Goal: Task Accomplishment & Management: Manage account settings

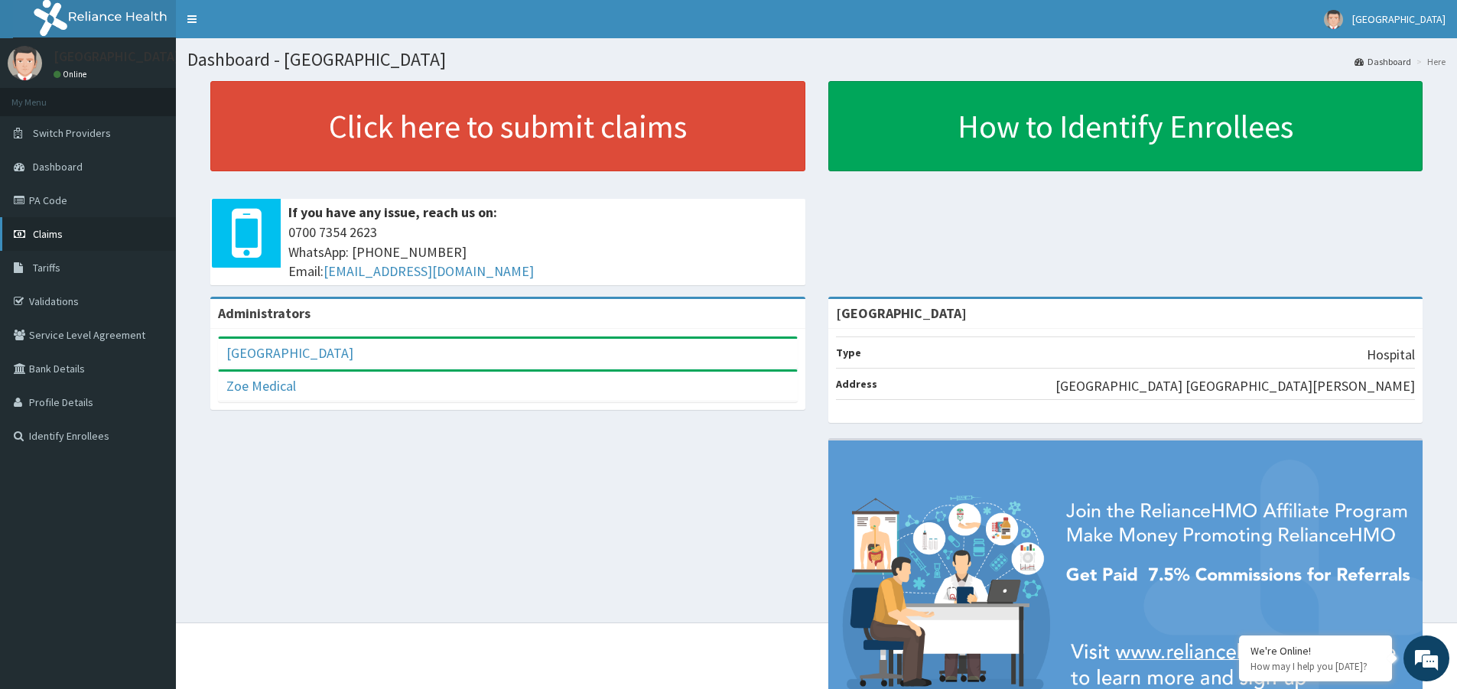
click at [47, 233] on span "Claims" at bounding box center [48, 234] width 30 height 14
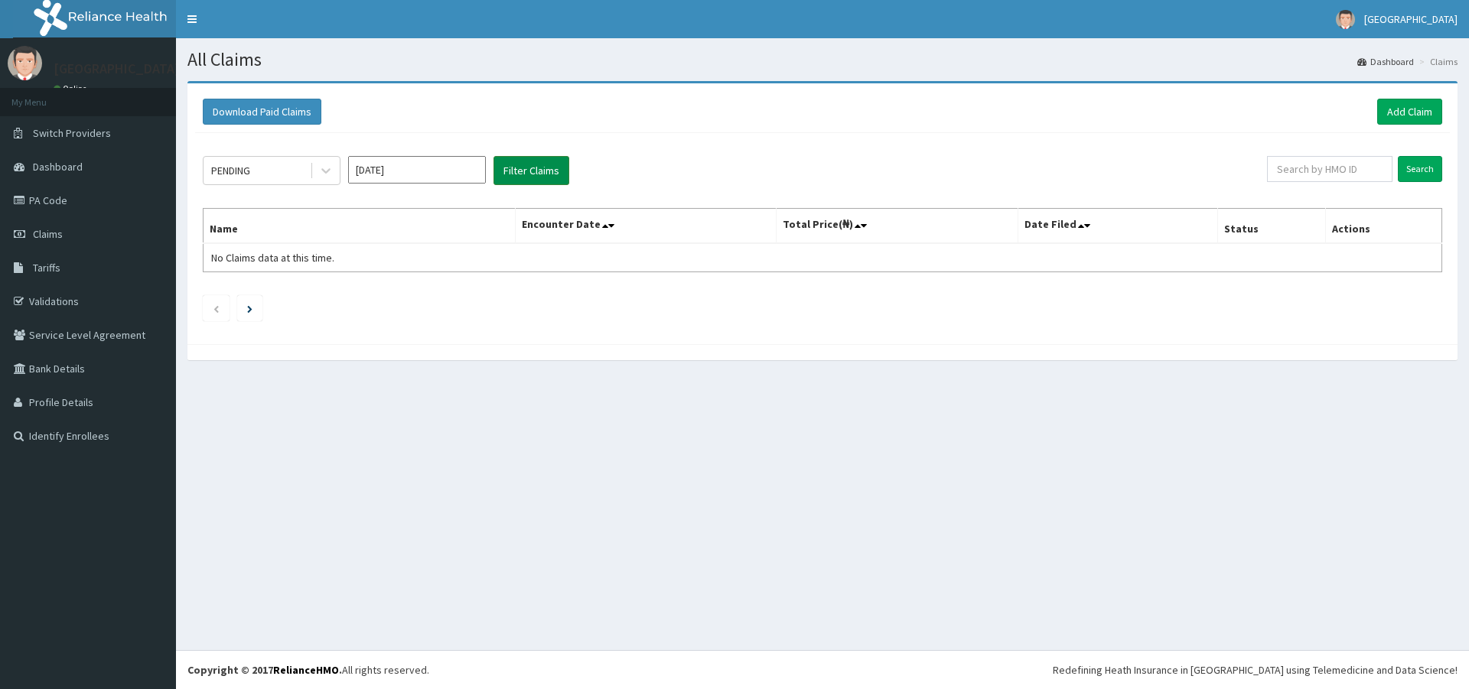
click at [540, 166] on button "Filter Claims" at bounding box center [531, 170] width 76 height 29
click at [538, 171] on button "Filter Claims" at bounding box center [531, 170] width 76 height 29
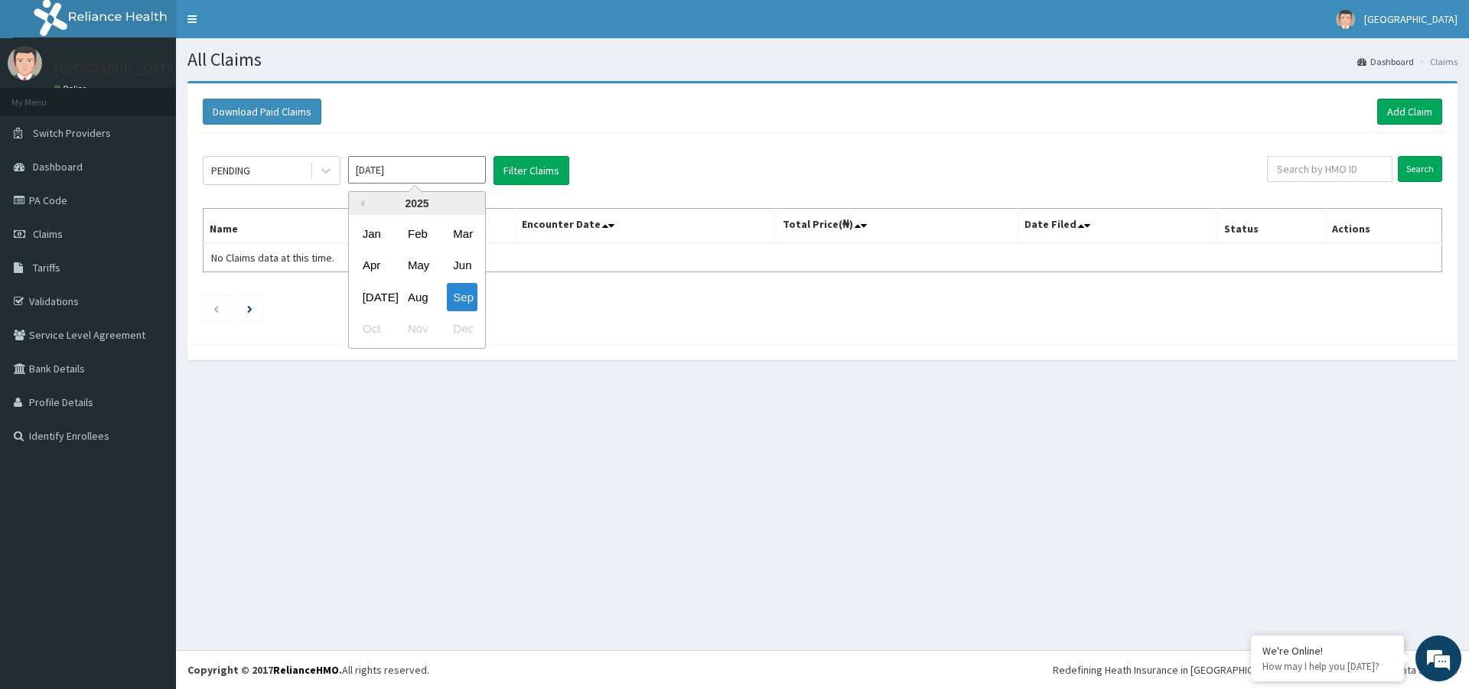
click at [407, 174] on input "Sep 2025" at bounding box center [417, 170] width 138 height 28
click at [571, 373] on div "Download Paid Claims Add Claim × Note you can only download claims within a max…" at bounding box center [822, 228] width 1293 height 294
click at [389, 172] on input "Sep 2025" at bounding box center [417, 170] width 138 height 28
click at [469, 265] on div "Jun" at bounding box center [462, 266] width 31 height 28
type input "Jun 2025"
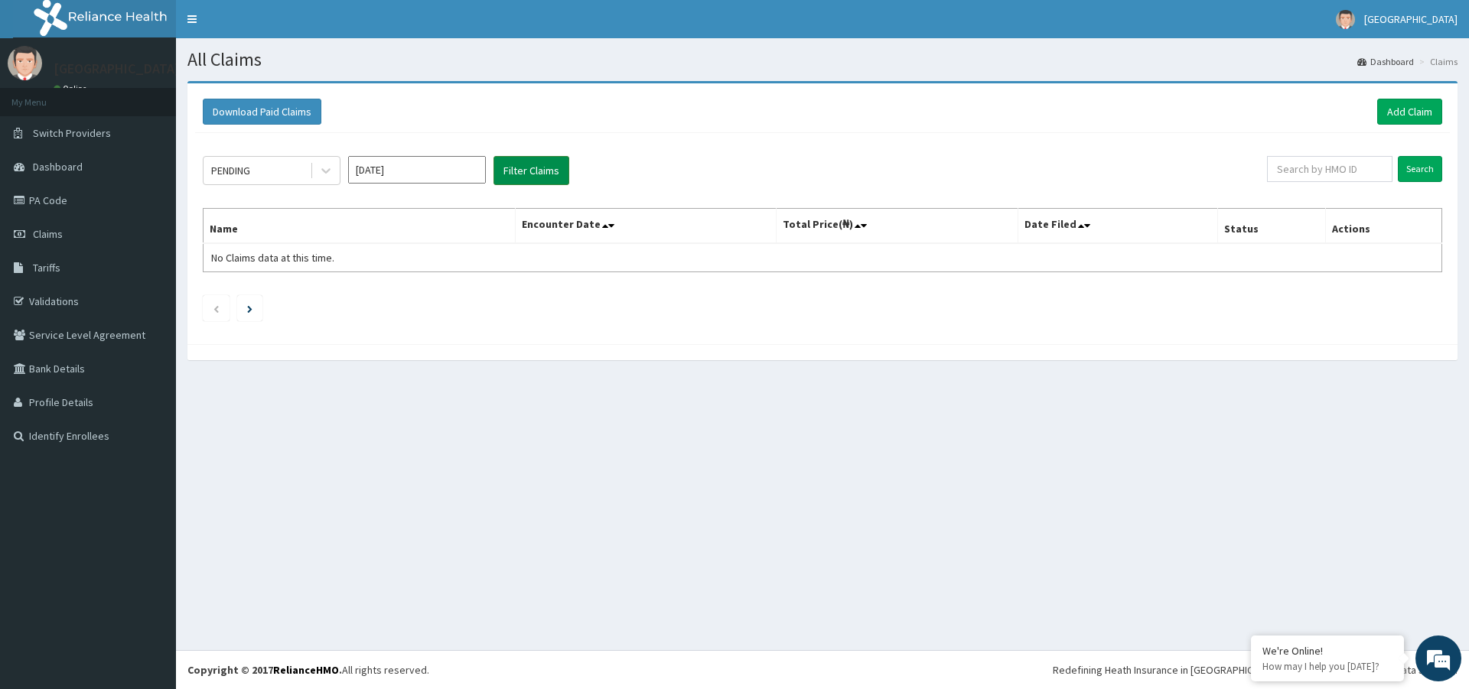
click at [546, 171] on button "Filter Claims" at bounding box center [531, 170] width 76 height 29
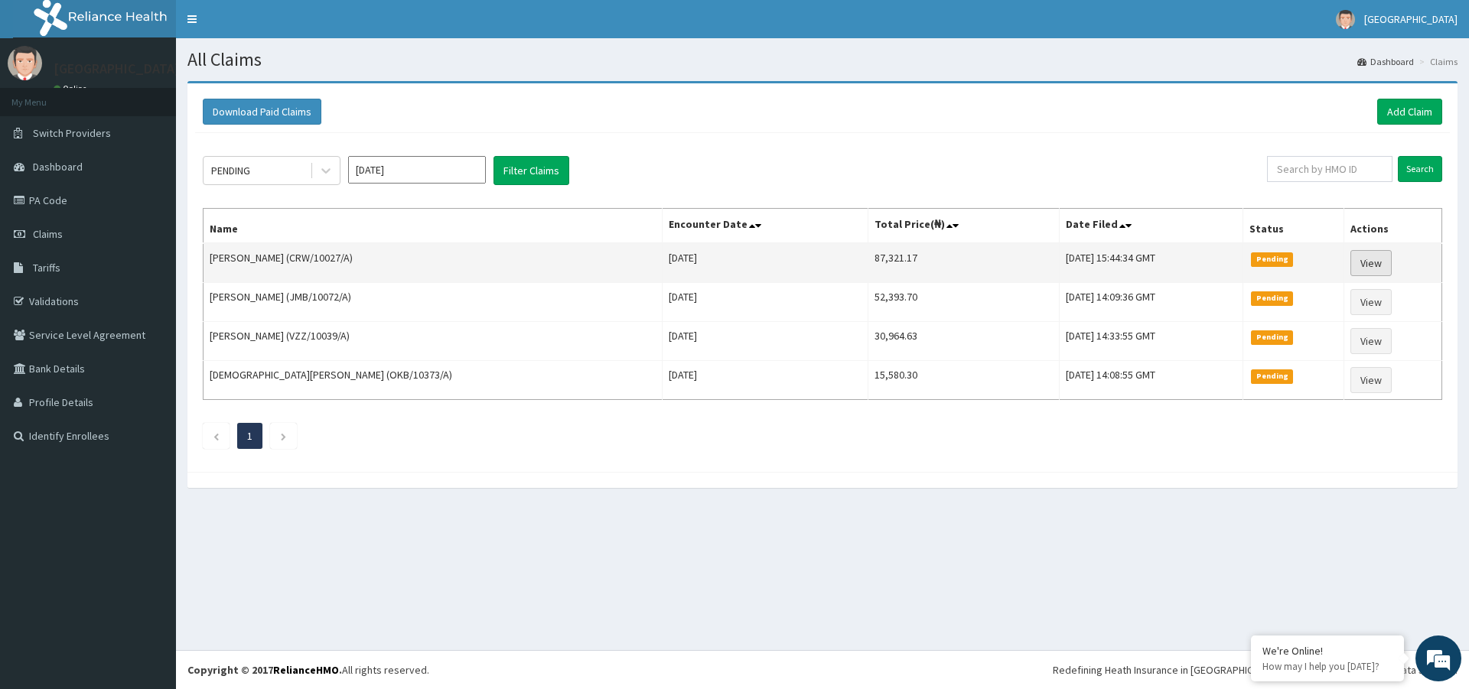
click at [1365, 264] on link "View" at bounding box center [1370, 263] width 41 height 26
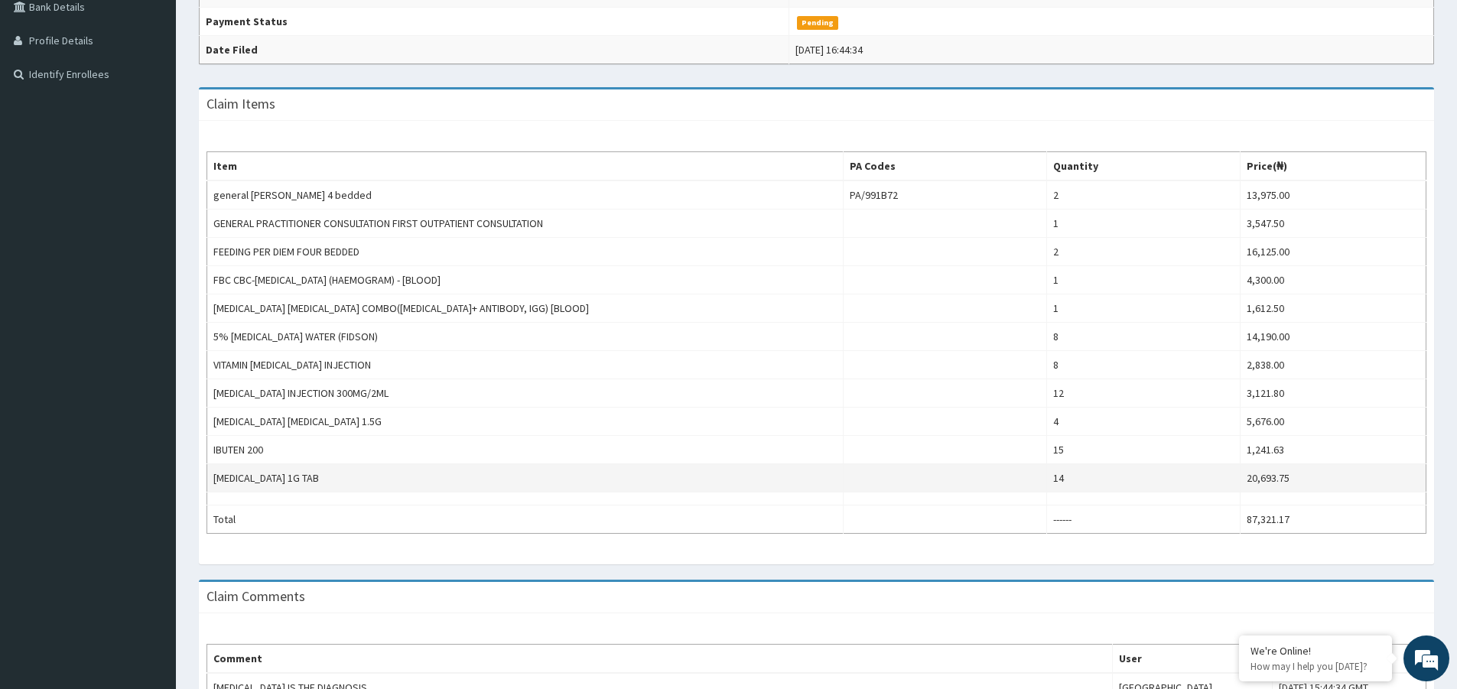
scroll to position [116, 0]
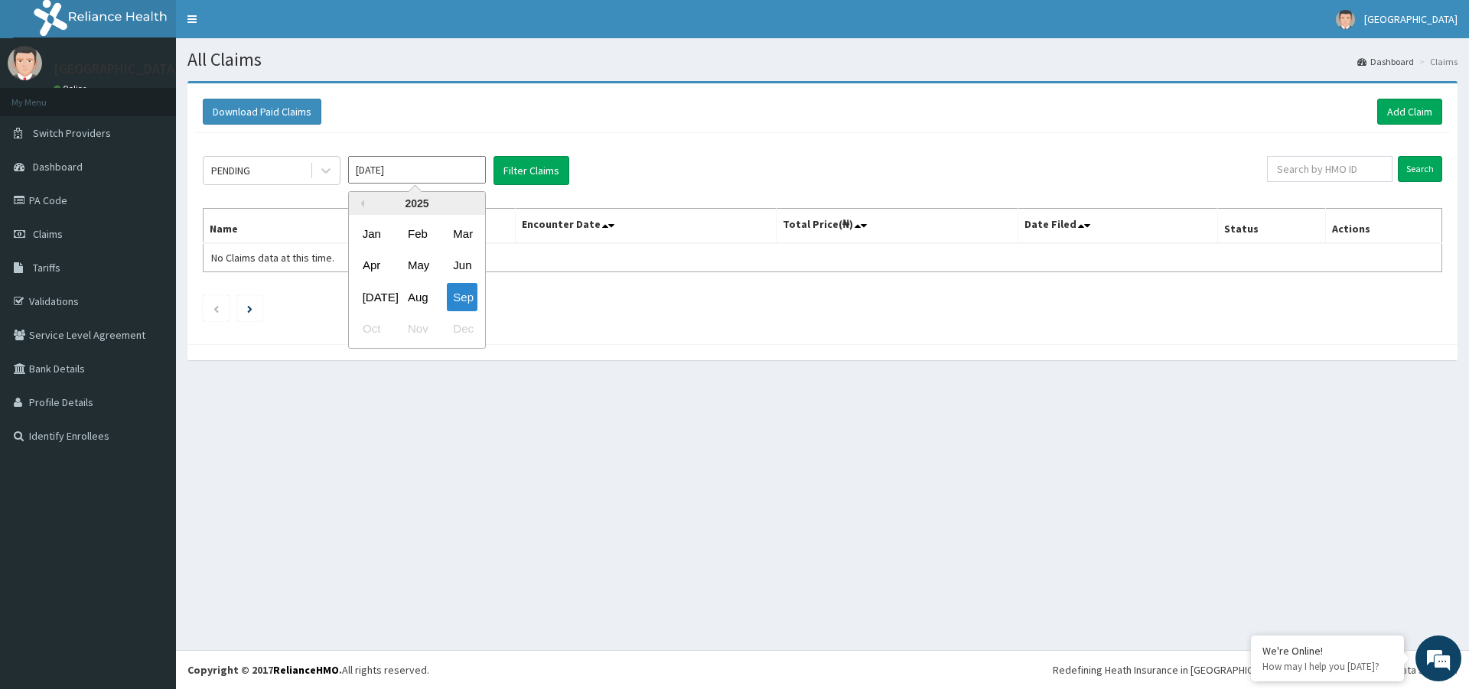
click at [418, 174] on input "Sep 2025" at bounding box center [417, 170] width 138 height 28
click at [461, 263] on div "Jun" at bounding box center [462, 266] width 31 height 28
type input "Jun 2025"
click at [554, 175] on button "Filter Claims" at bounding box center [531, 170] width 76 height 29
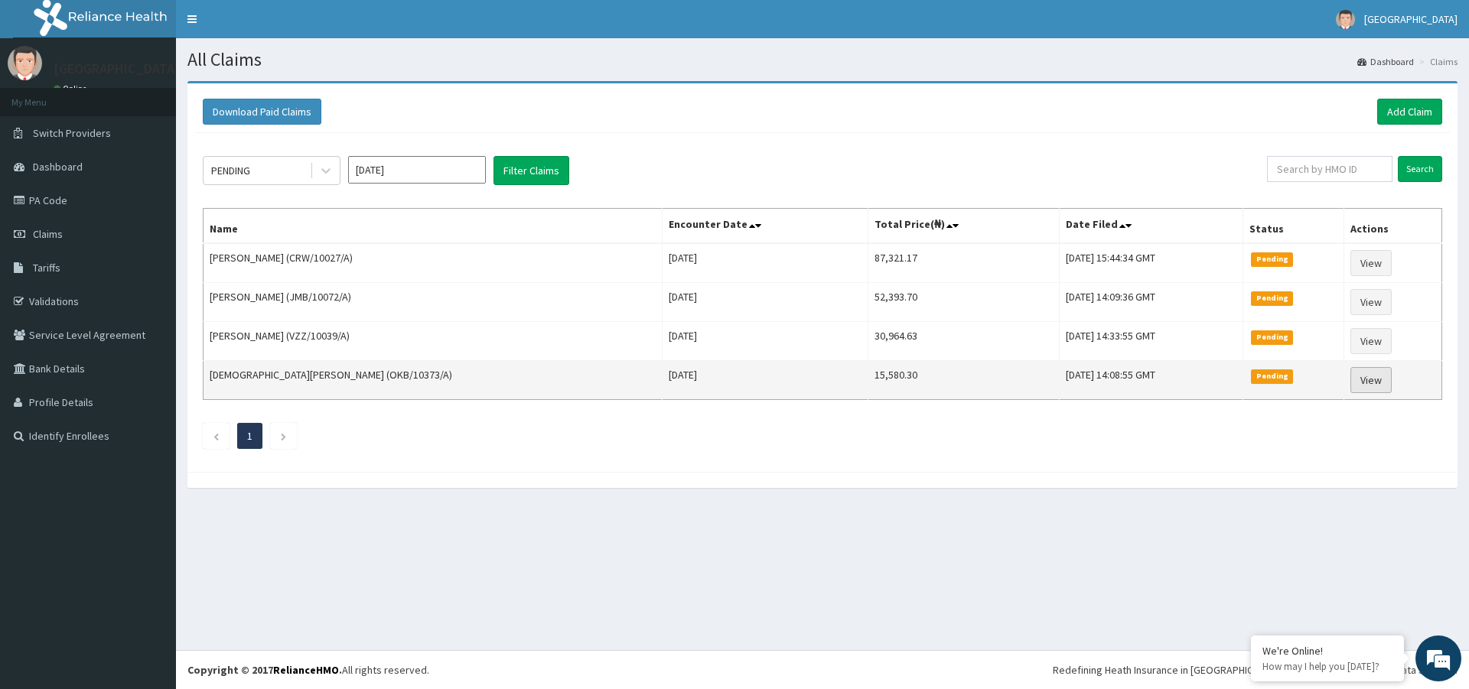
click at [1365, 384] on link "View" at bounding box center [1370, 380] width 41 height 26
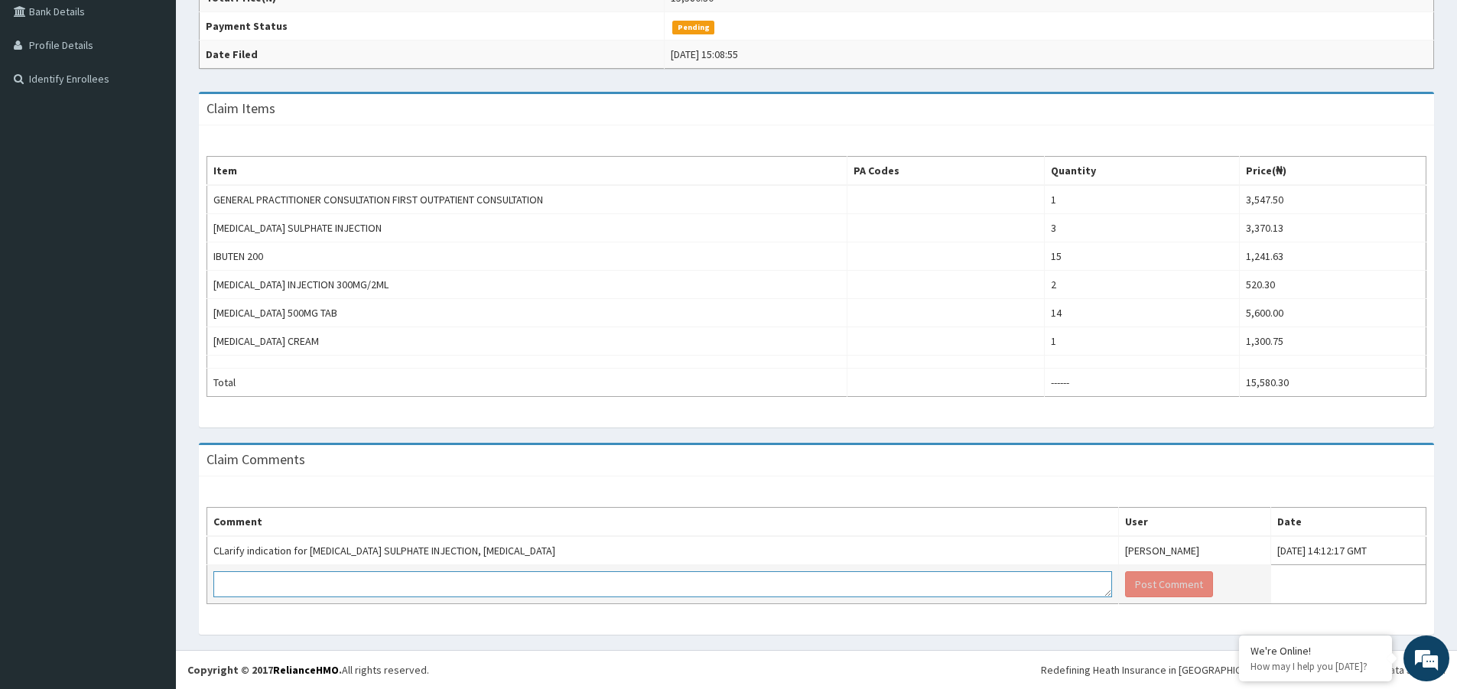
click at [952, 589] on textarea at bounding box center [662, 584] width 899 height 26
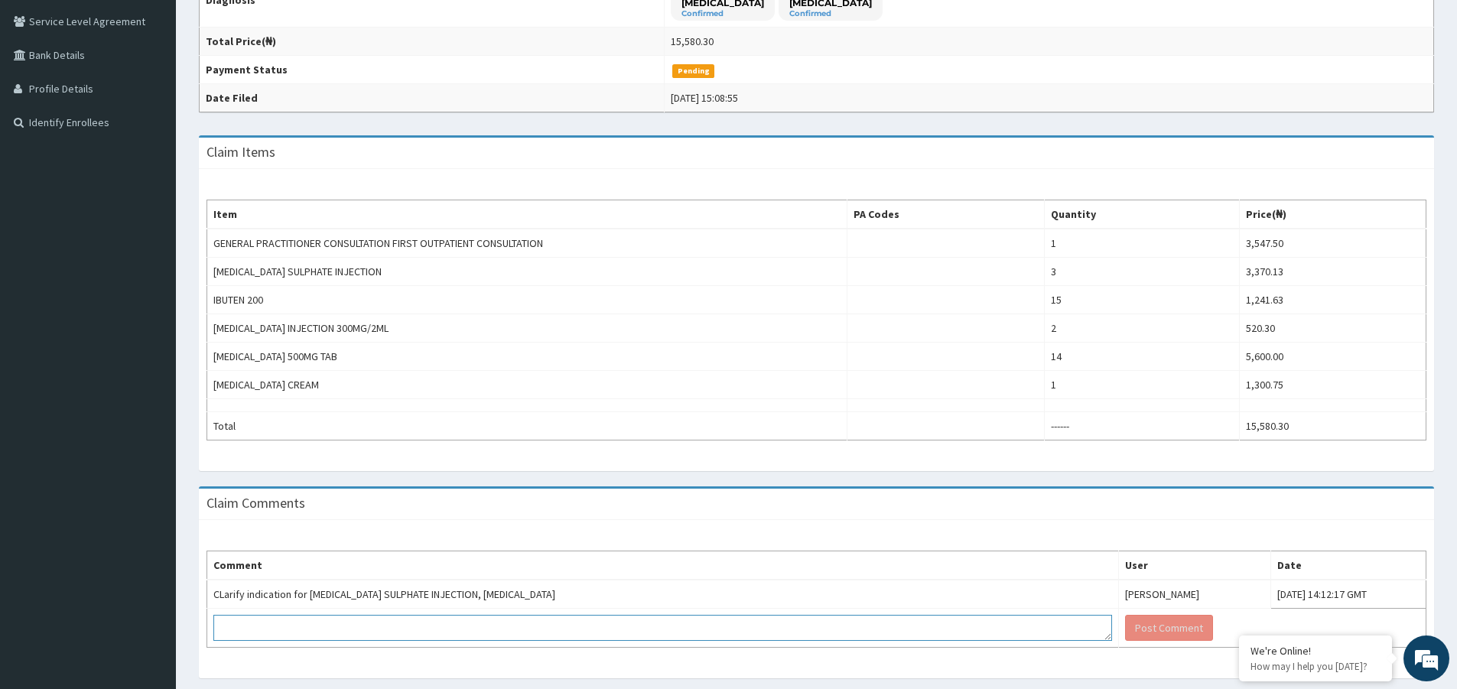
scroll to position [357, 0]
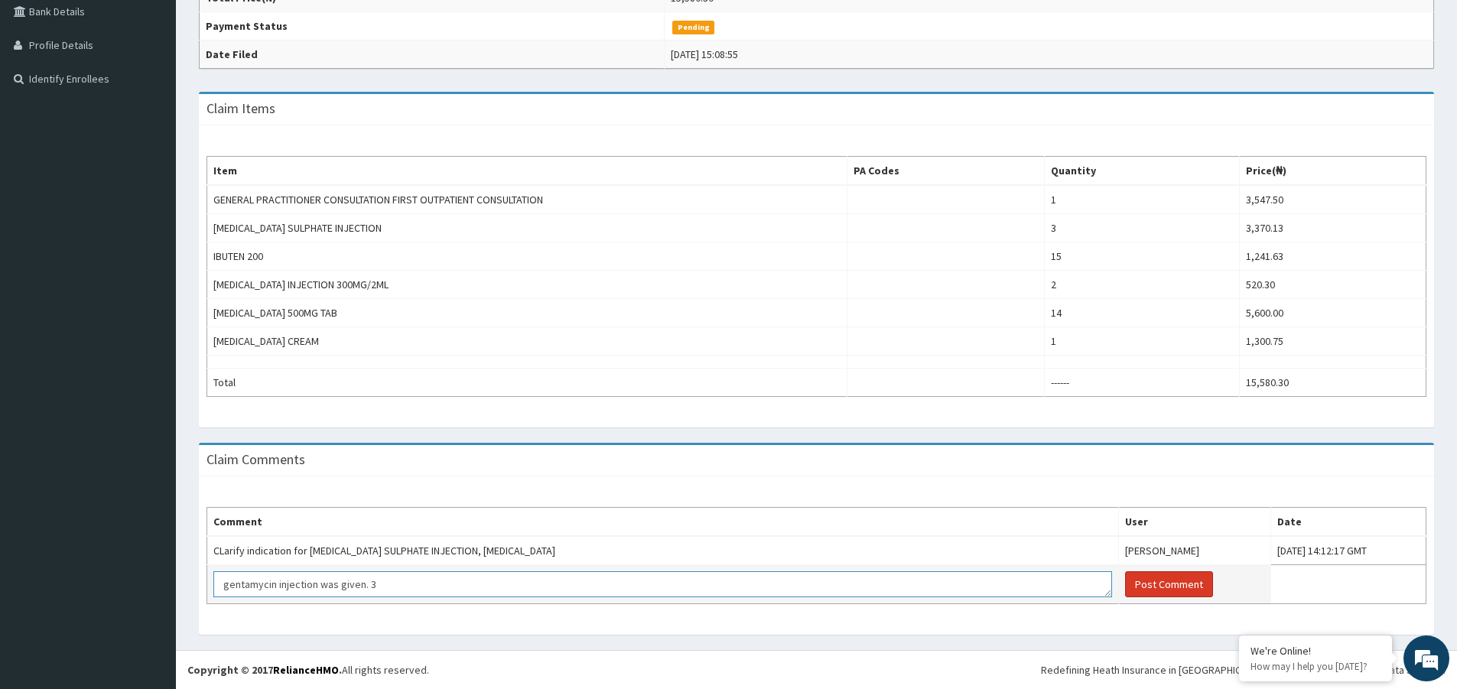
type textarea "gentamycin injection was given. 3"
click at [1125, 587] on button "Post Comment" at bounding box center [1169, 584] width 88 height 26
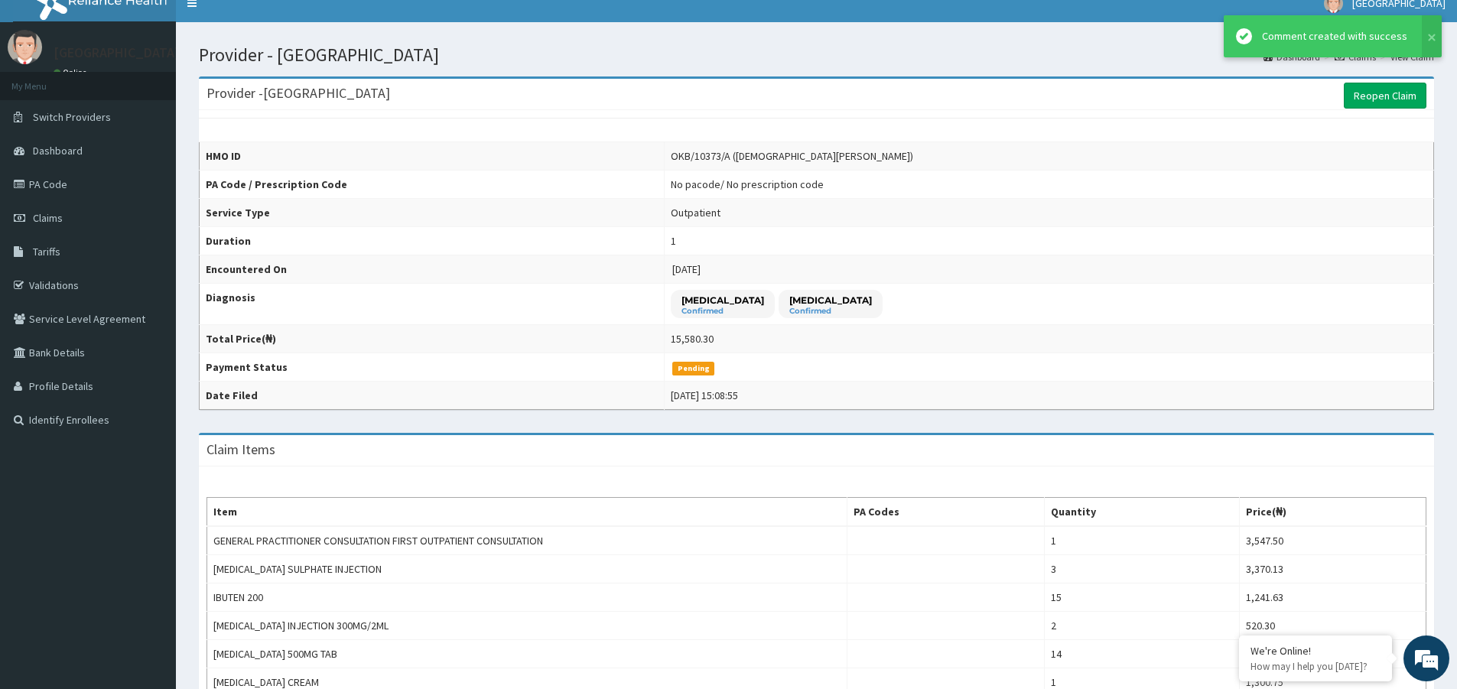
scroll to position [0, 0]
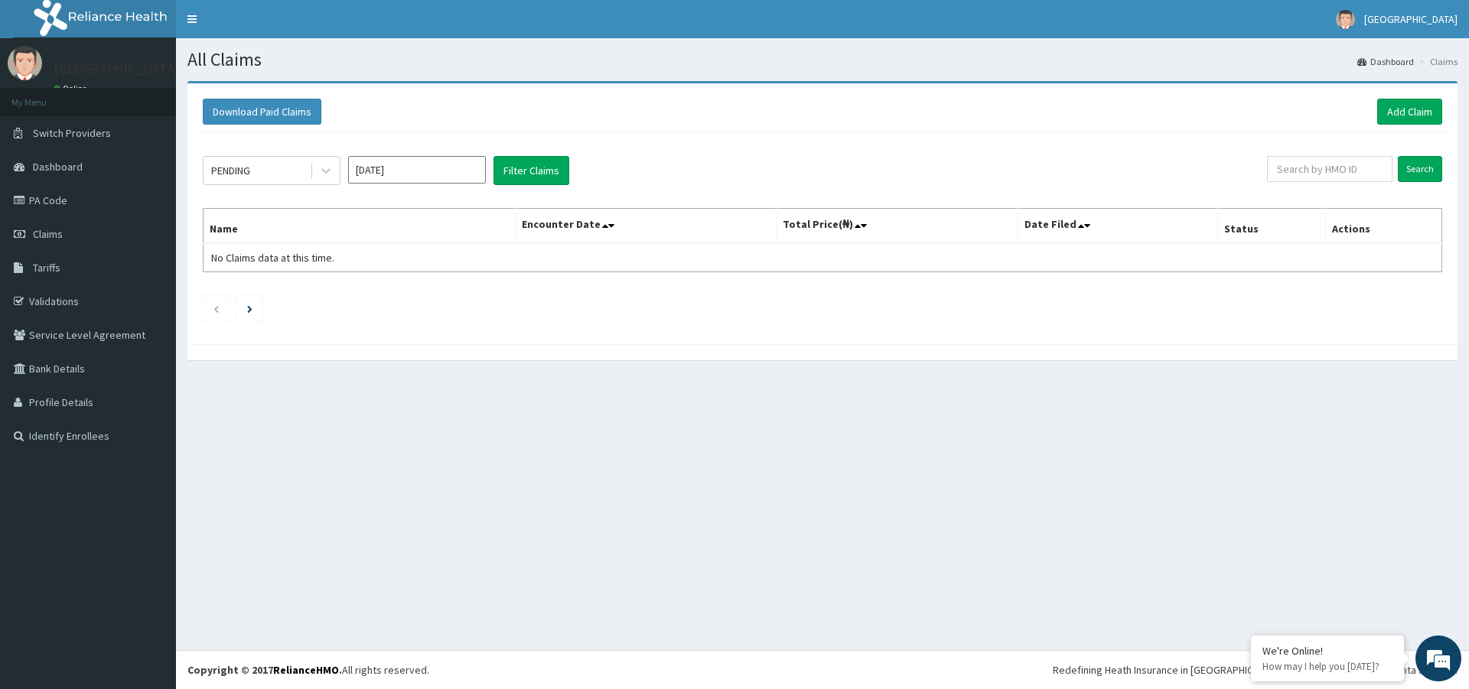
click at [389, 177] on input "Sep 2025" at bounding box center [417, 170] width 138 height 28
click at [453, 265] on div "Jun" at bounding box center [462, 266] width 31 height 28
type input "Jun 2025"
click at [528, 168] on button "Filter Claims" at bounding box center [531, 170] width 76 height 29
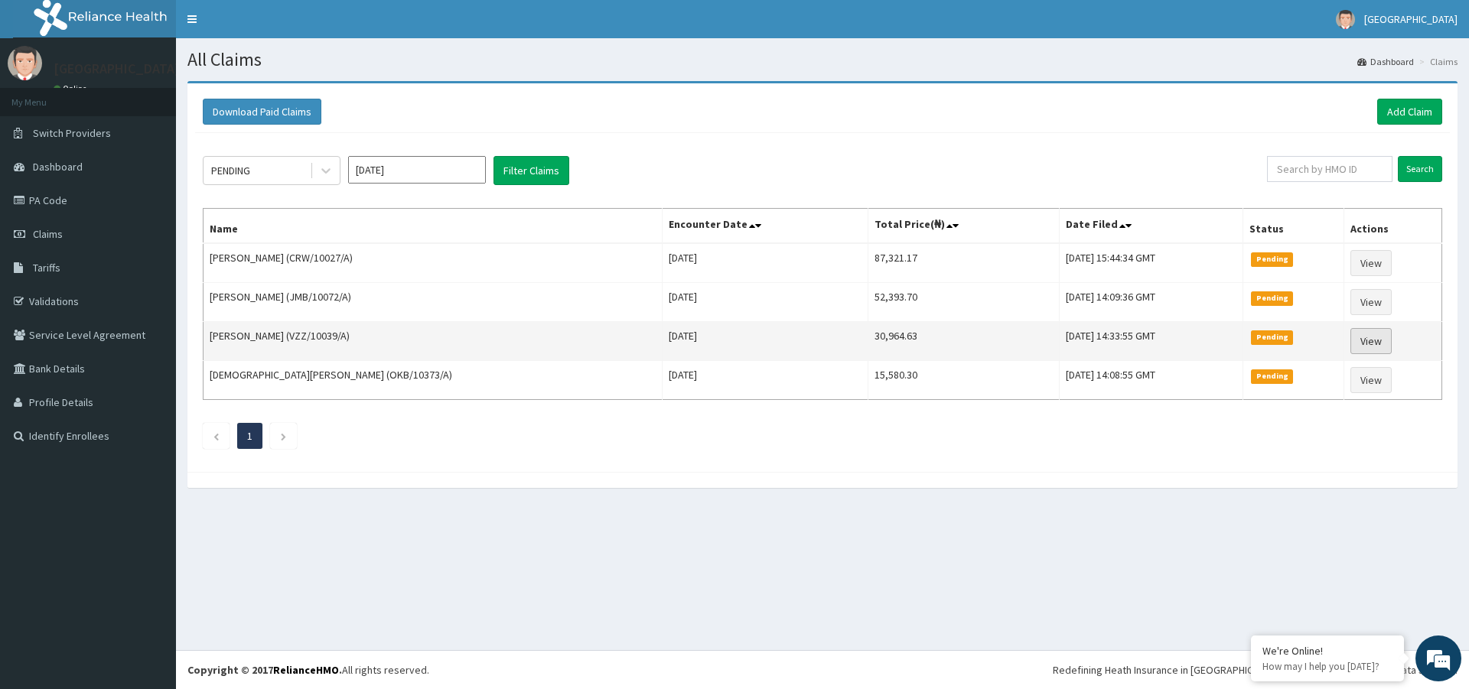
click at [1360, 339] on link "View" at bounding box center [1370, 341] width 41 height 26
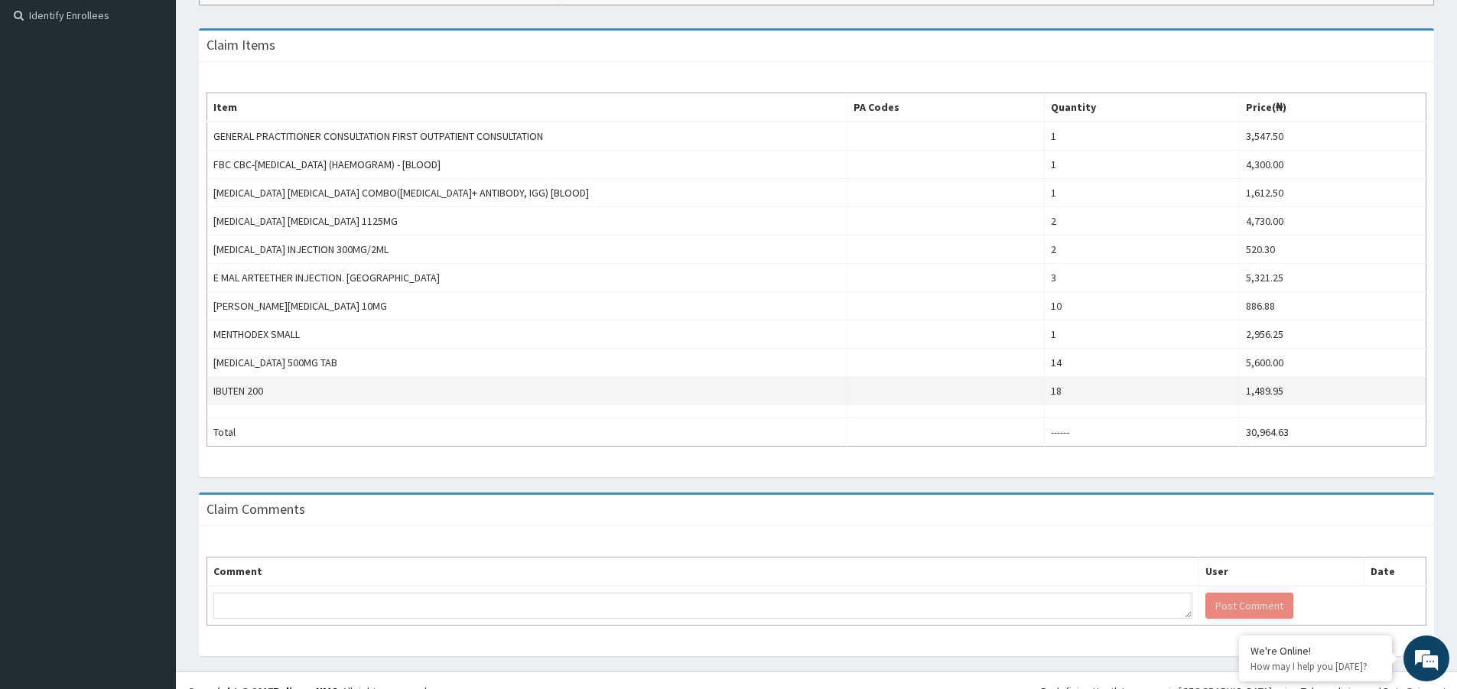
scroll to position [442, 0]
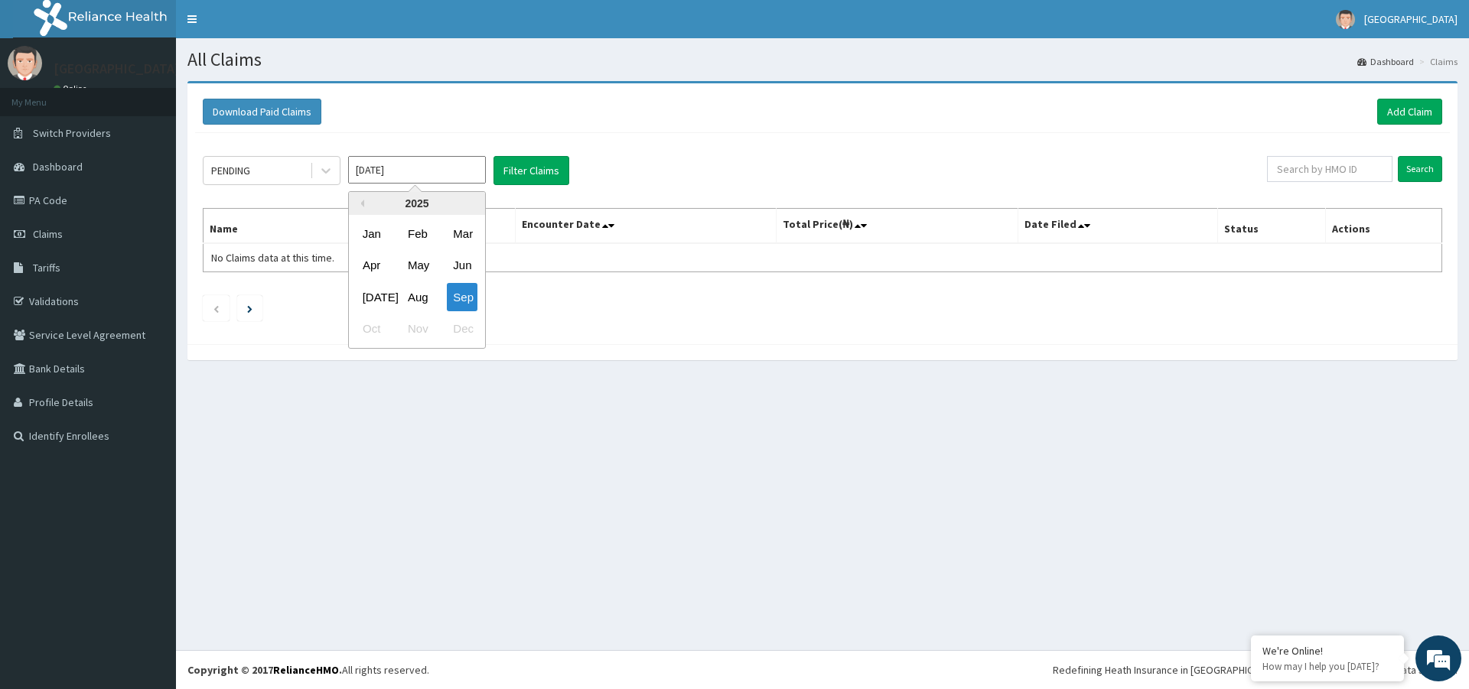
click at [415, 171] on input "[DATE]" at bounding box center [417, 170] width 138 height 28
click at [460, 273] on div "Jun" at bounding box center [462, 266] width 31 height 28
type input "[DATE]"
click at [542, 171] on button "Filter Claims" at bounding box center [531, 170] width 76 height 29
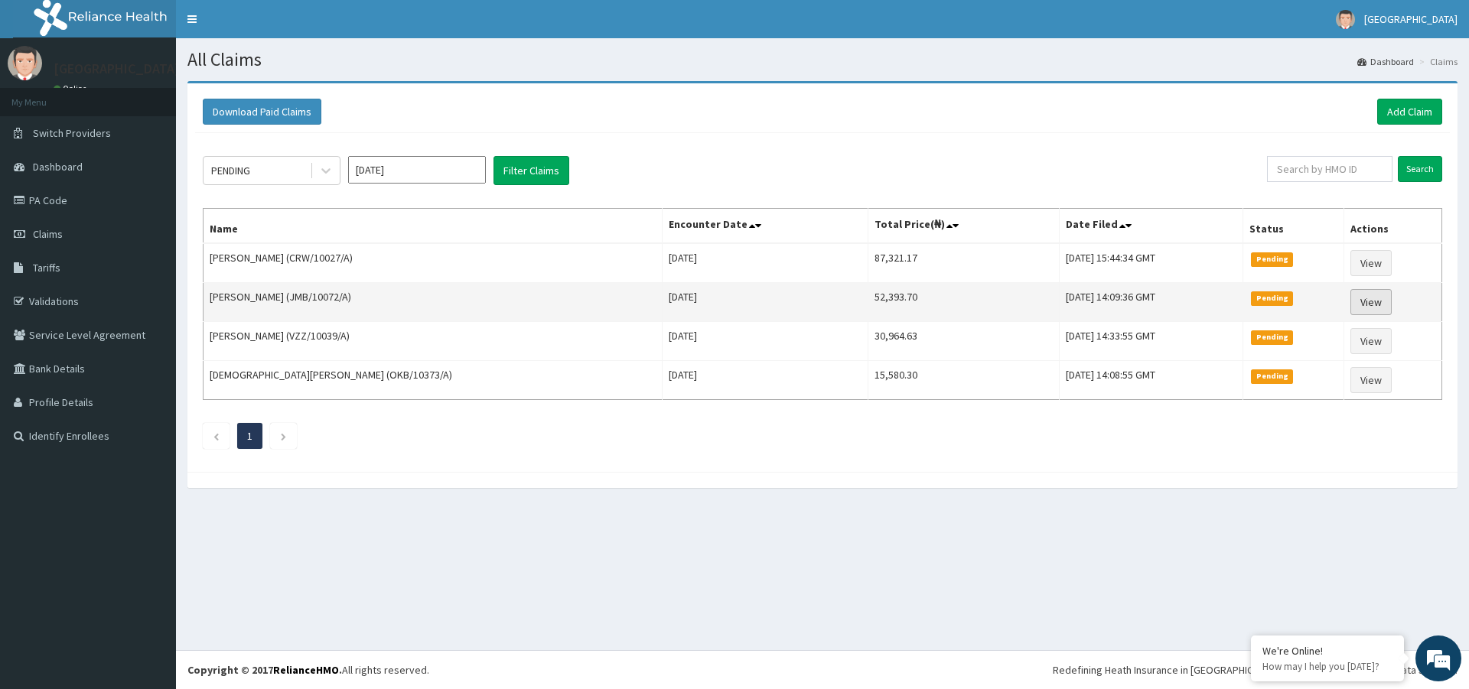
click at [1366, 298] on link "View" at bounding box center [1370, 302] width 41 height 26
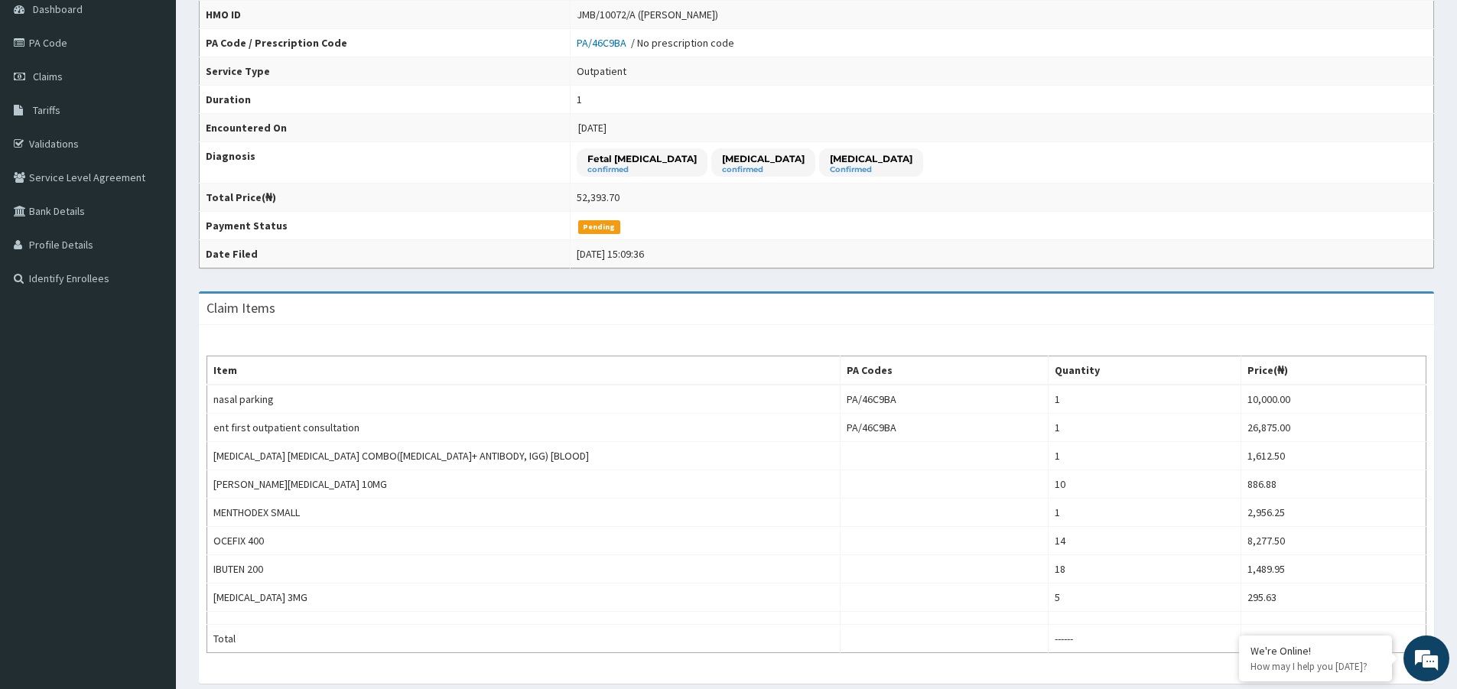
scroll to position [3, 0]
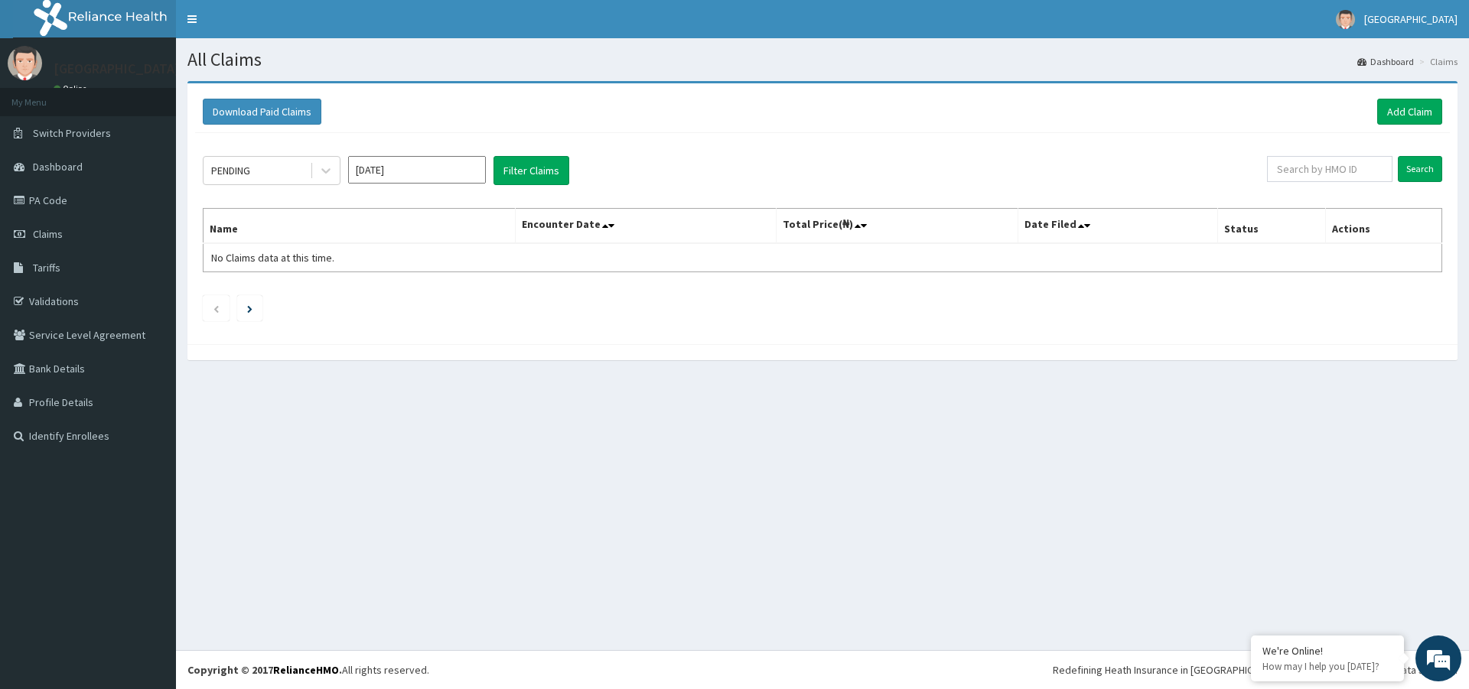
click at [415, 162] on input "Sep 2025" at bounding box center [417, 170] width 138 height 28
click at [462, 261] on div "Jun" at bounding box center [462, 266] width 31 height 28
type input "Jun 2025"
click at [320, 173] on icon at bounding box center [325, 170] width 15 height 15
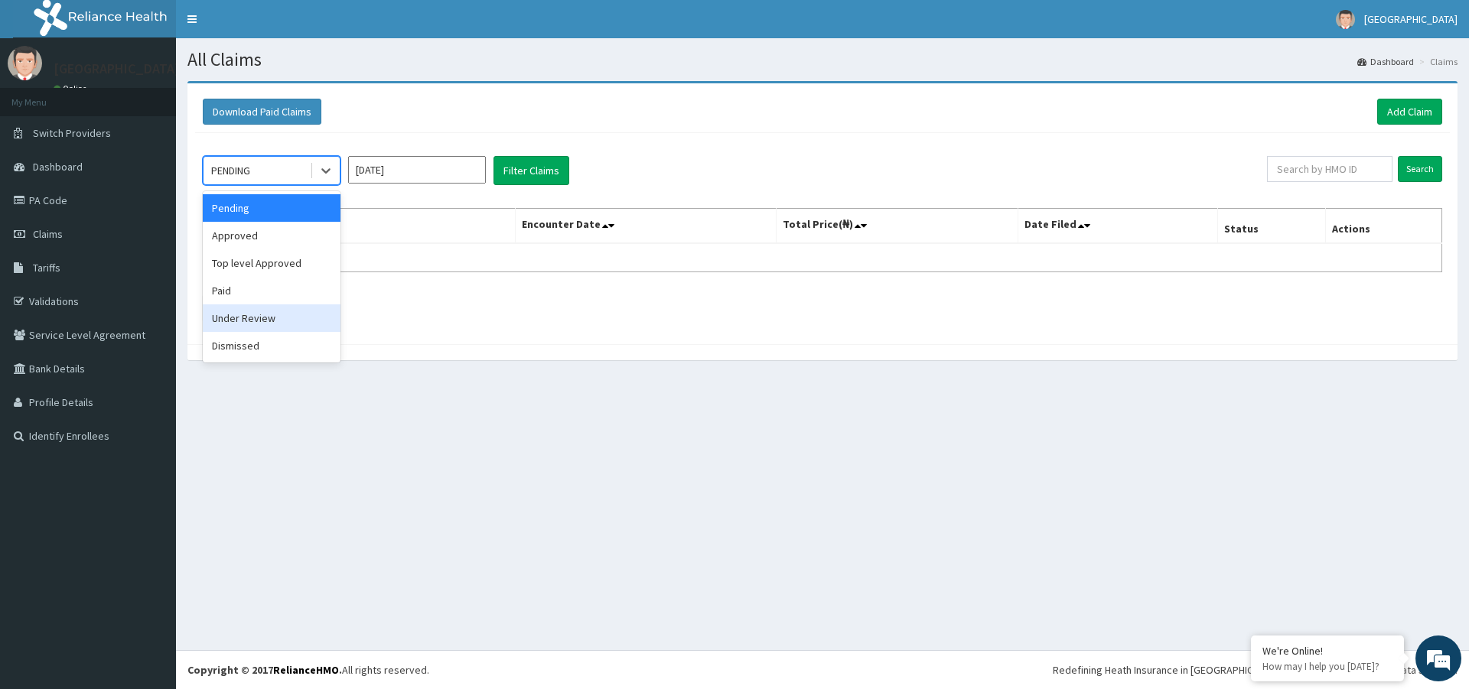
drag, startPoint x: 251, startPoint y: 321, endPoint x: 262, endPoint y: 311, distance: 15.7
click at [251, 321] on div "Under Review" at bounding box center [272, 318] width 138 height 28
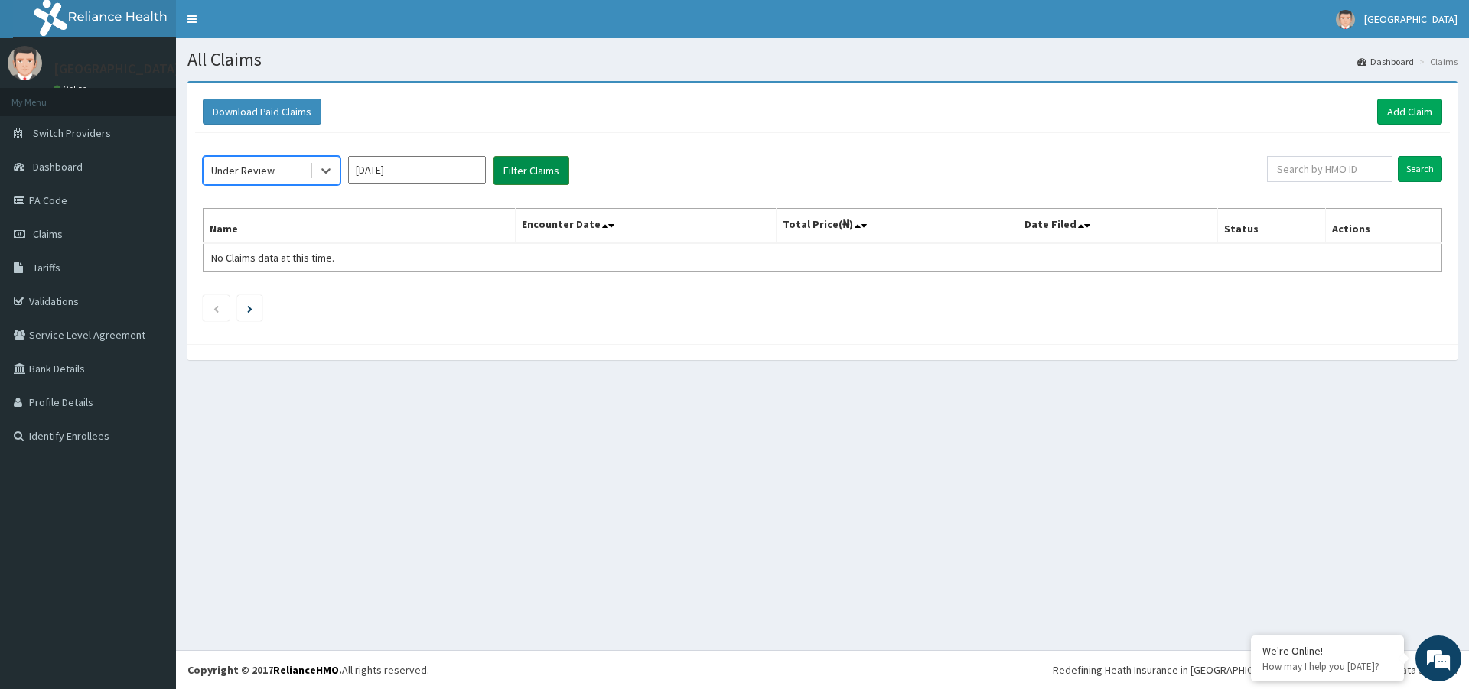
click at [545, 176] on button "Filter Claims" at bounding box center [531, 170] width 76 height 29
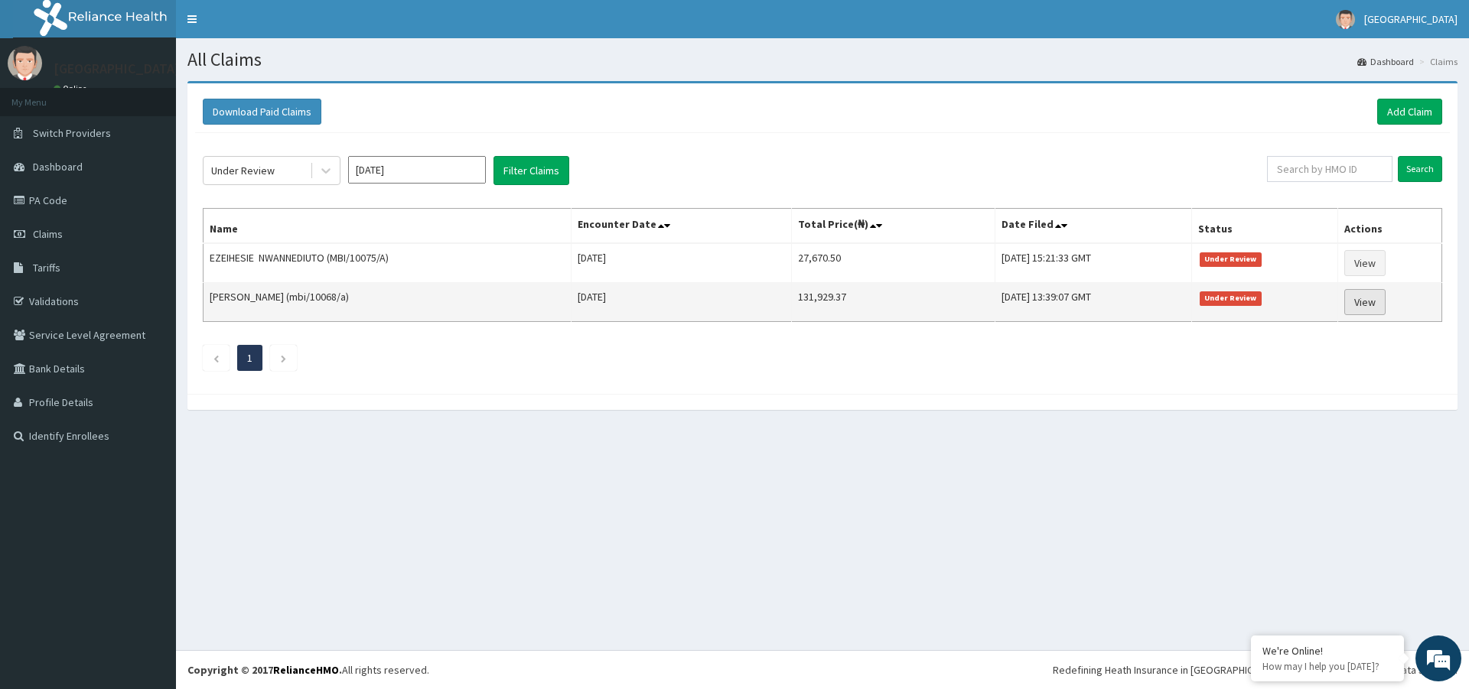
click at [1373, 303] on link "View" at bounding box center [1364, 302] width 41 height 26
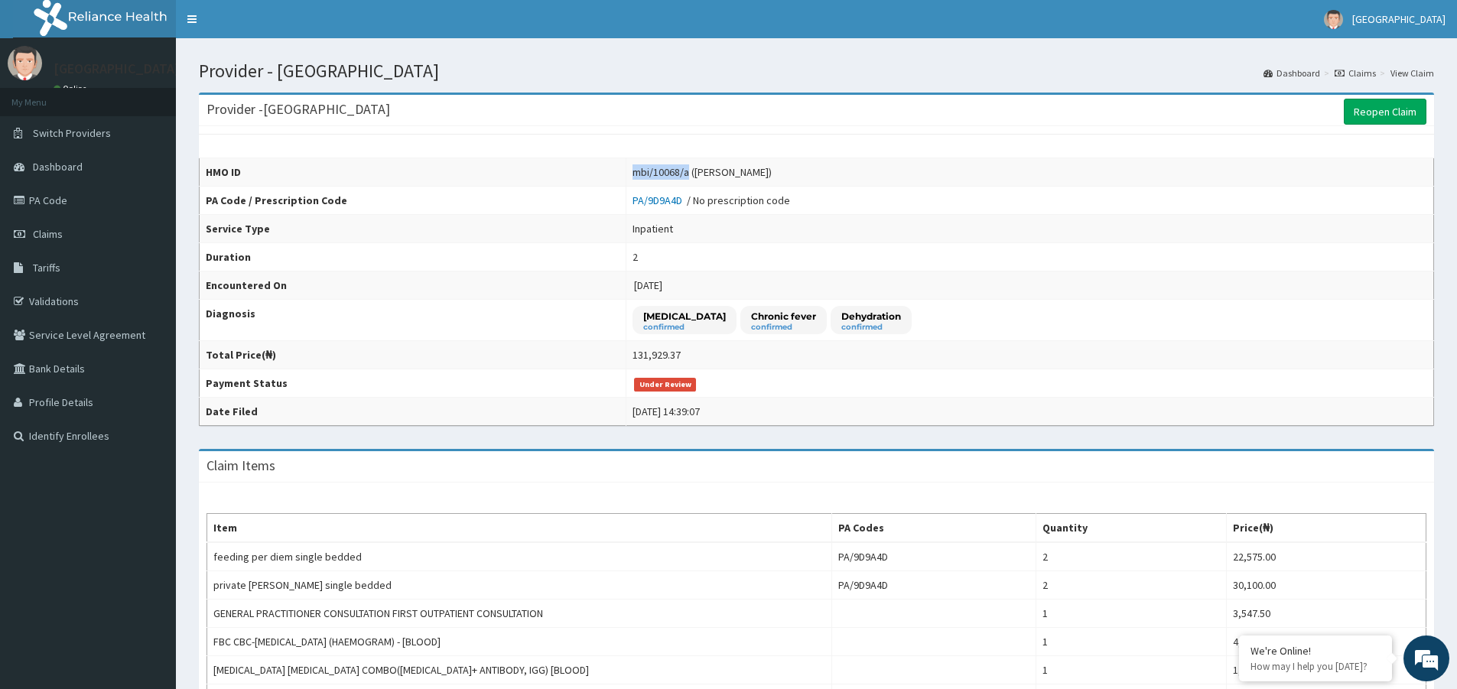
drag, startPoint x: 617, startPoint y: 173, endPoint x: 670, endPoint y: 176, distance: 53.6
click at [670, 176] on div "mbi/10068/a ([PERSON_NAME])" at bounding box center [702, 171] width 139 height 15
copy div "mbi/10068/a"
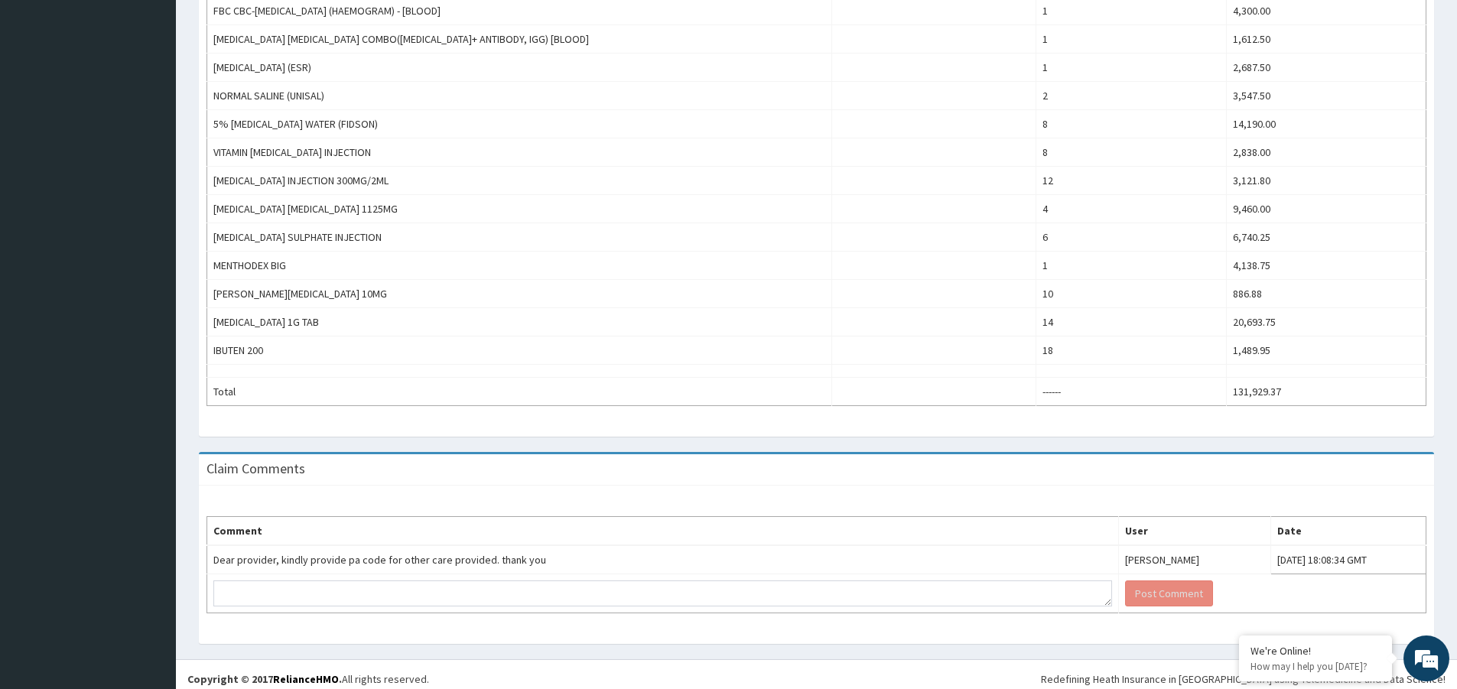
scroll to position [640, 0]
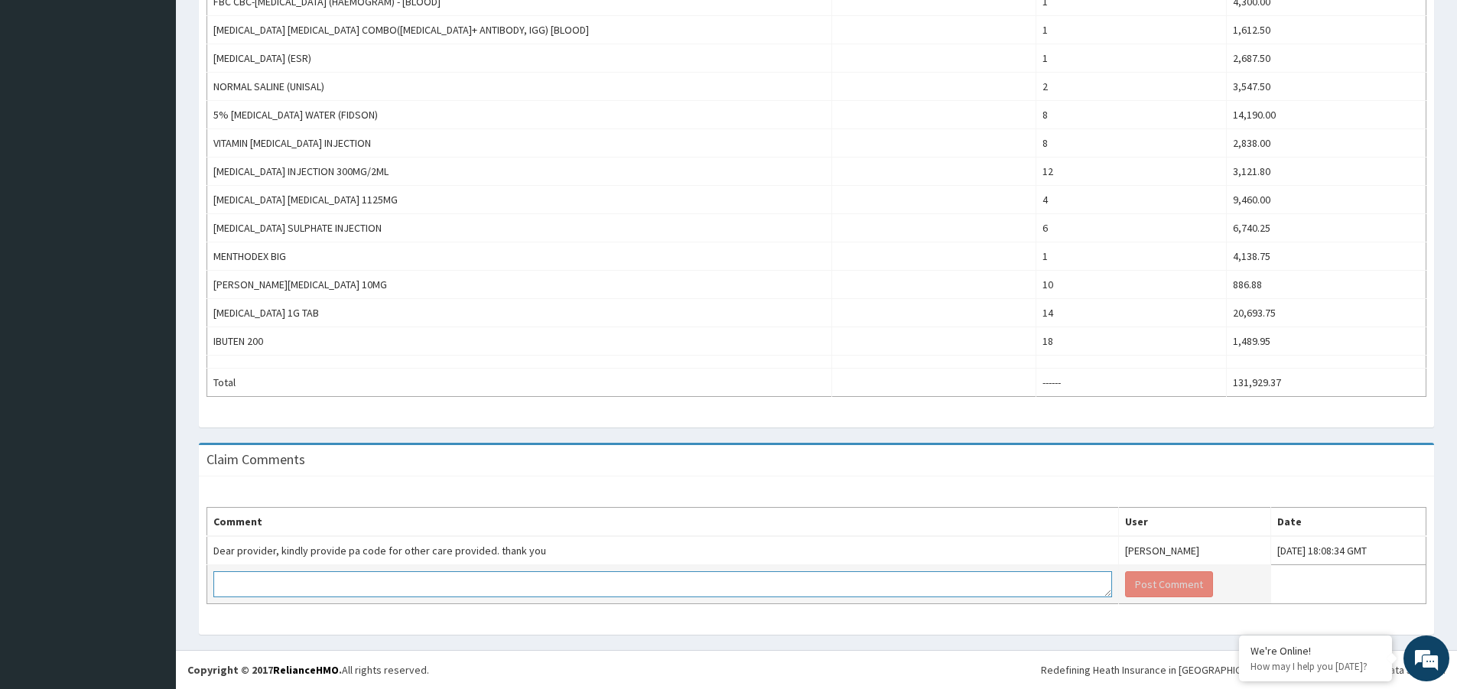
click at [254, 590] on textarea at bounding box center [662, 584] width 899 height 26
paste textarea "PA/9D9A4D"
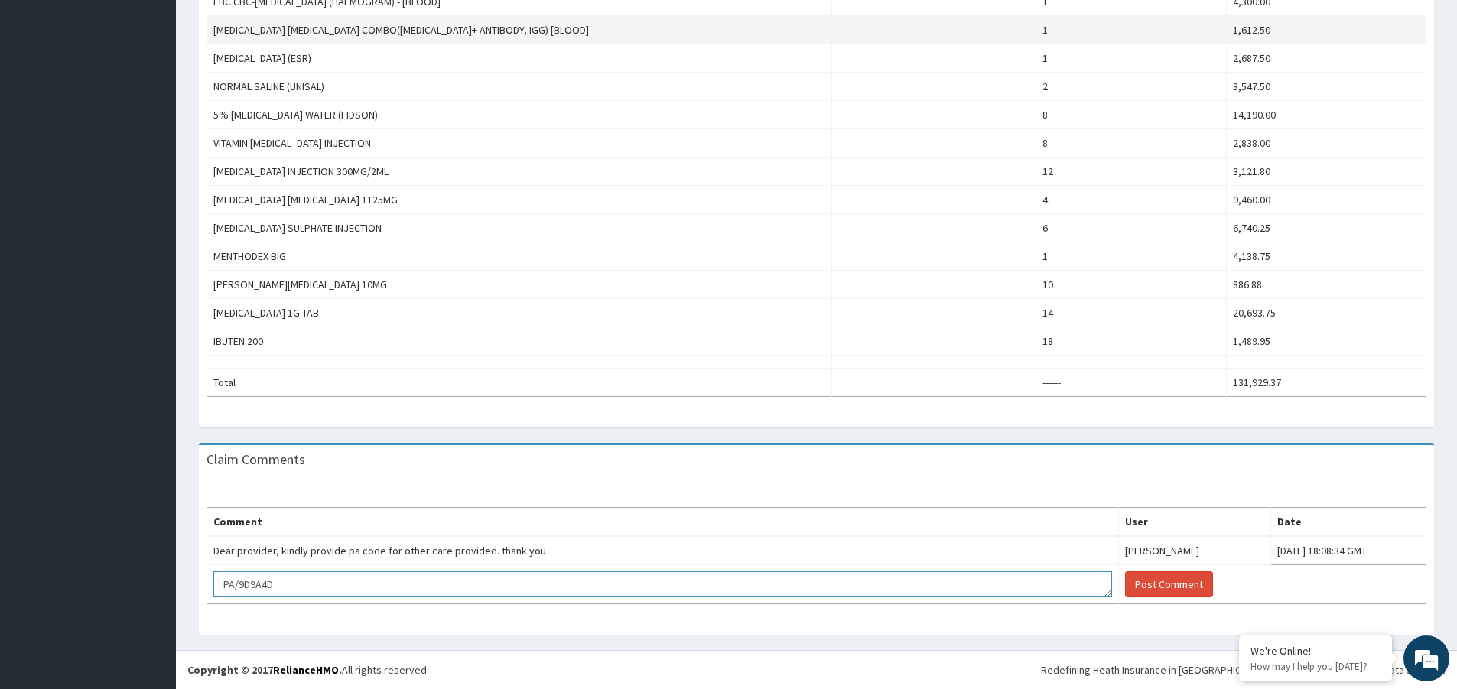
type textarea "PA/9D9A4D"
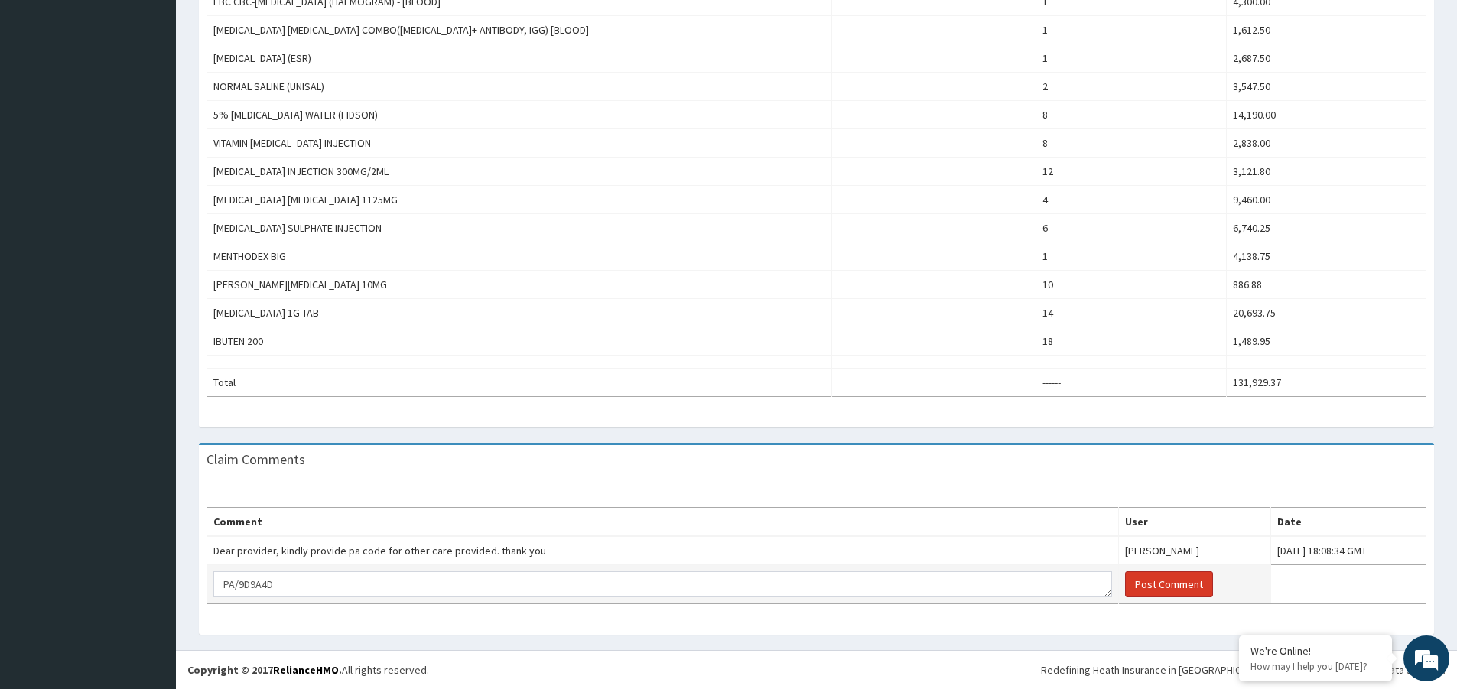
click at [1125, 581] on button "Post Comment" at bounding box center [1169, 584] width 88 height 26
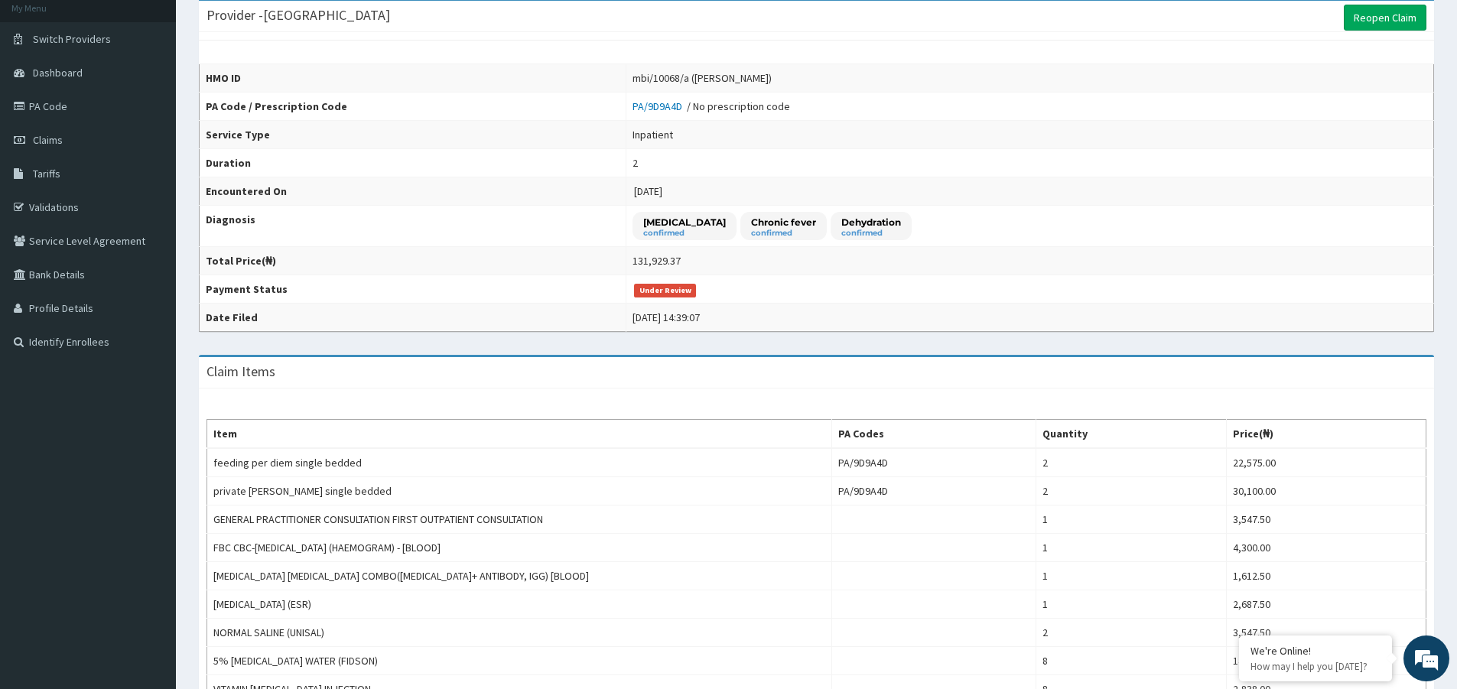
scroll to position [0, 0]
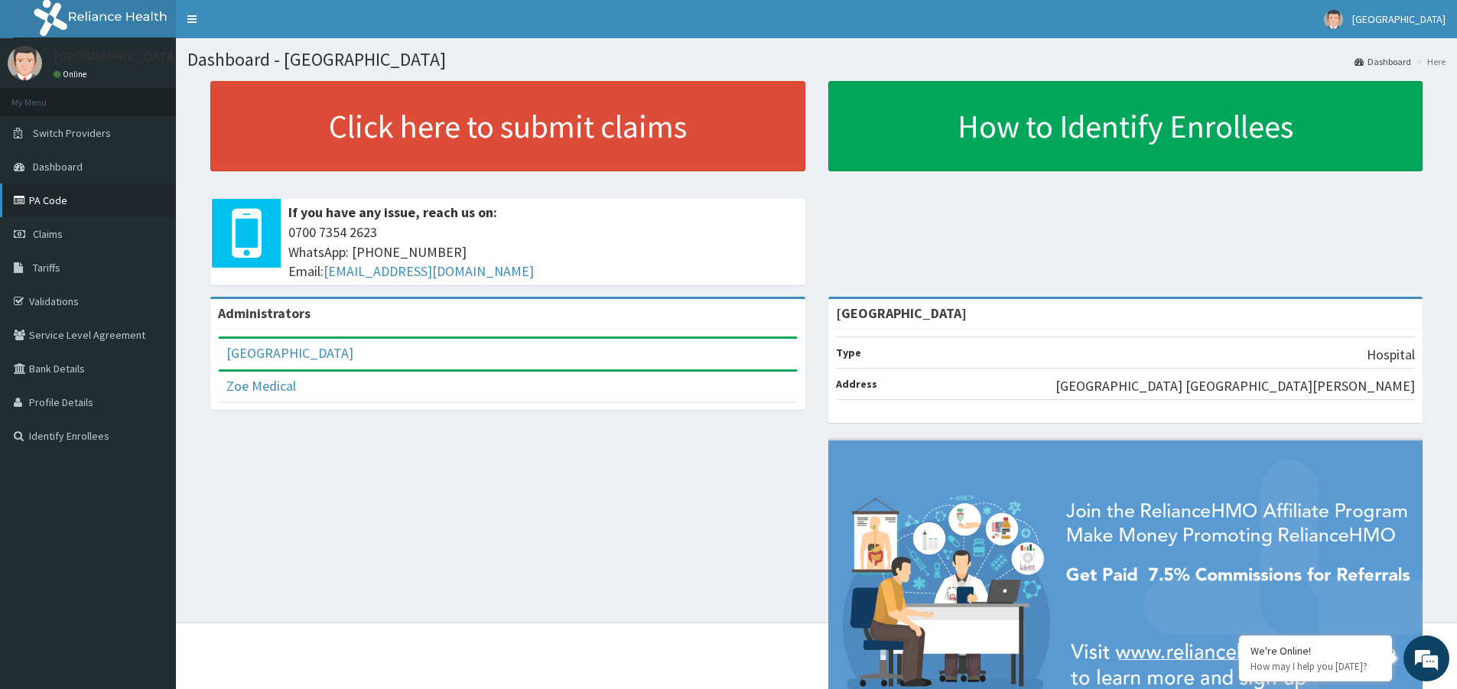
click at [51, 201] on link "PA Code" at bounding box center [88, 201] width 176 height 34
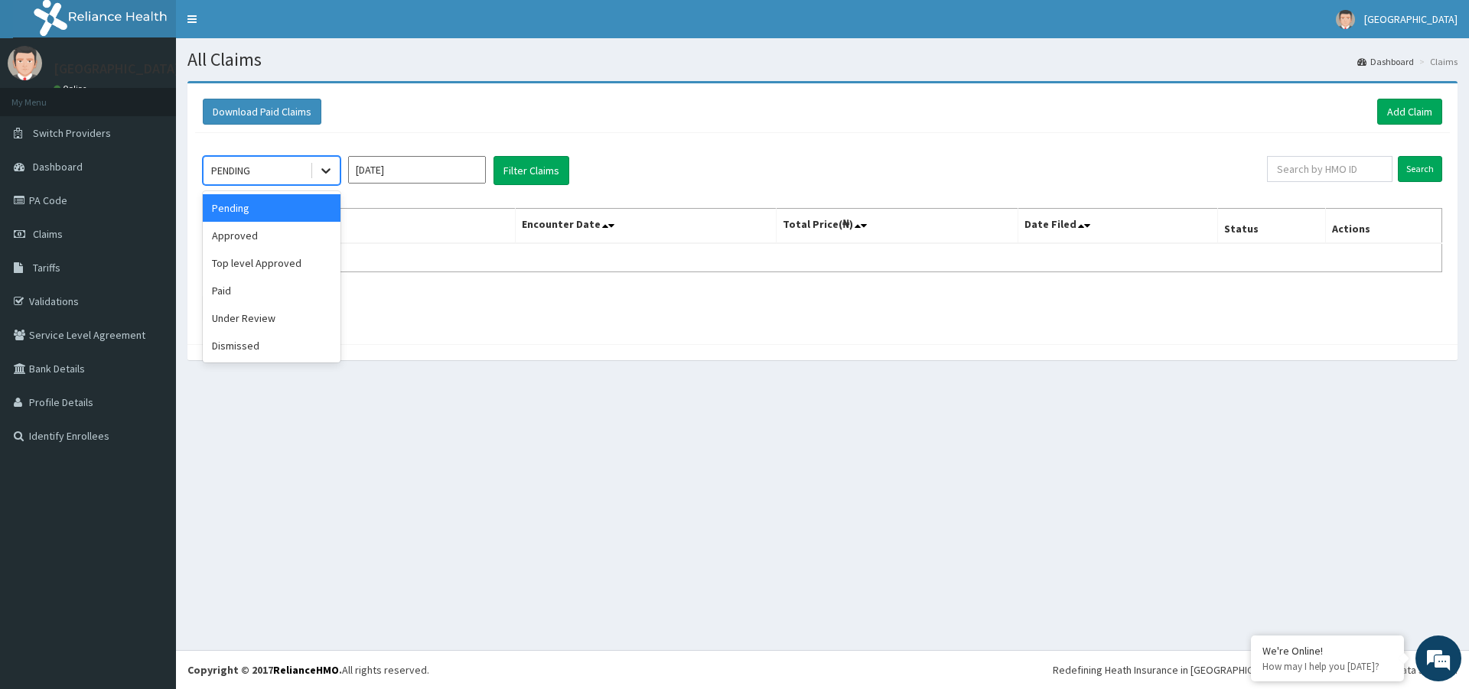
click at [320, 168] on icon at bounding box center [325, 170] width 15 height 15
click at [239, 316] on div "Under Review" at bounding box center [272, 318] width 138 height 28
click at [423, 162] on input "[DATE]" at bounding box center [417, 170] width 138 height 28
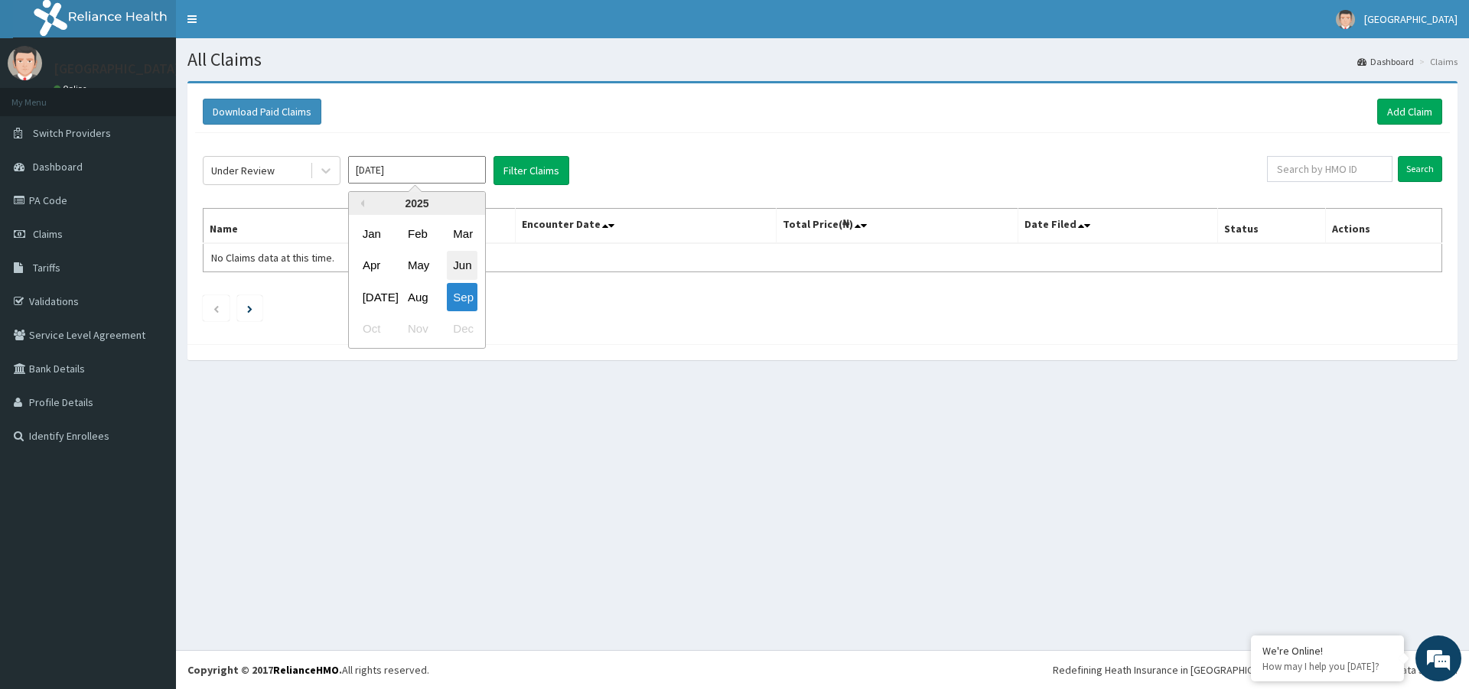
click at [473, 265] on div "Jun" at bounding box center [462, 266] width 31 height 28
type input "Jun 2025"
click at [516, 172] on button "Filter Claims" at bounding box center [531, 170] width 76 height 29
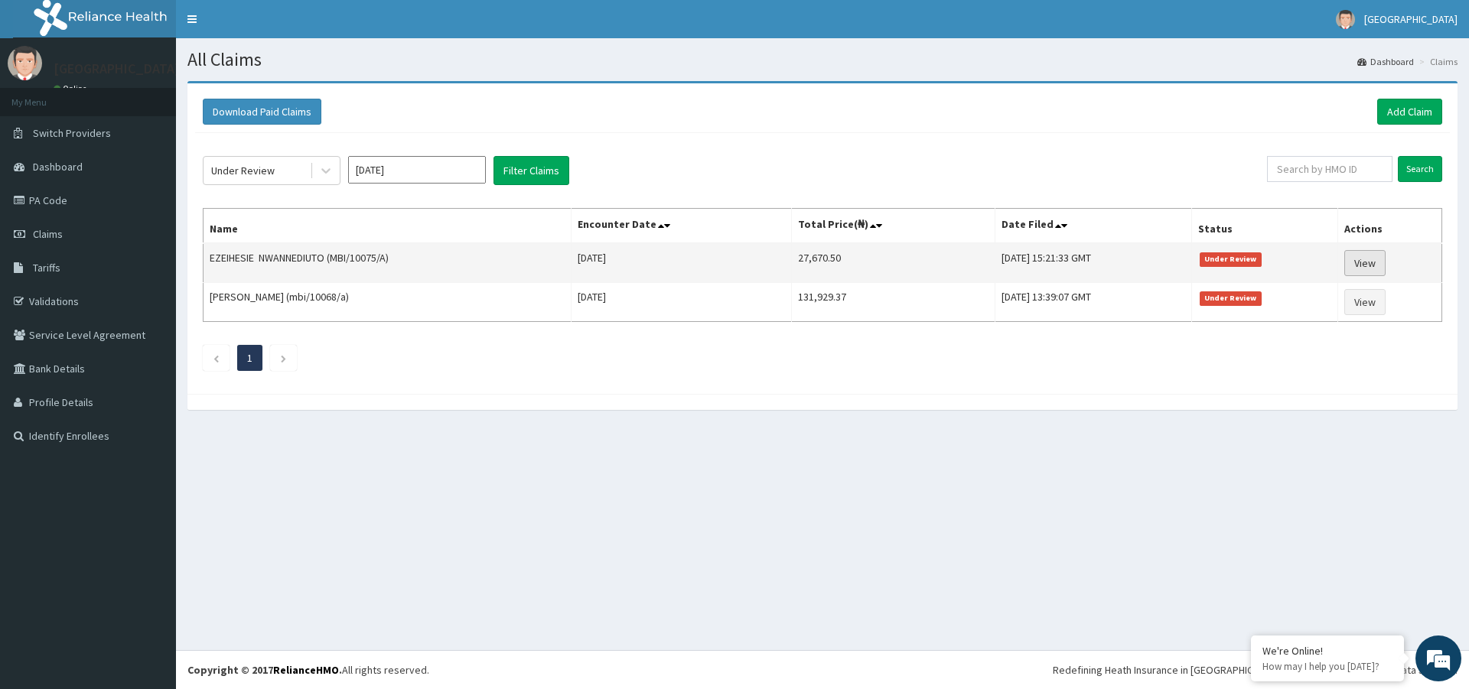
click at [1363, 263] on link "View" at bounding box center [1364, 263] width 41 height 26
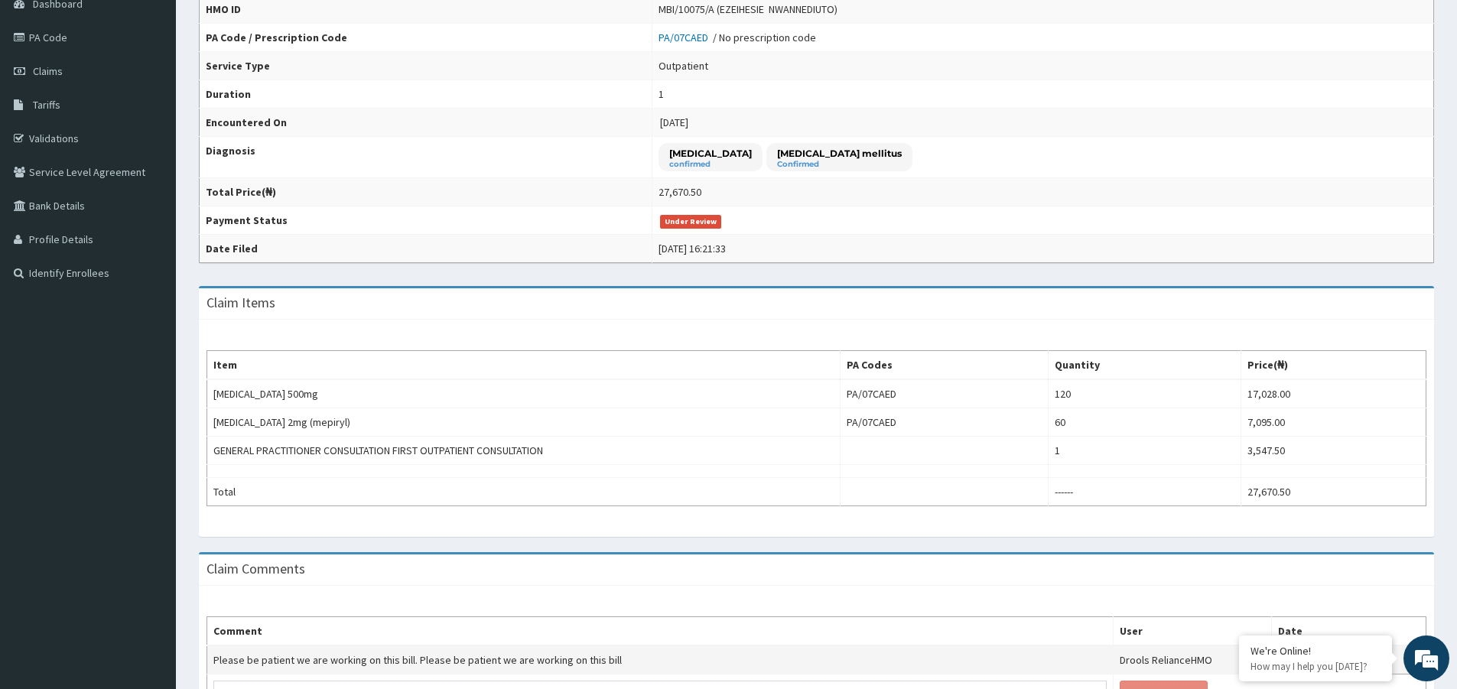
scroll to position [272, 0]
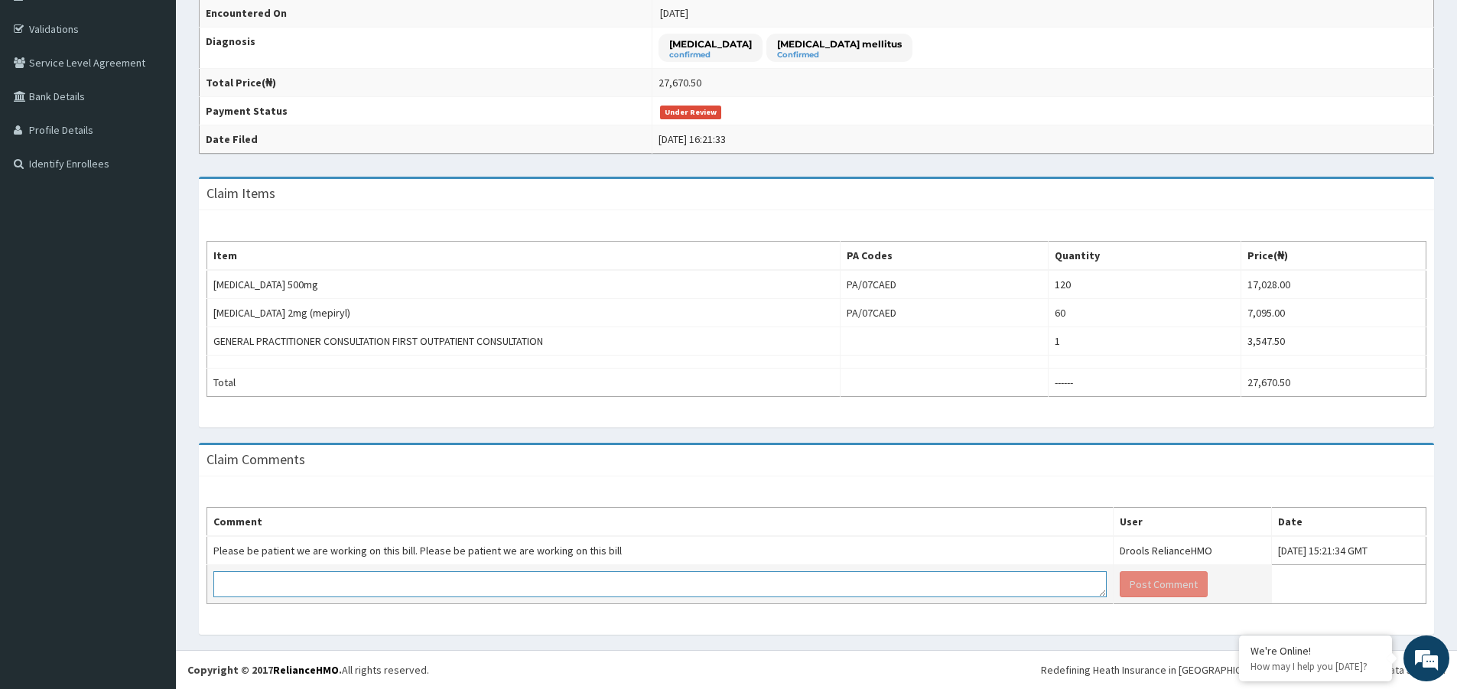
click at [393, 588] on textarea at bounding box center [659, 584] width 893 height 26
type textarea "noted with thanks"
click at [1120, 584] on button "Post Comment" at bounding box center [1164, 584] width 88 height 26
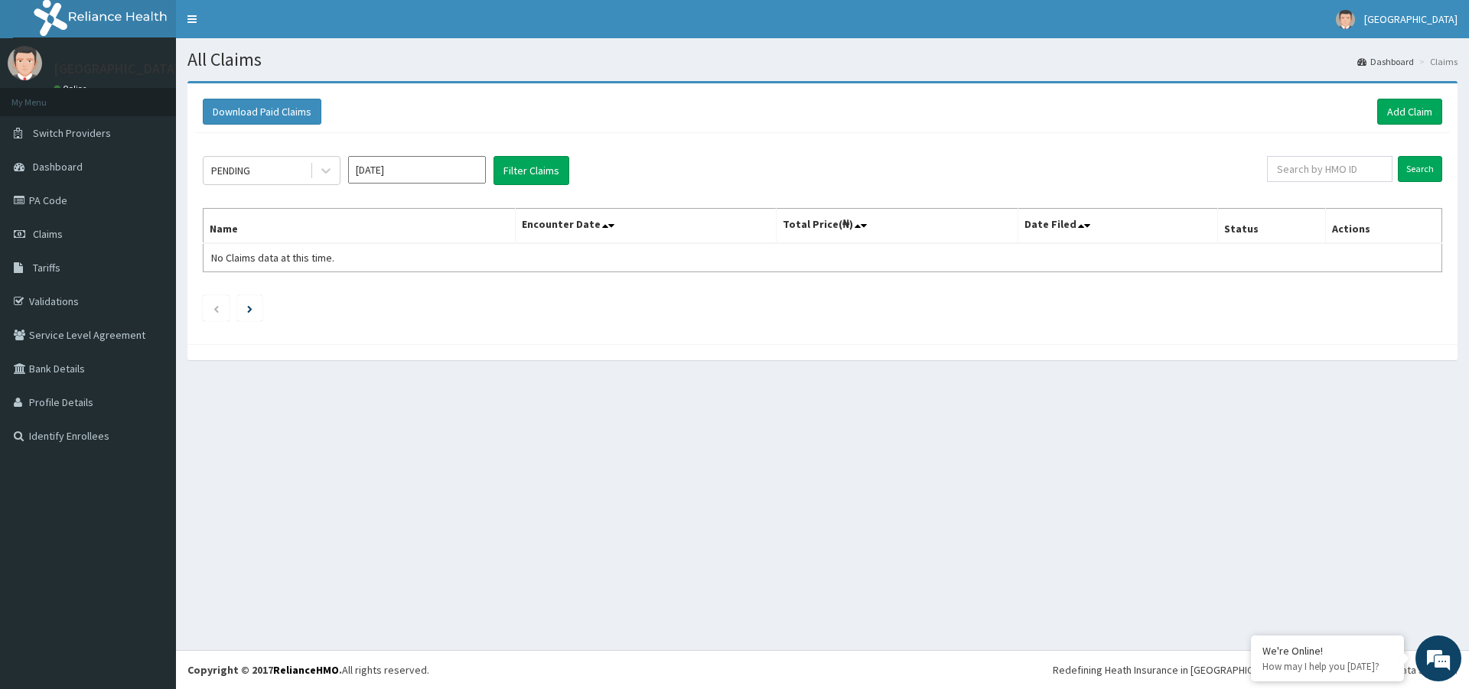
click at [414, 172] on input "[DATE]" at bounding box center [417, 170] width 138 height 28
click at [467, 271] on div "Jun" at bounding box center [462, 266] width 31 height 28
type input "[DATE]"
click at [317, 175] on div at bounding box center [326, 171] width 28 height 28
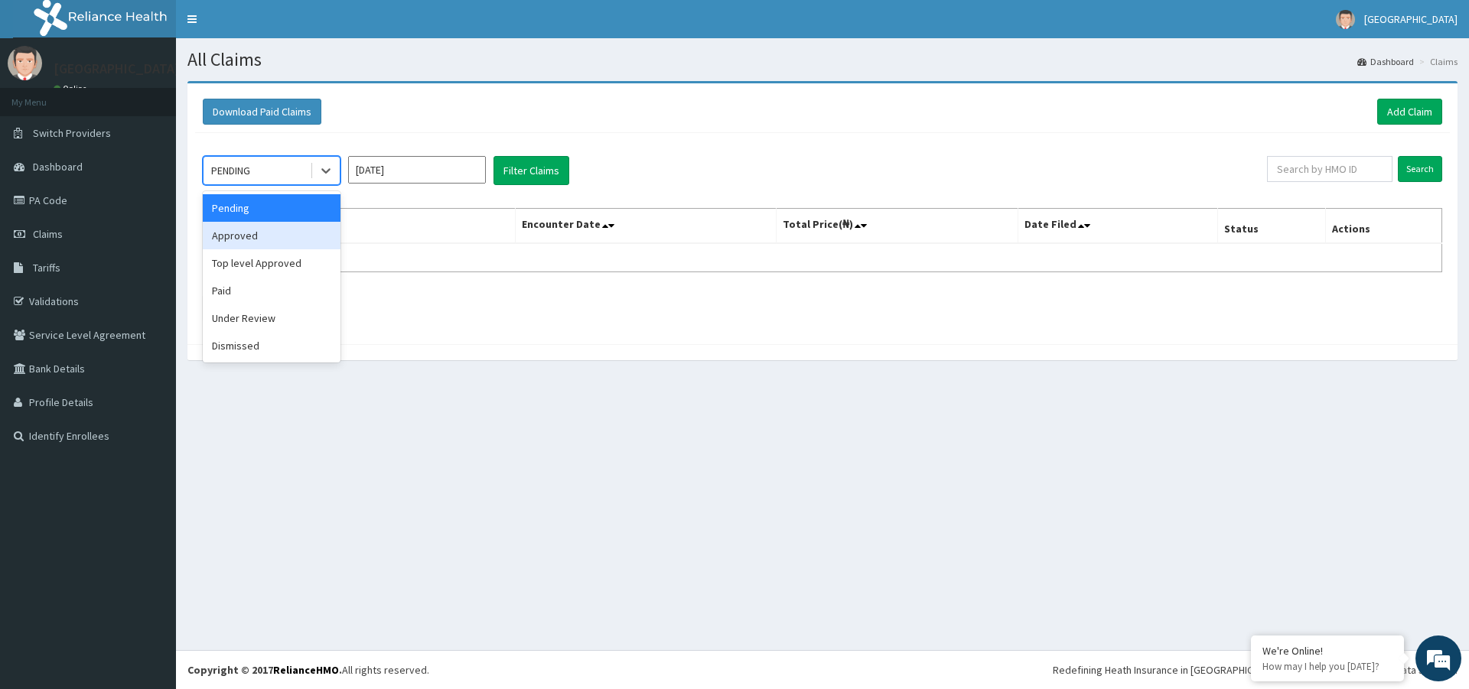
click at [245, 235] on div "Approved" at bounding box center [272, 236] width 138 height 28
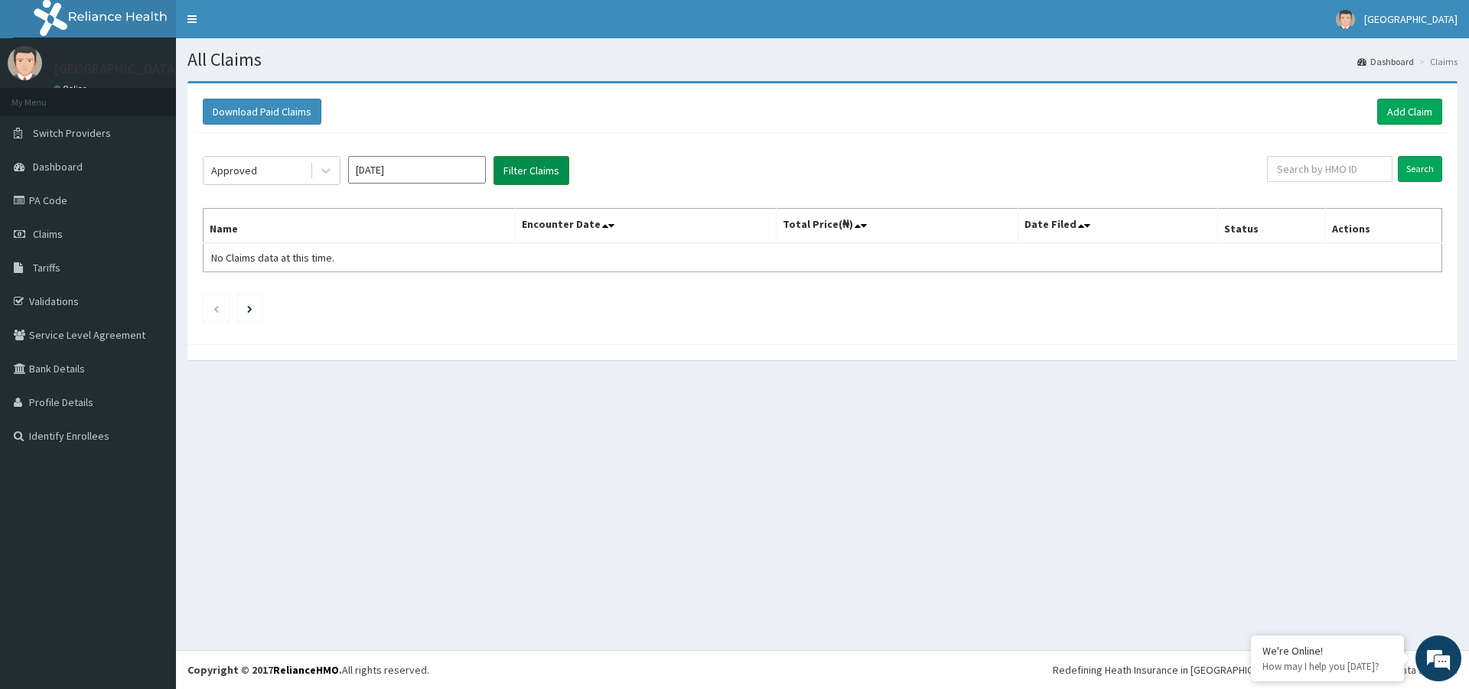
click at [516, 165] on button "Filter Claims" at bounding box center [531, 170] width 76 height 29
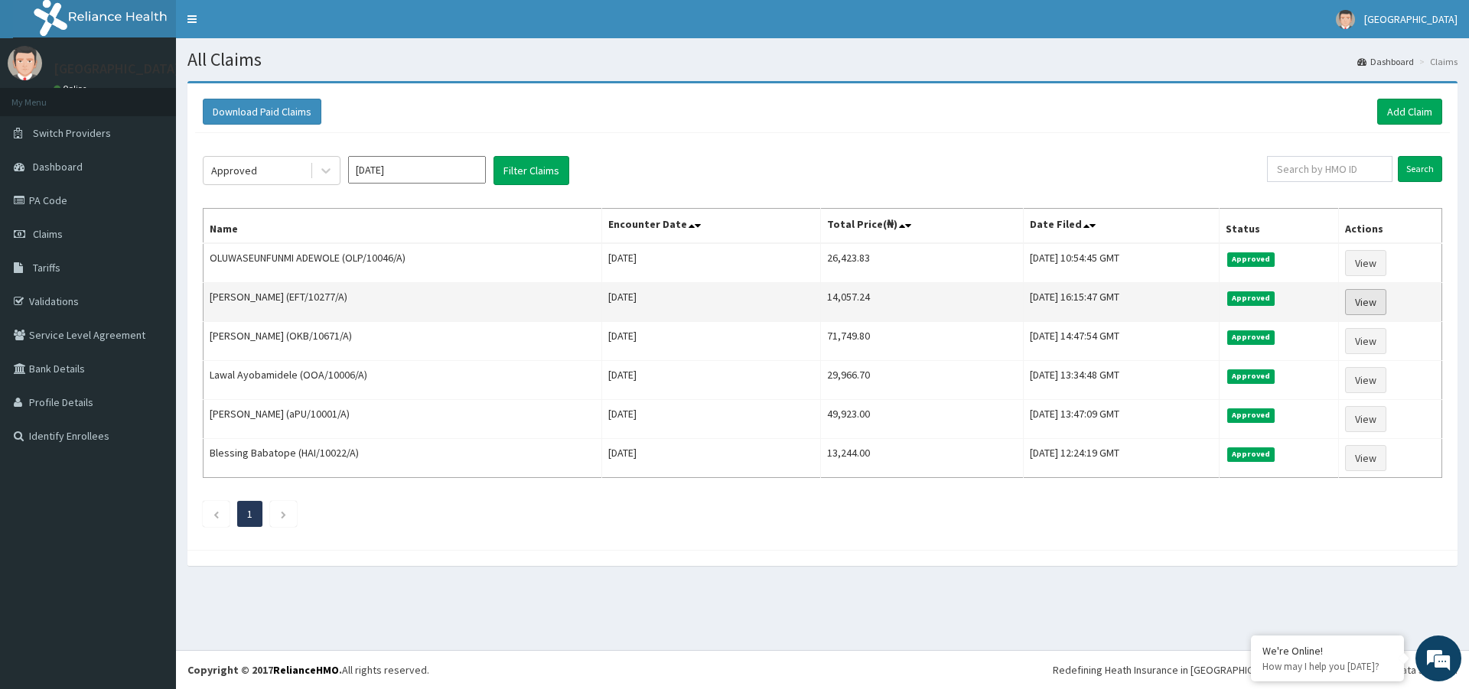
click at [1375, 302] on link "View" at bounding box center [1365, 302] width 41 height 26
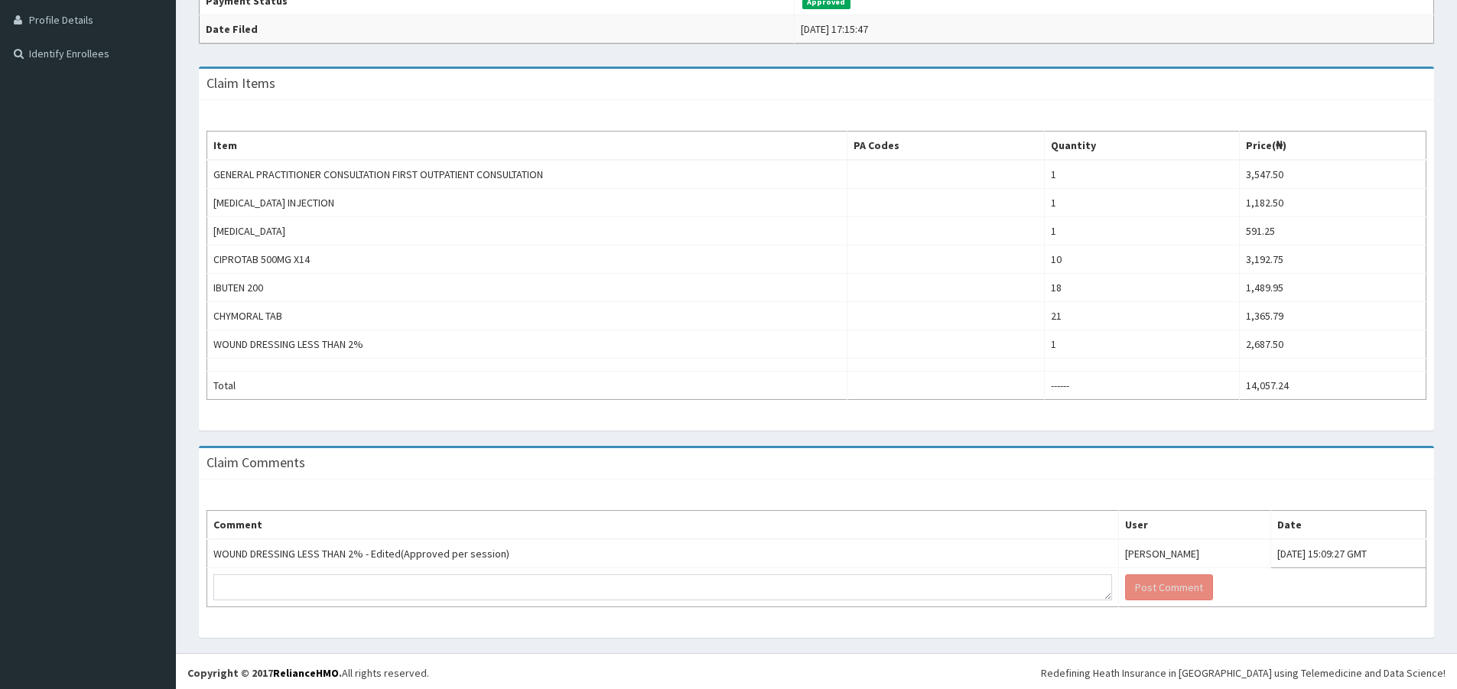
scroll to position [386, 0]
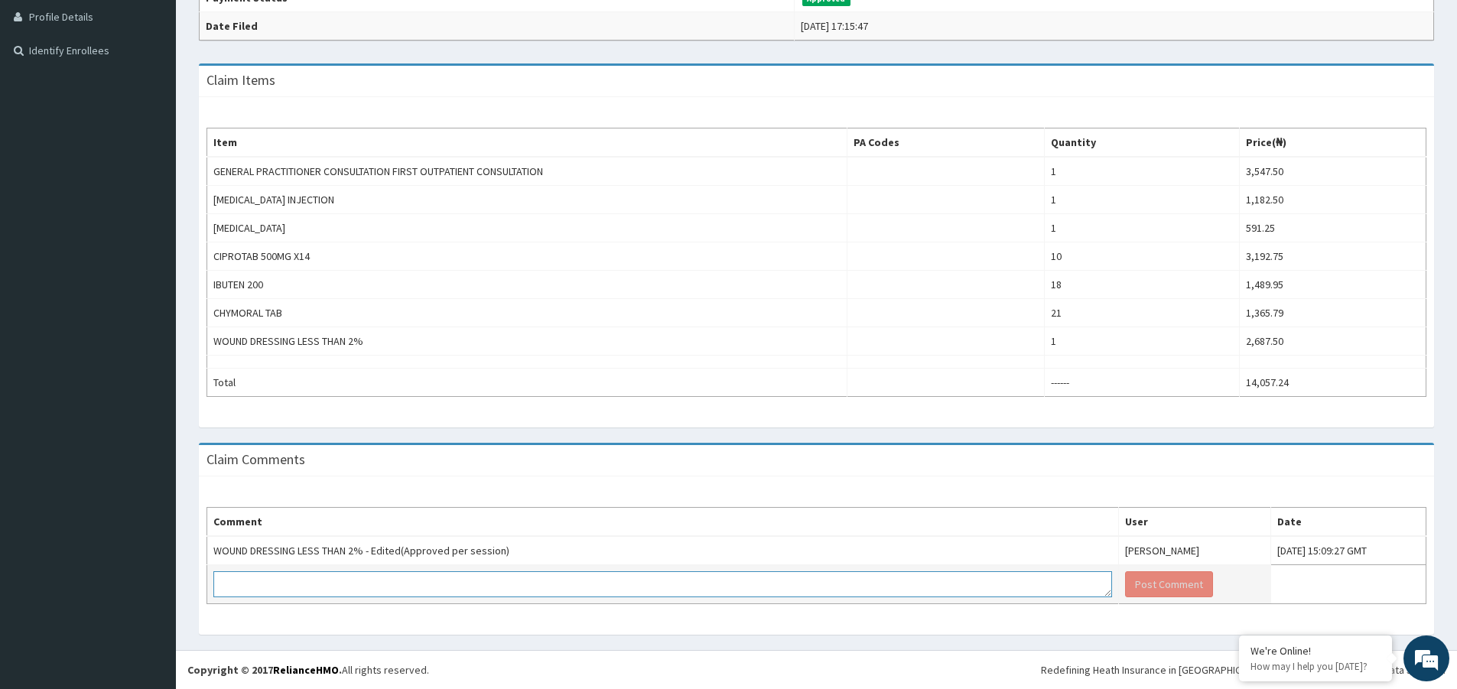
click at [544, 584] on textarea at bounding box center [662, 584] width 899 height 26
drag, startPoint x: 379, startPoint y: 581, endPoint x: 198, endPoint y: 582, distance: 180.5
click at [198, 582] on div "Claim Comments Comment User Date WOUND DRESSING LESS THAN 2% - Edited(Approved …" at bounding box center [816, 546] width 1258 height 207
type textarea "okaay. kindly proceed to payment"
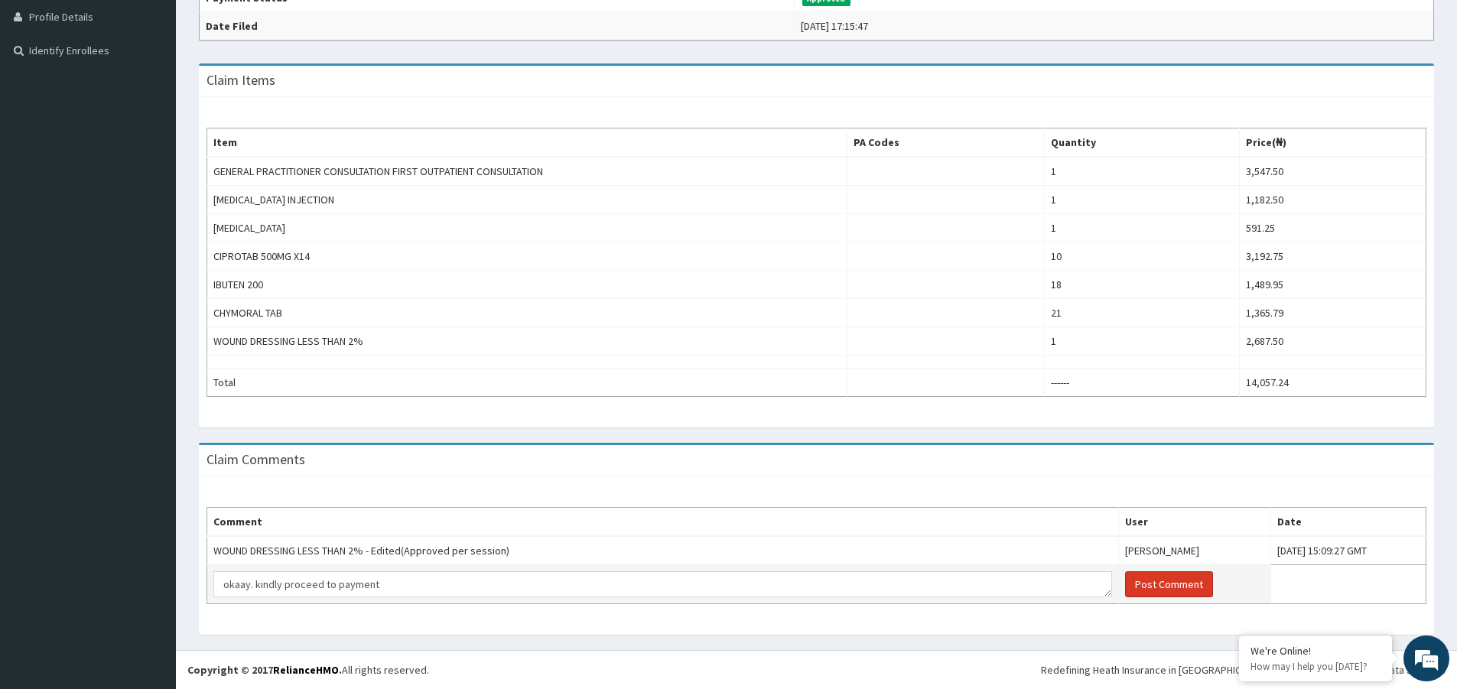
click at [1125, 582] on button "Post Comment" at bounding box center [1169, 584] width 88 height 26
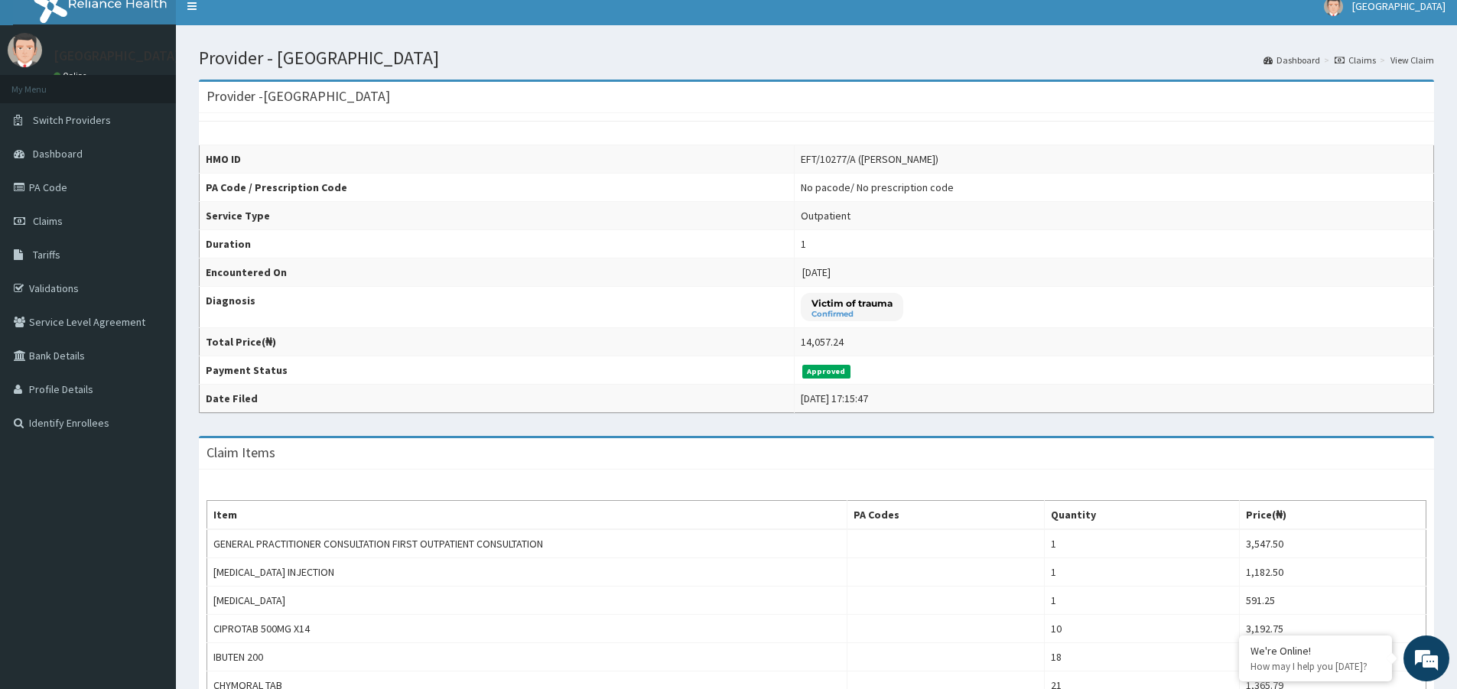
scroll to position [3, 0]
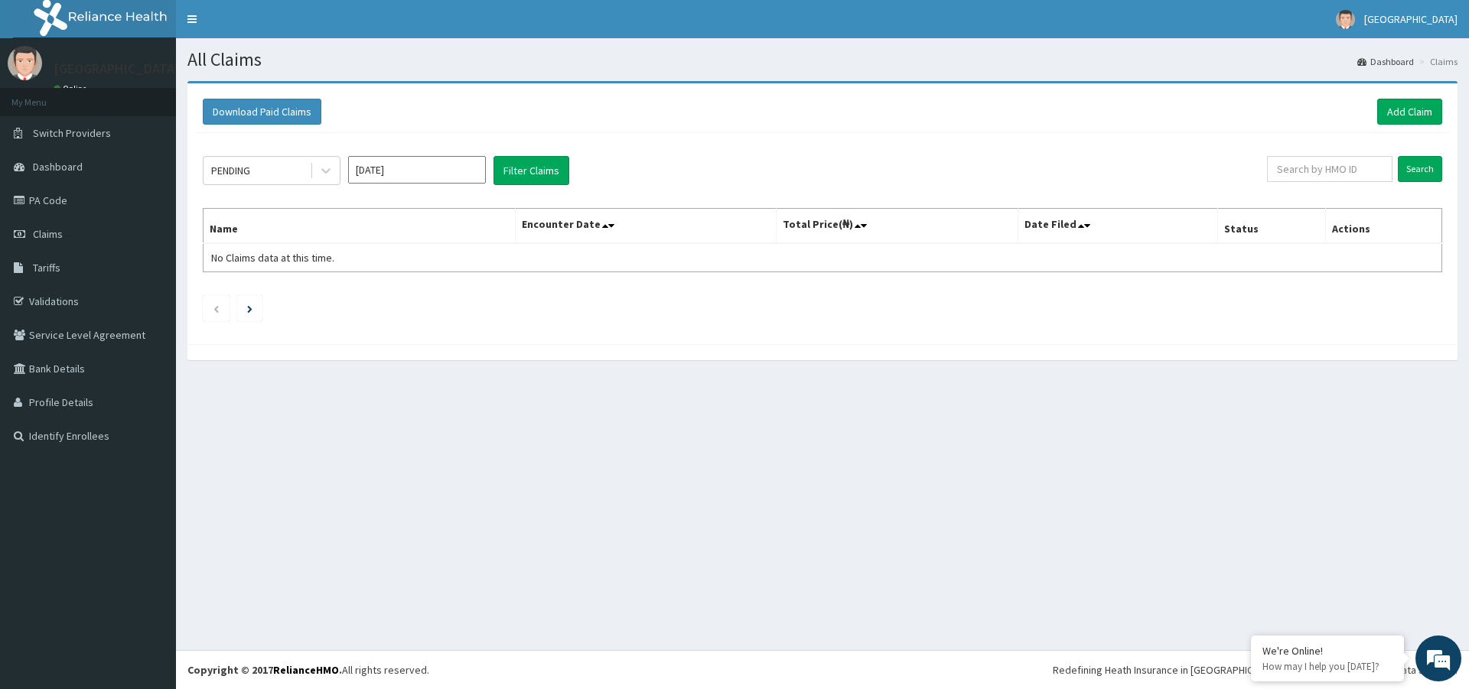
click at [402, 166] on input "[DATE]" at bounding box center [417, 170] width 138 height 28
click at [462, 264] on div "Jun" at bounding box center [462, 266] width 31 height 28
type input "[DATE]"
drag, startPoint x: 327, startPoint y: 170, endPoint x: 310, endPoint y: 189, distance: 26.0
click at [327, 171] on icon at bounding box center [325, 170] width 15 height 15
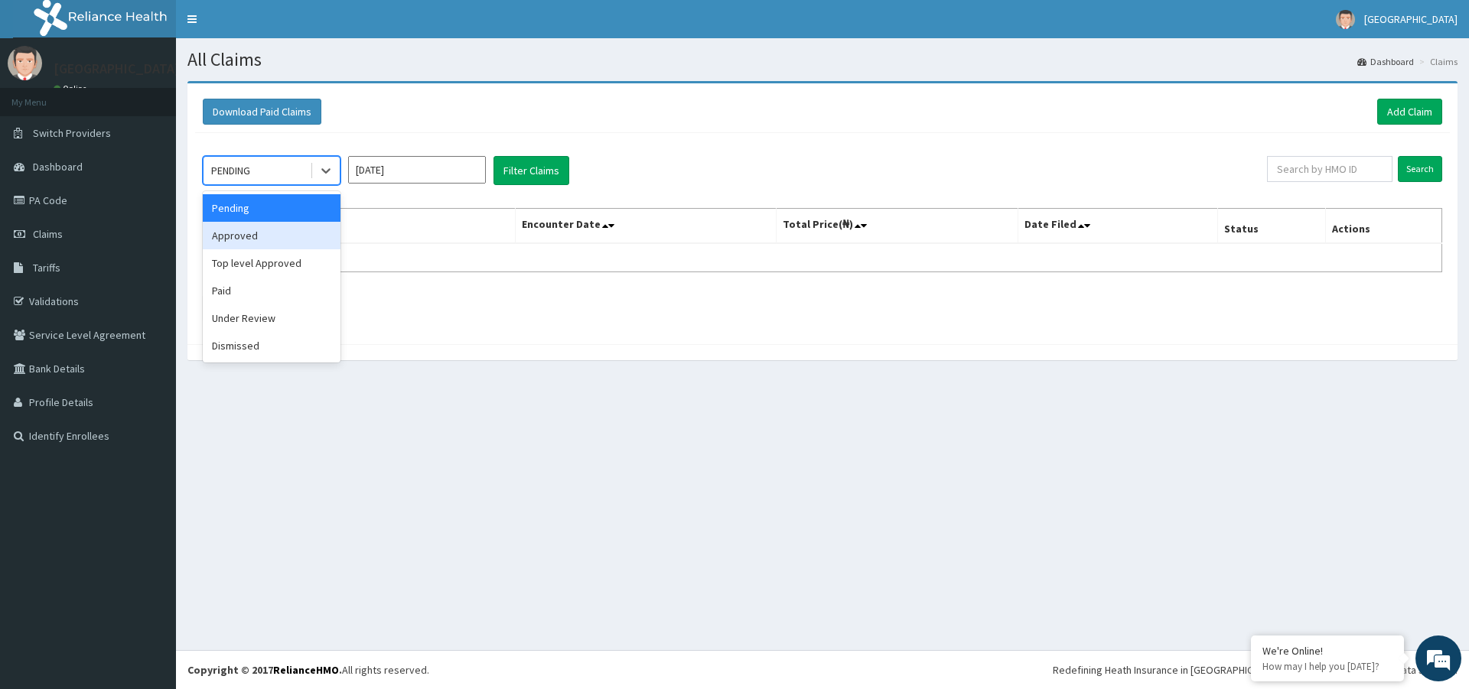
click at [236, 242] on div "Approved" at bounding box center [272, 236] width 138 height 28
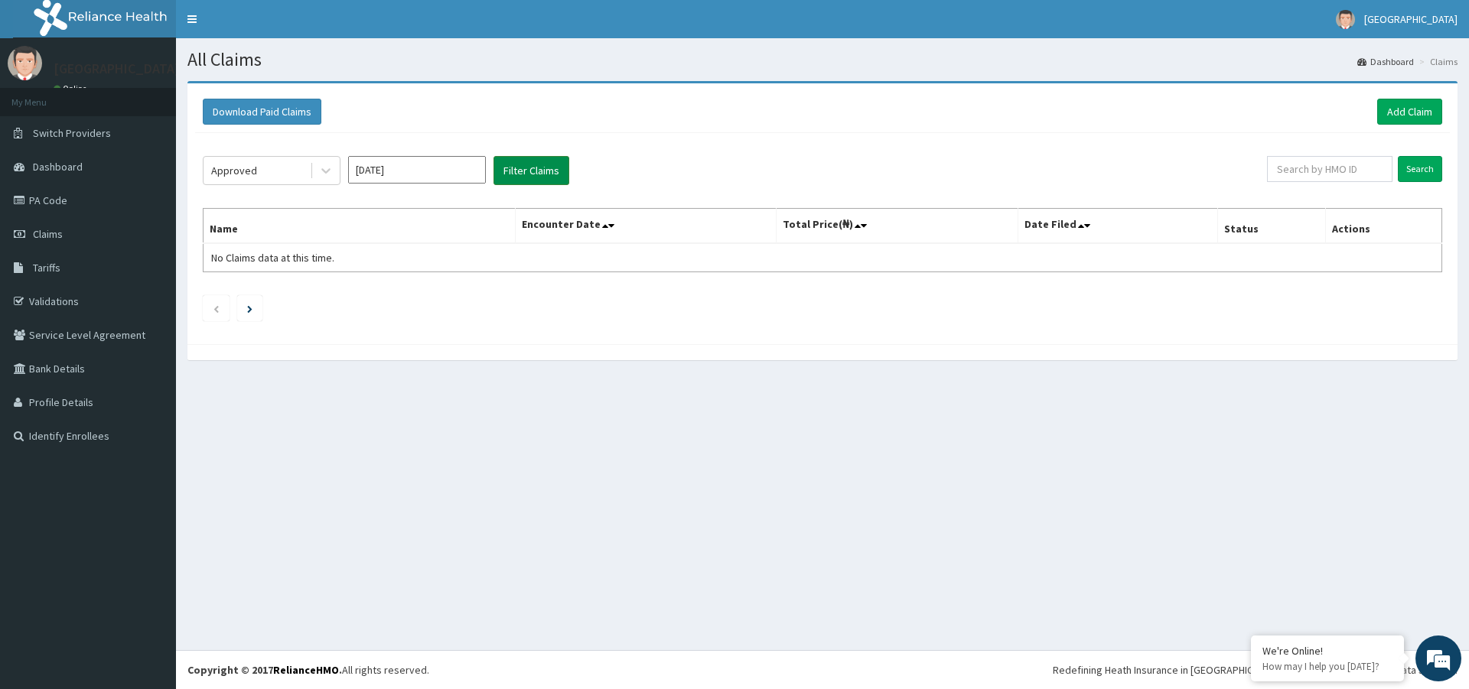
click at [537, 164] on button "Filter Claims" at bounding box center [531, 170] width 76 height 29
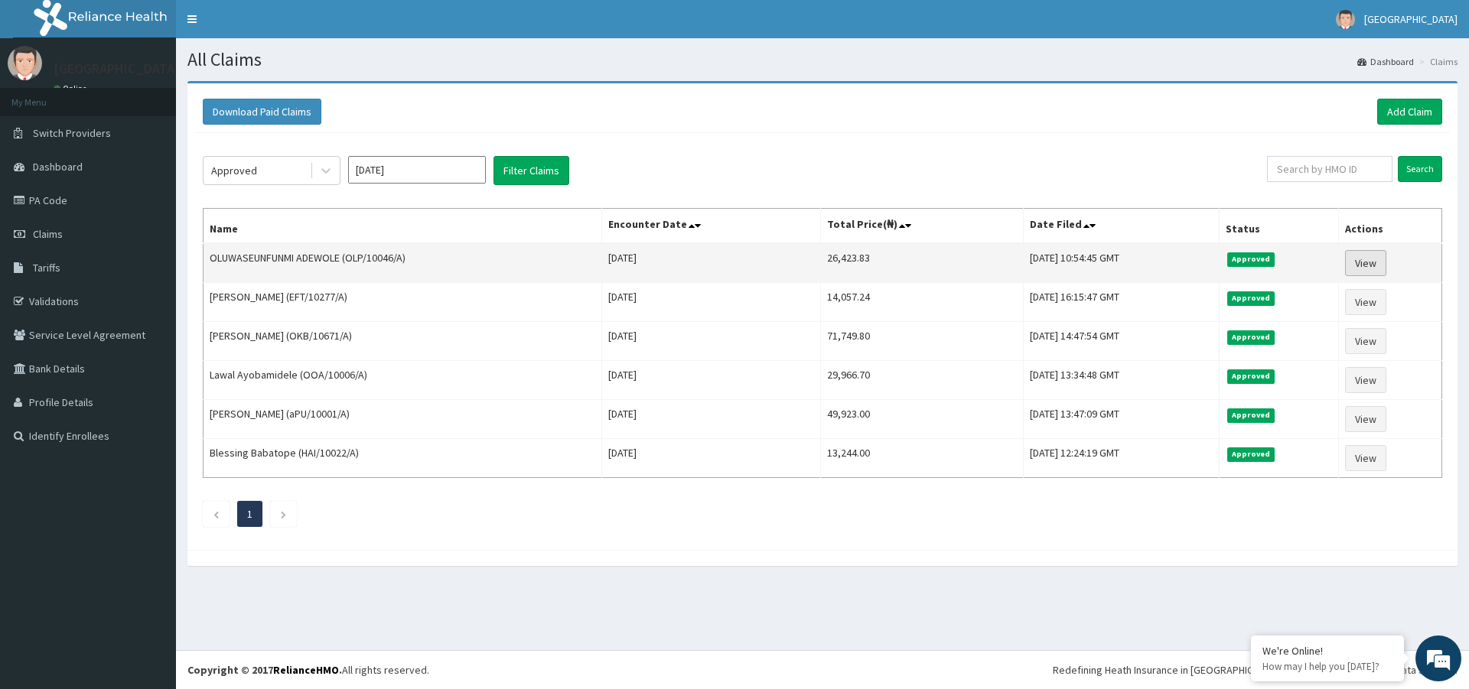
click at [1369, 262] on link "View" at bounding box center [1365, 263] width 41 height 26
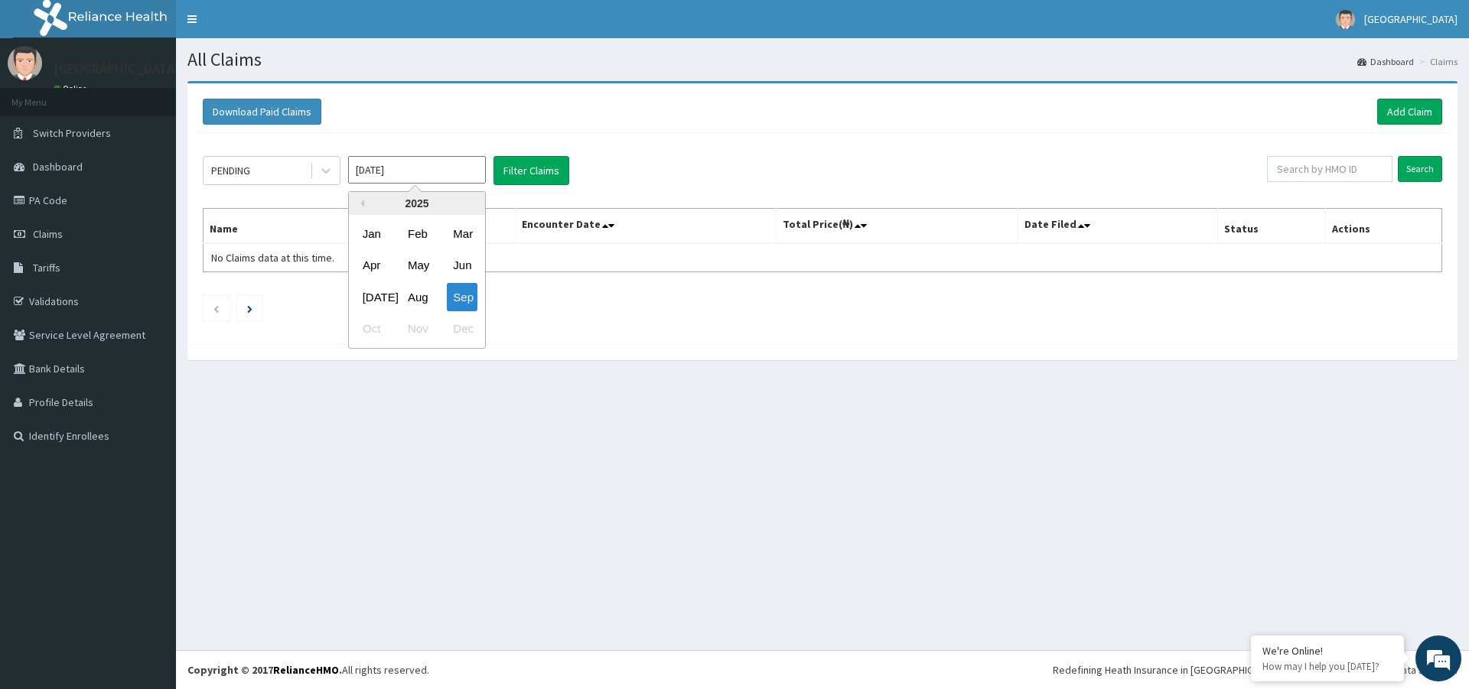
click at [429, 168] on input "Sep 2025" at bounding box center [417, 170] width 138 height 28
click at [467, 268] on div "Jun" at bounding box center [462, 266] width 31 height 28
type input "Jun 2025"
click at [279, 175] on div "PENDING" at bounding box center [256, 170] width 106 height 24
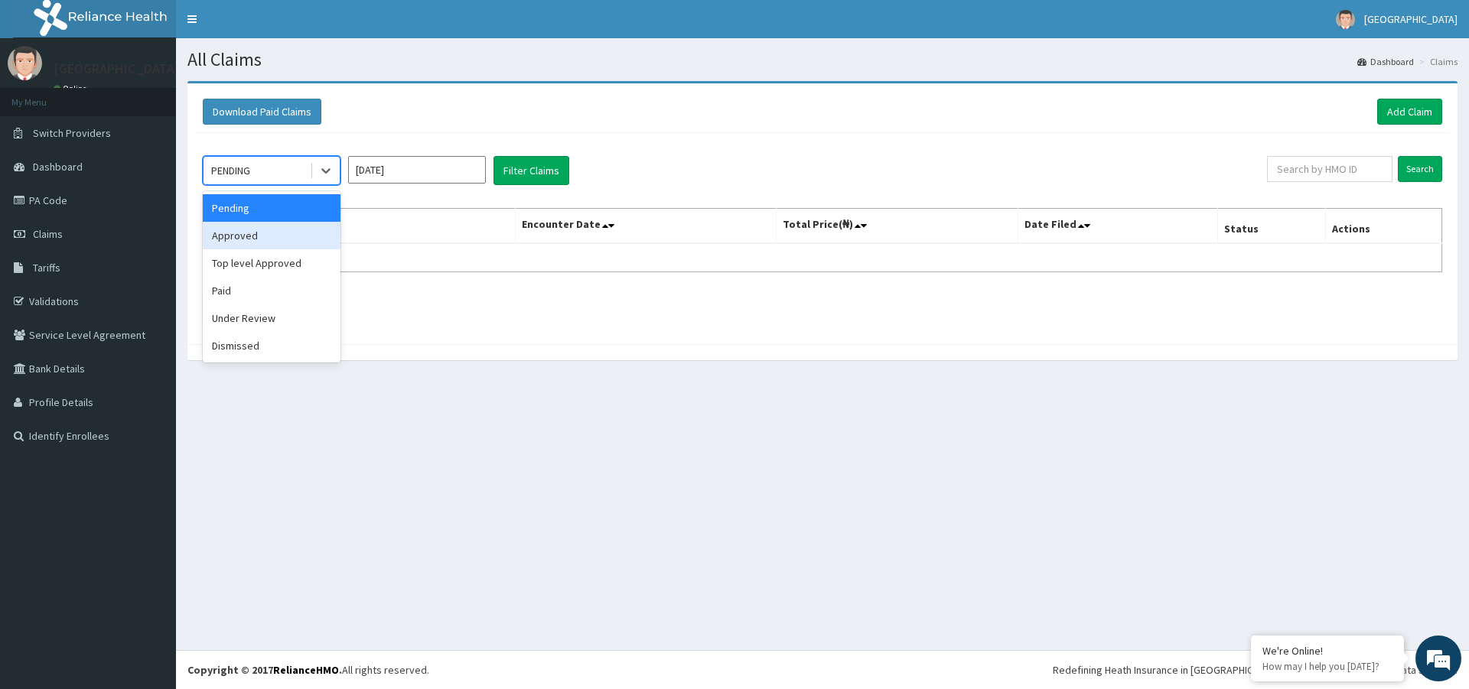
click at [266, 238] on div "Approved" at bounding box center [272, 236] width 138 height 28
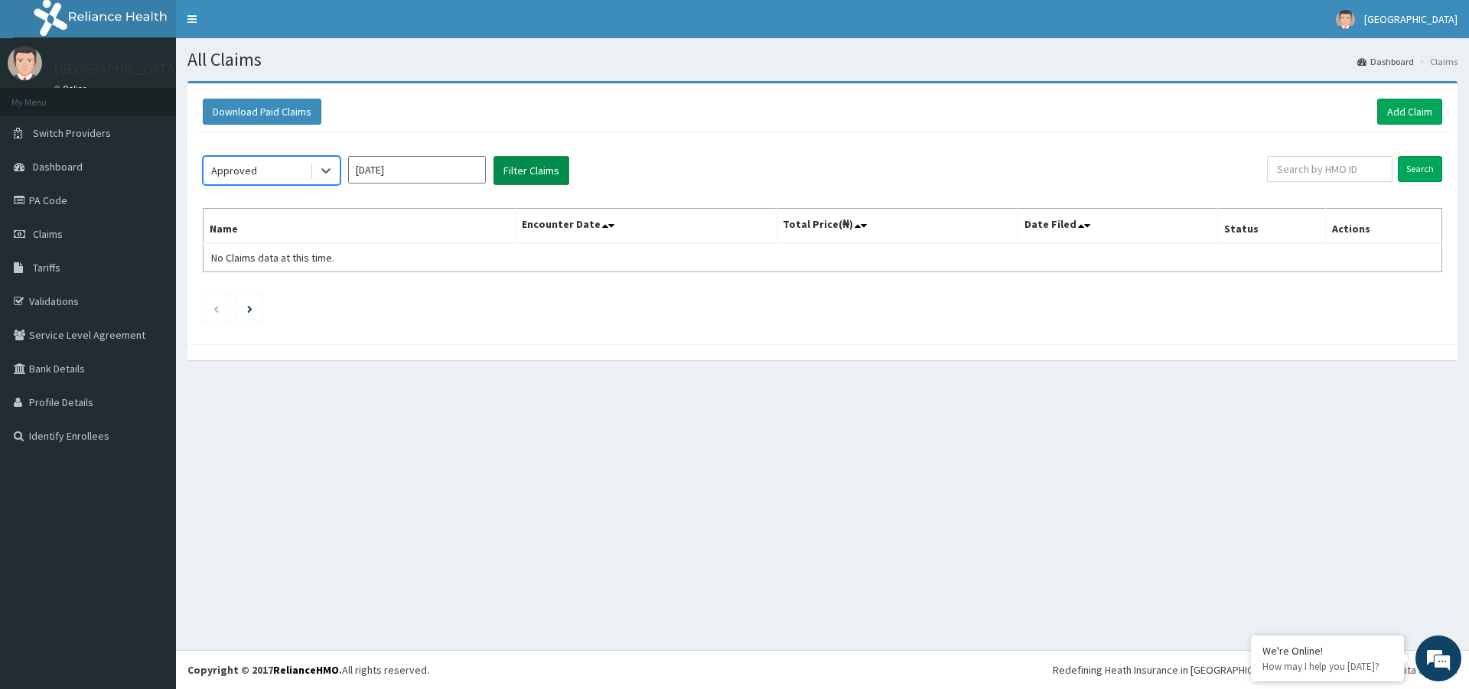
click at [548, 173] on button "Filter Claims" at bounding box center [531, 170] width 76 height 29
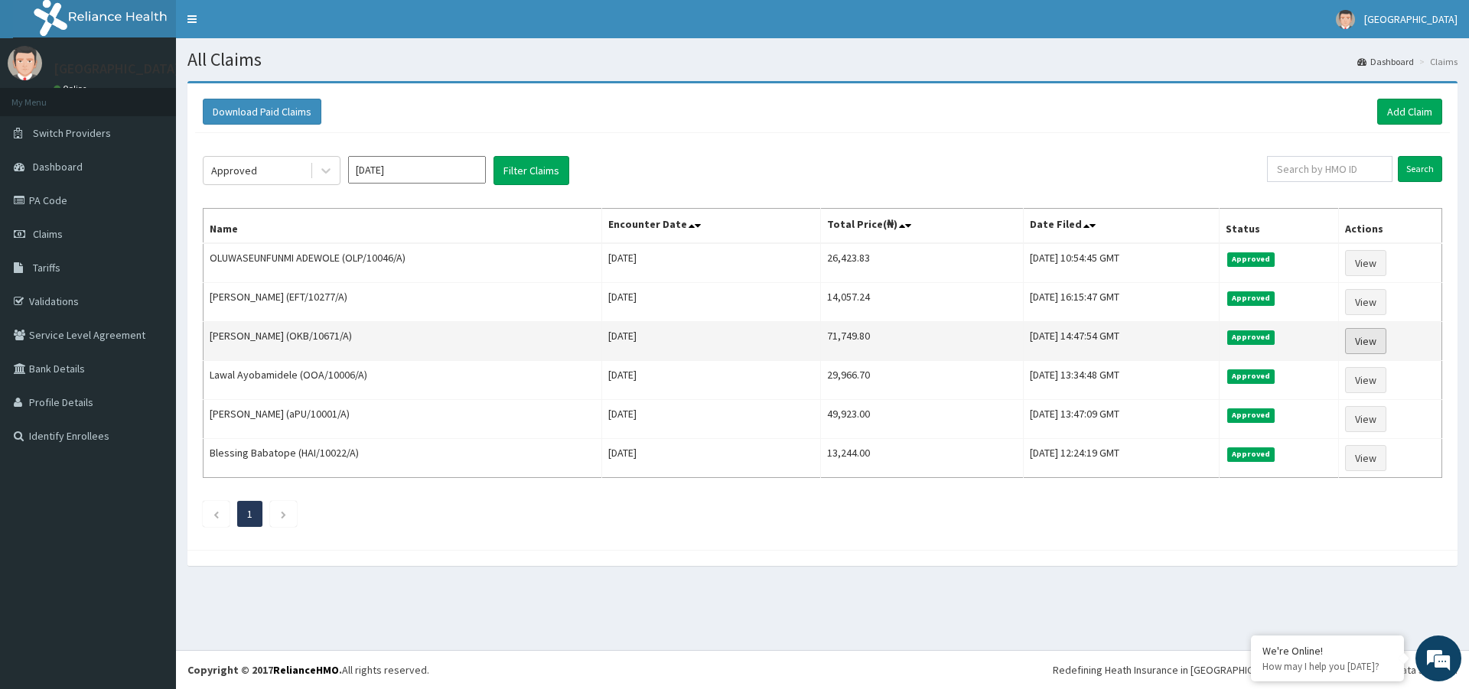
click at [1371, 340] on link "View" at bounding box center [1365, 341] width 41 height 26
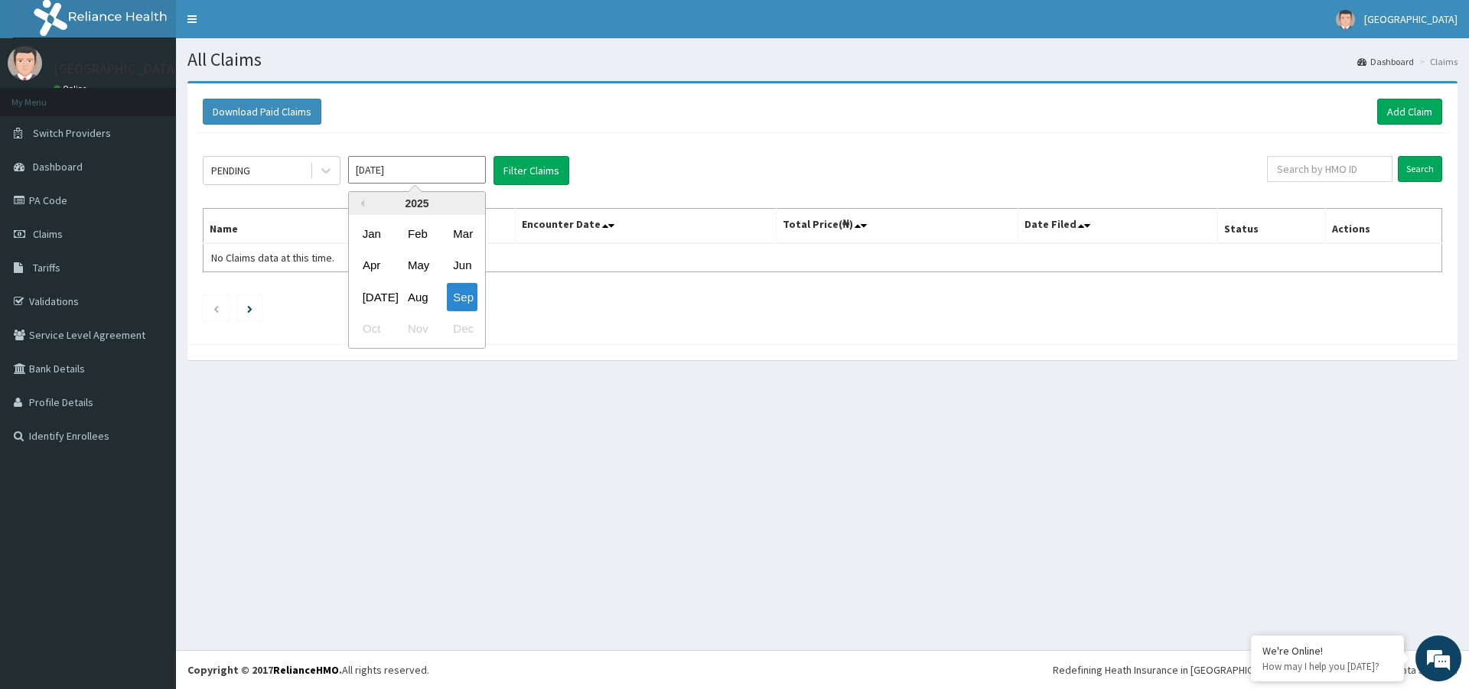
click at [421, 171] on input "[DATE]" at bounding box center [417, 170] width 138 height 28
click at [451, 268] on div "Jun" at bounding box center [462, 266] width 31 height 28
type input "Jun 2025"
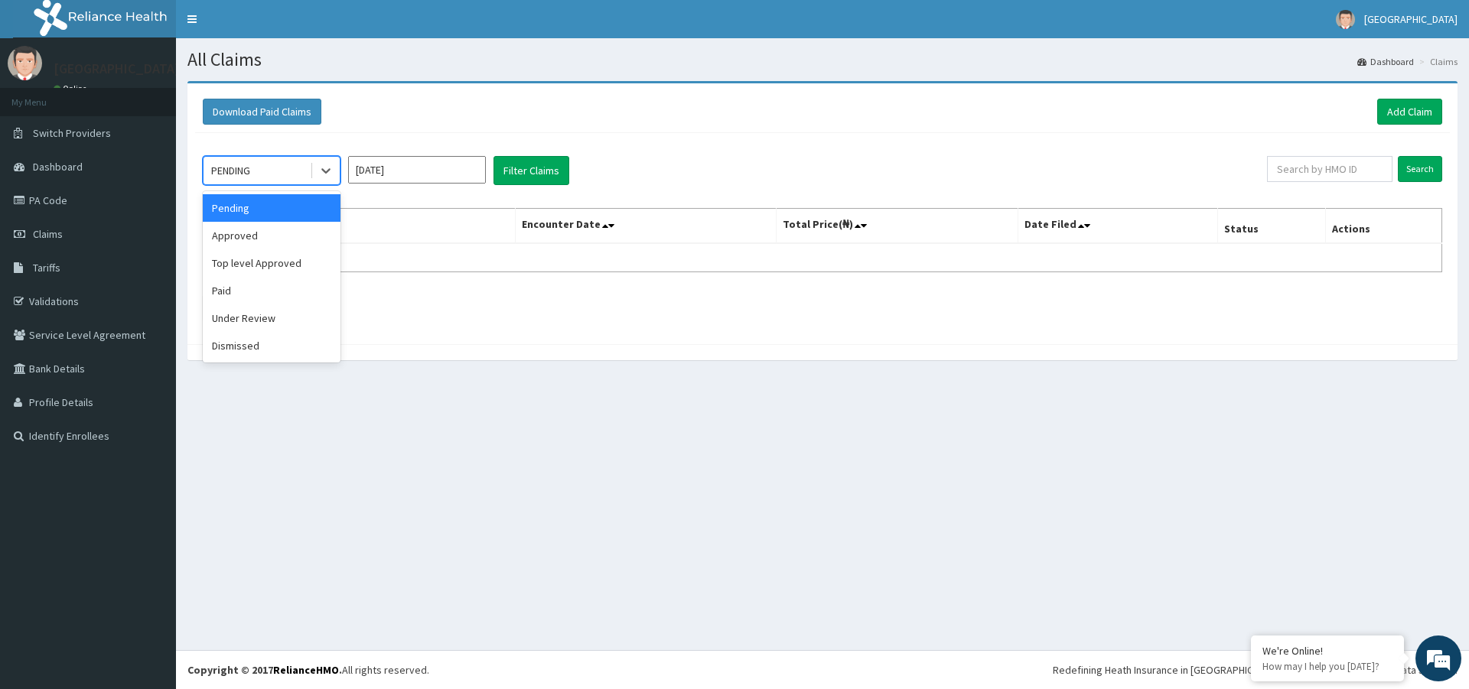
click at [243, 175] on div "PENDING" at bounding box center [230, 170] width 39 height 15
click at [246, 235] on div "Approved" at bounding box center [272, 236] width 138 height 28
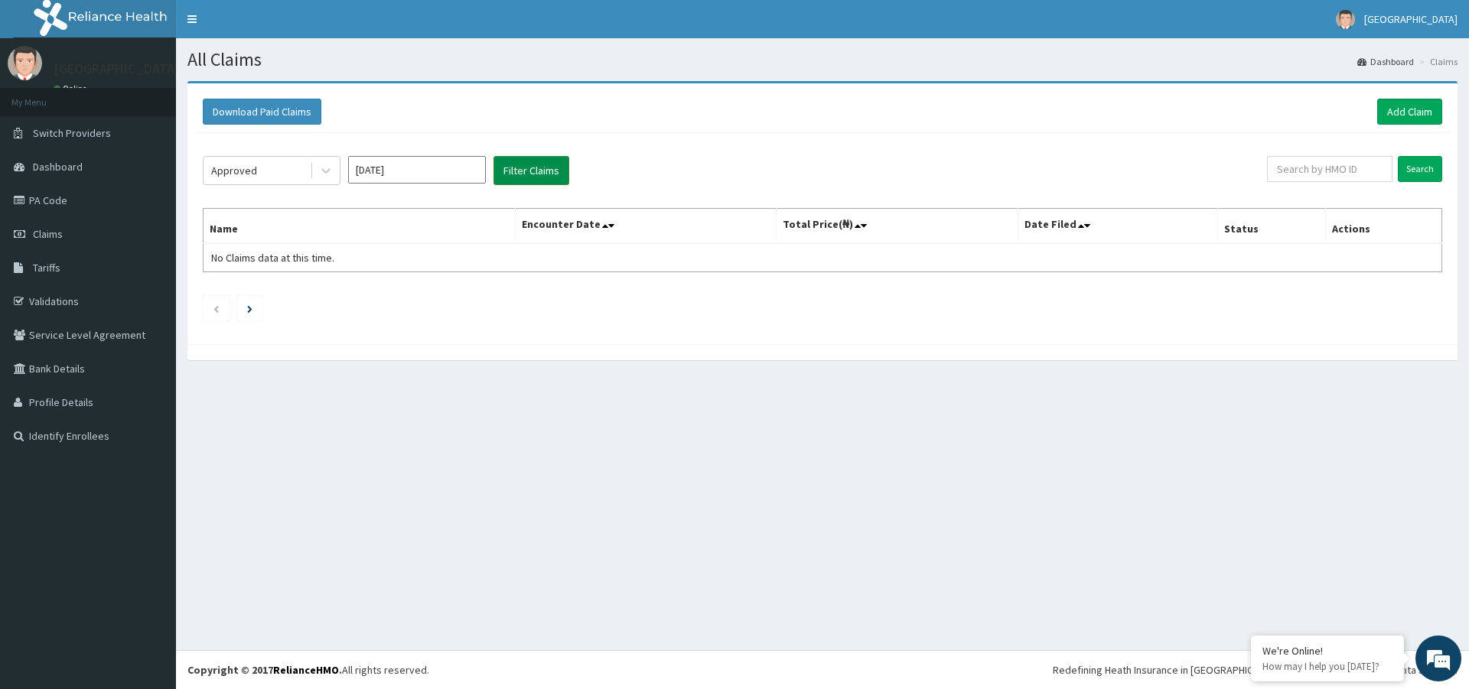
click at [530, 161] on button "Filter Claims" at bounding box center [531, 170] width 76 height 29
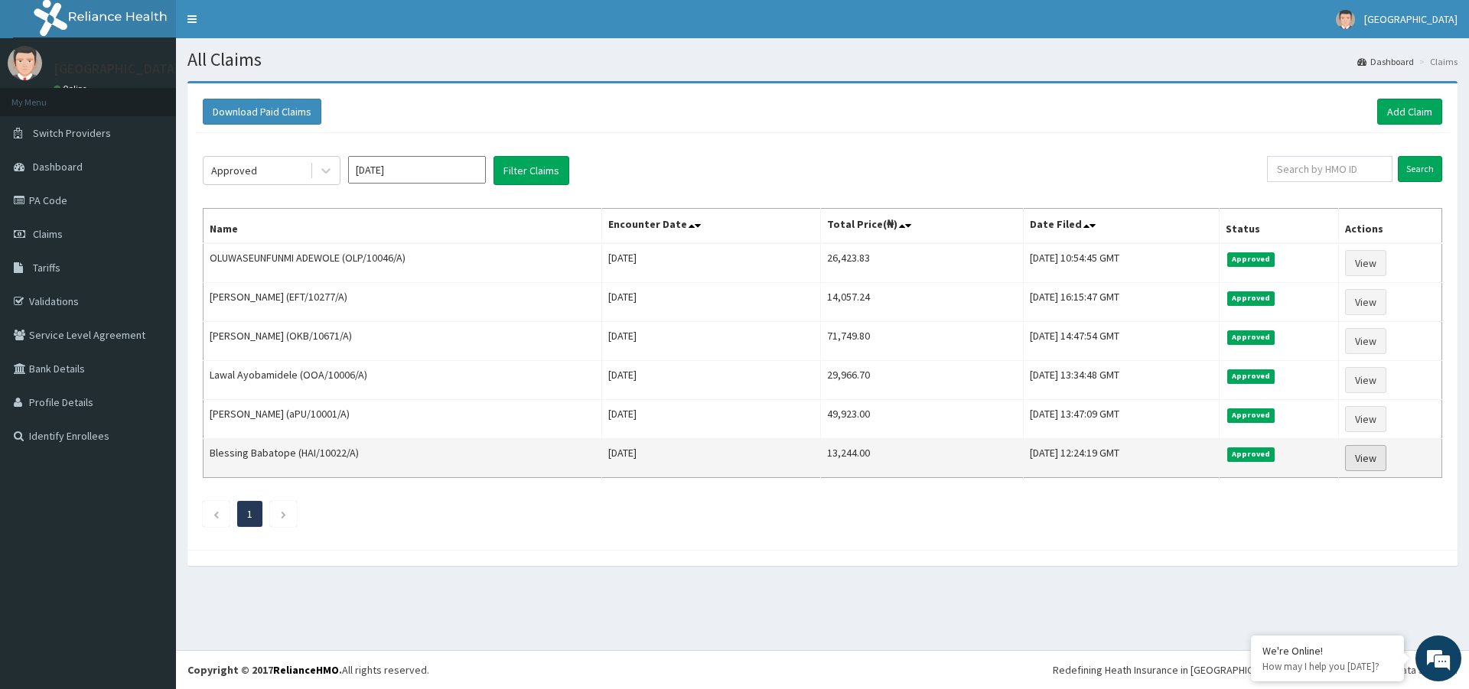
click at [1368, 462] on link "View" at bounding box center [1365, 458] width 41 height 26
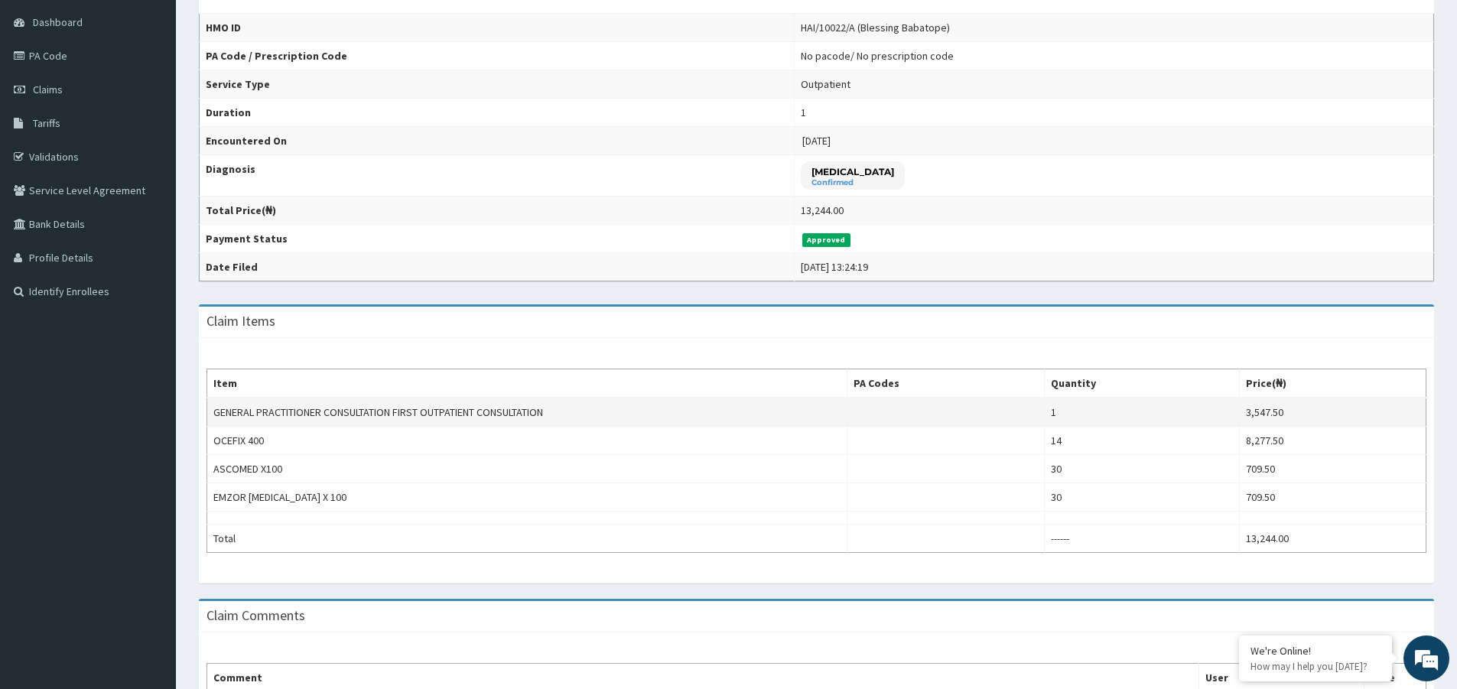
scroll to position [272, 0]
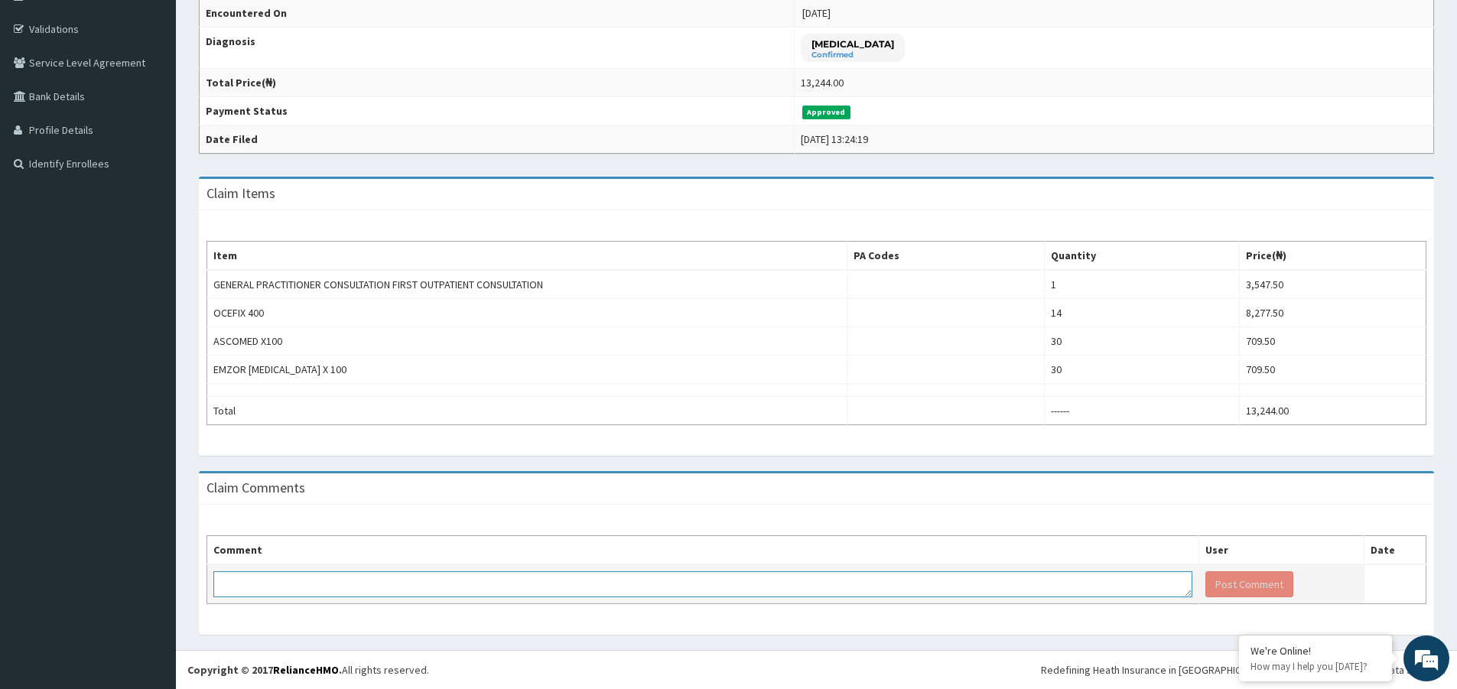
click at [305, 576] on textarea at bounding box center [702, 584] width 979 height 26
paste textarea "okaay. kindly proceed to payment"
drag, startPoint x: 255, startPoint y: 587, endPoint x: 187, endPoint y: 585, distance: 67.3
click at [187, 585] on div "Claim Comments Comment User Date okaay. kindly proceed to payment Post Comment" at bounding box center [816, 560] width 1258 height 179
type textarea "kindly proceed to payment"
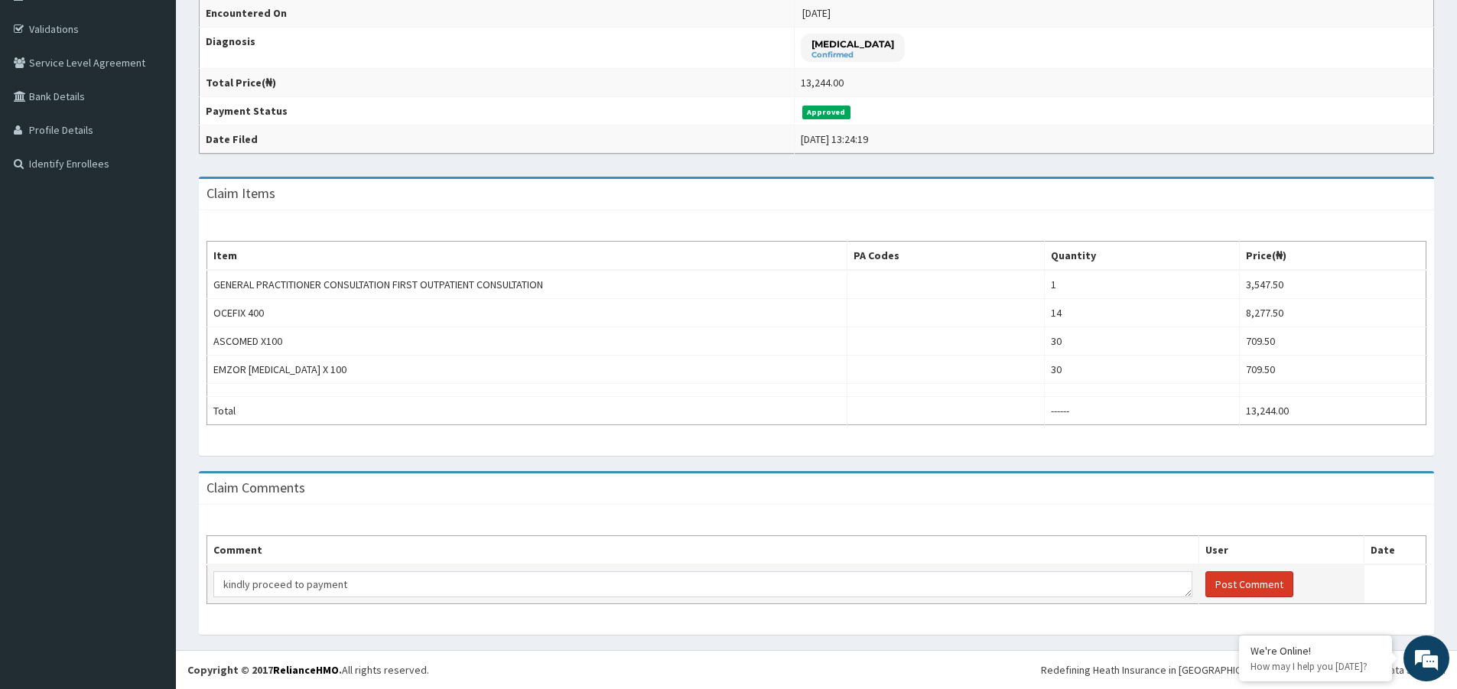
click at [1230, 587] on button "Post Comment" at bounding box center [1250, 584] width 88 height 26
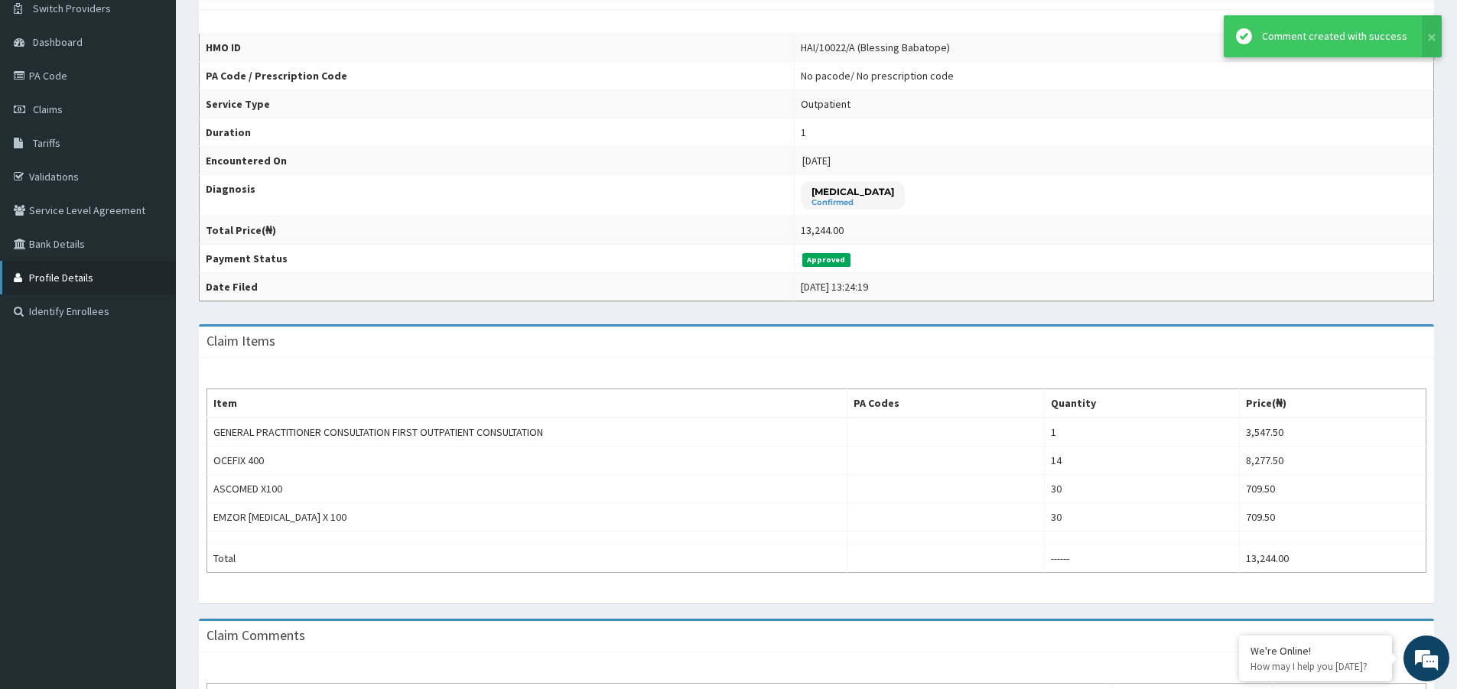
scroll to position [0, 0]
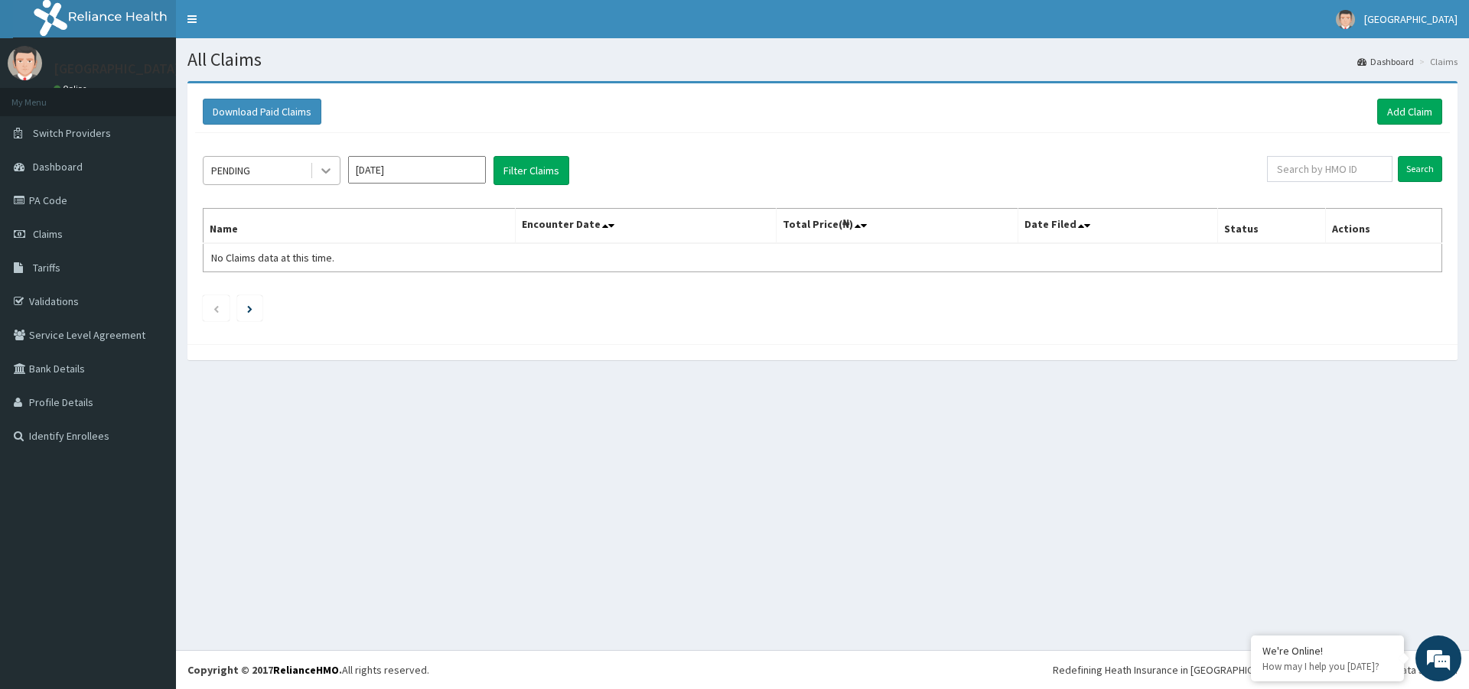
click at [320, 170] on icon at bounding box center [325, 170] width 15 height 15
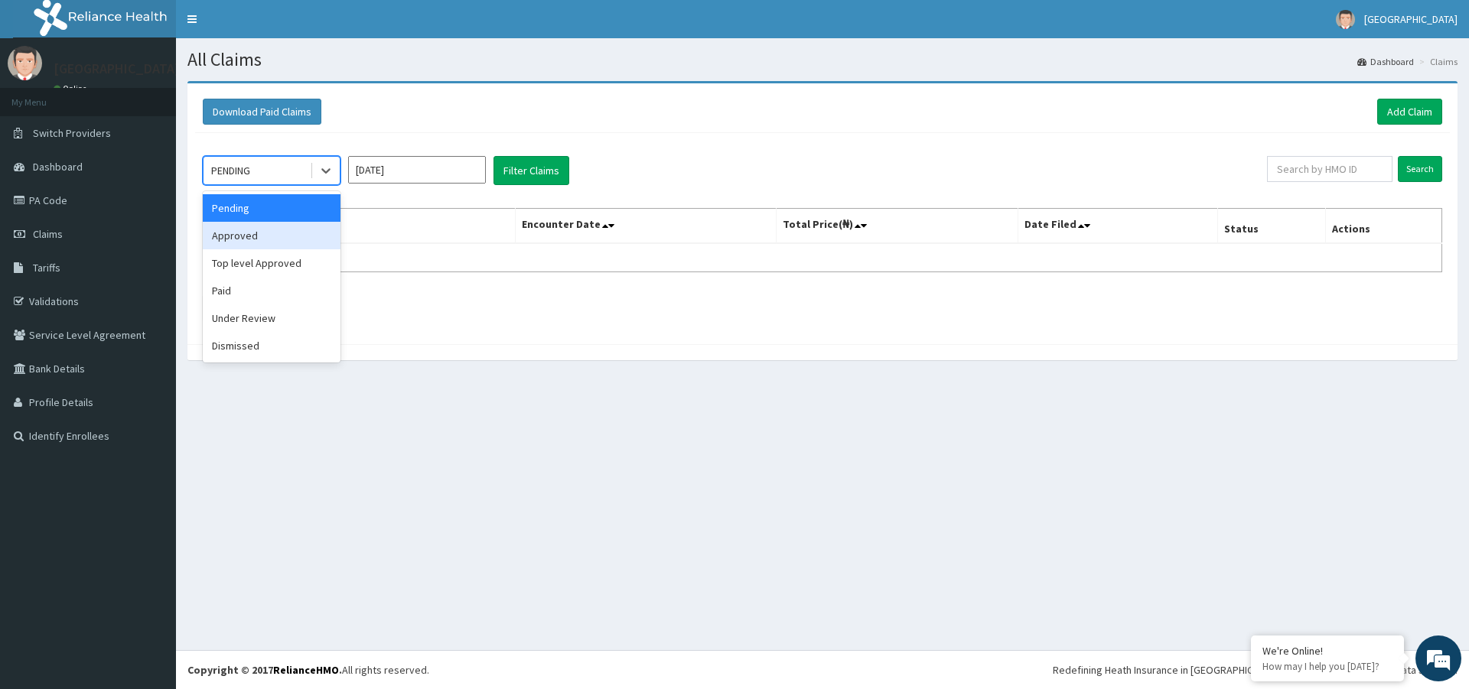
drag, startPoint x: 230, startPoint y: 239, endPoint x: 270, endPoint y: 222, distance: 43.2
click at [229, 239] on div "Approved" at bounding box center [272, 236] width 138 height 28
click at [462, 168] on input "[DATE]" at bounding box center [417, 170] width 138 height 28
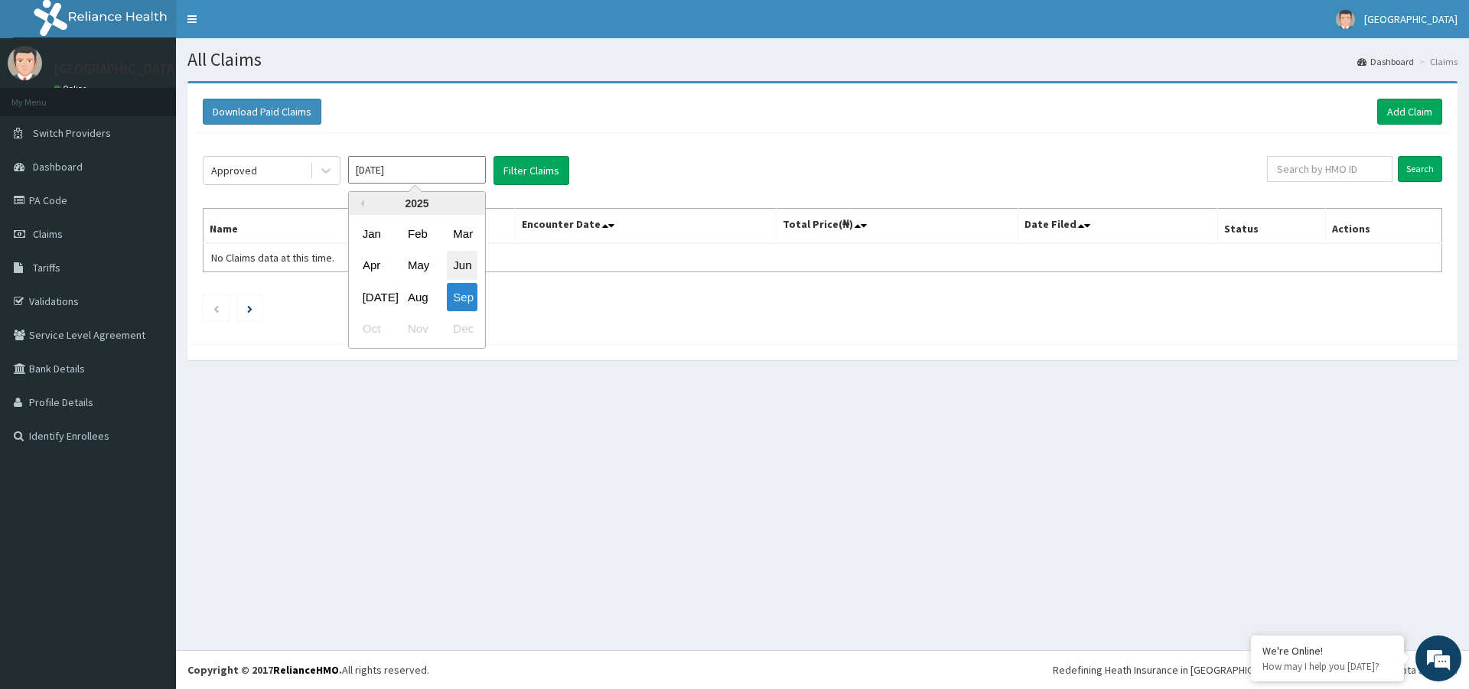
click at [464, 265] on div "Jun" at bounding box center [462, 266] width 31 height 28
type input "[DATE]"
click at [548, 174] on button "Filter Claims" at bounding box center [531, 170] width 76 height 29
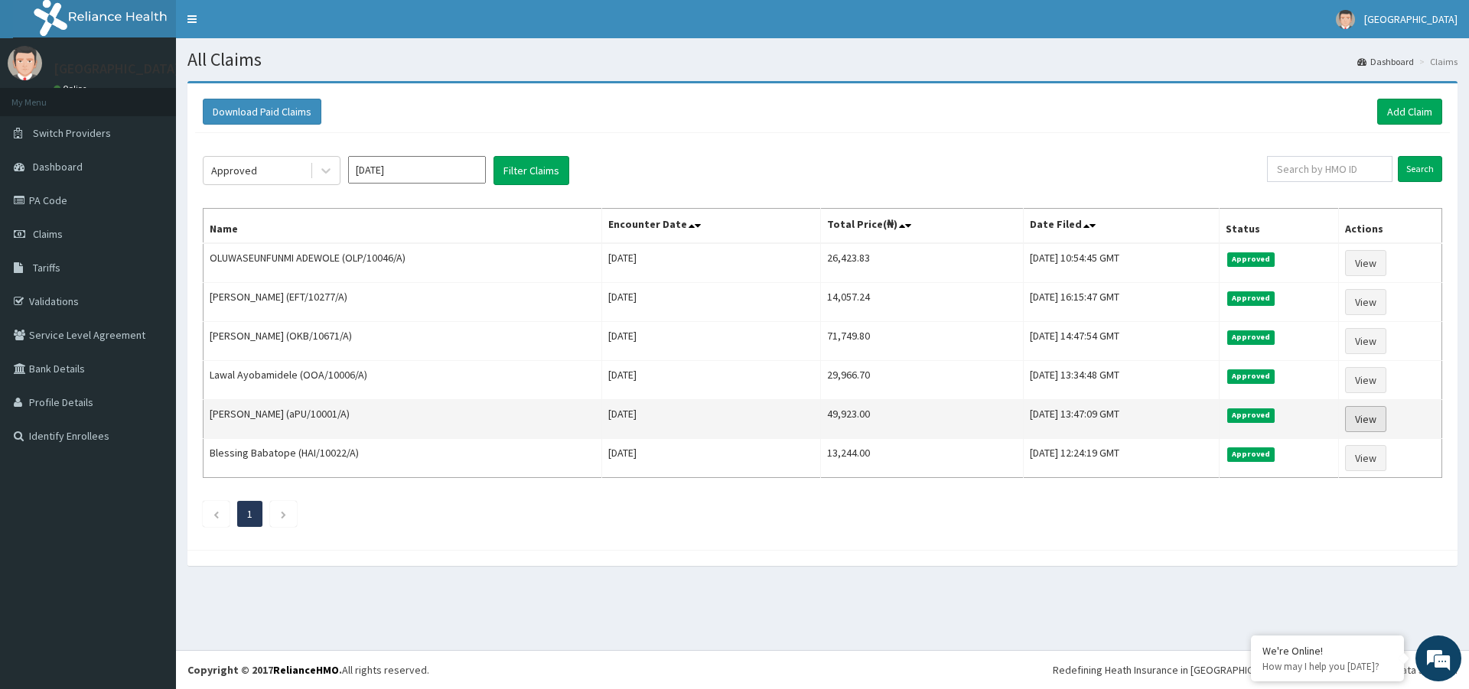
click at [1375, 418] on link "View" at bounding box center [1365, 419] width 41 height 26
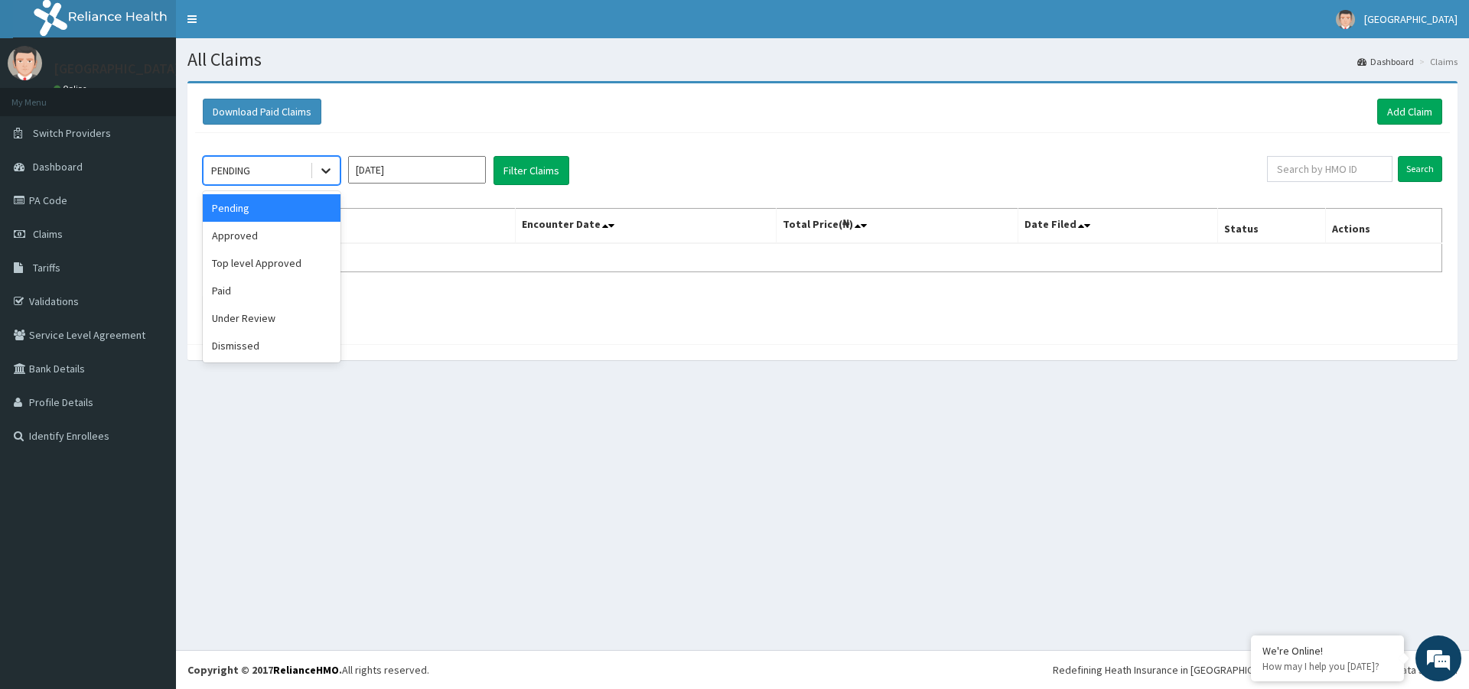
click at [319, 170] on icon at bounding box center [325, 170] width 15 height 15
click at [254, 265] on div "Top level Approved" at bounding box center [272, 263] width 138 height 28
click at [451, 170] on input "[DATE]" at bounding box center [417, 170] width 138 height 28
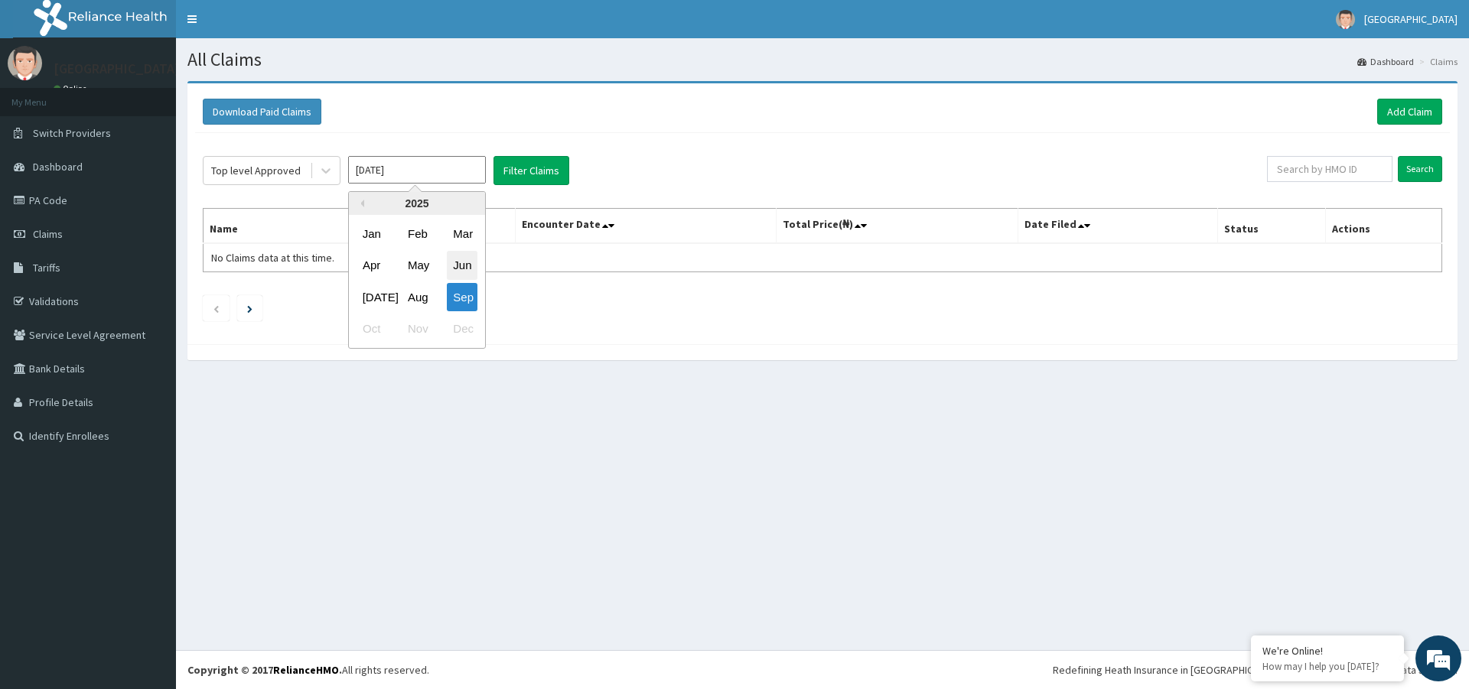
click at [461, 262] on div "Jun" at bounding box center [462, 266] width 31 height 28
type input "Jun 2025"
click at [531, 173] on button "Filter Claims" at bounding box center [531, 170] width 76 height 29
click at [542, 168] on button "Filter Claims" at bounding box center [531, 170] width 76 height 29
click at [441, 163] on input "Jun 2025" at bounding box center [417, 170] width 138 height 28
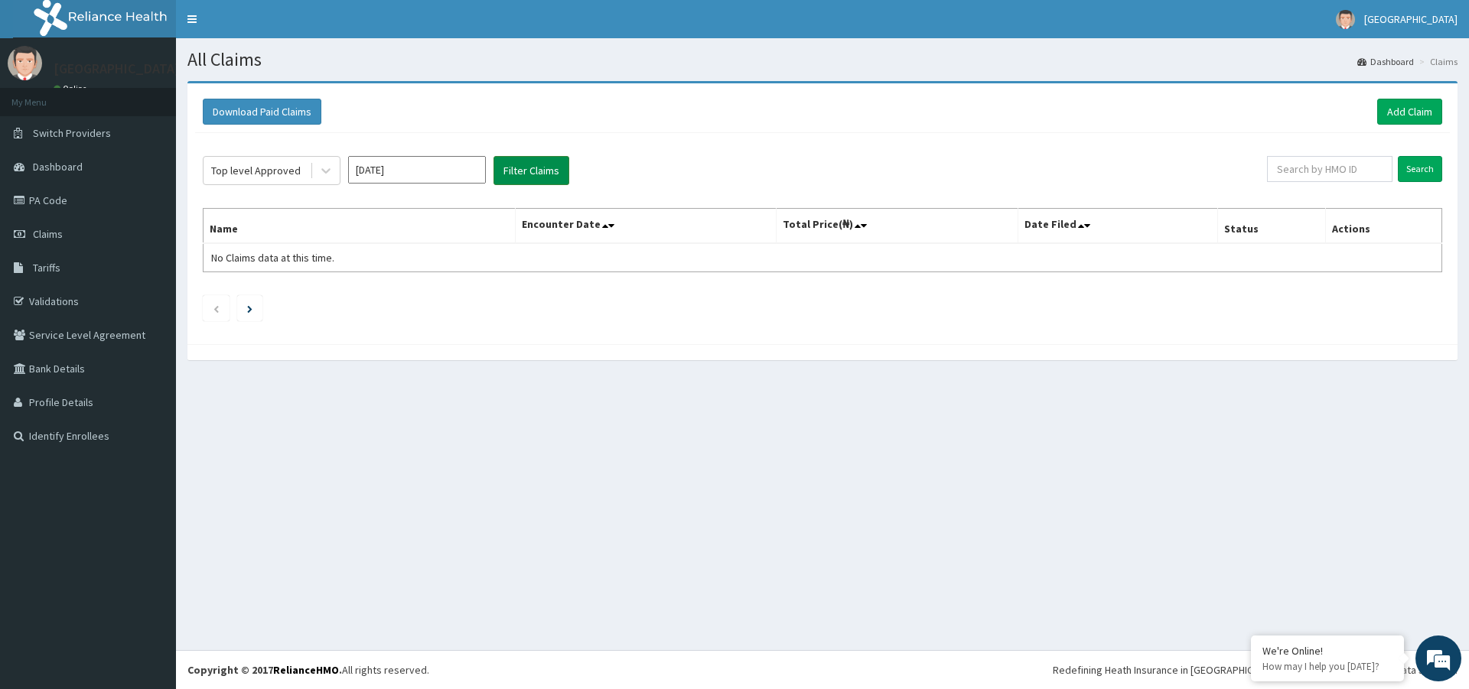
click at [540, 171] on button "Filter Claims" at bounding box center [531, 170] width 76 height 29
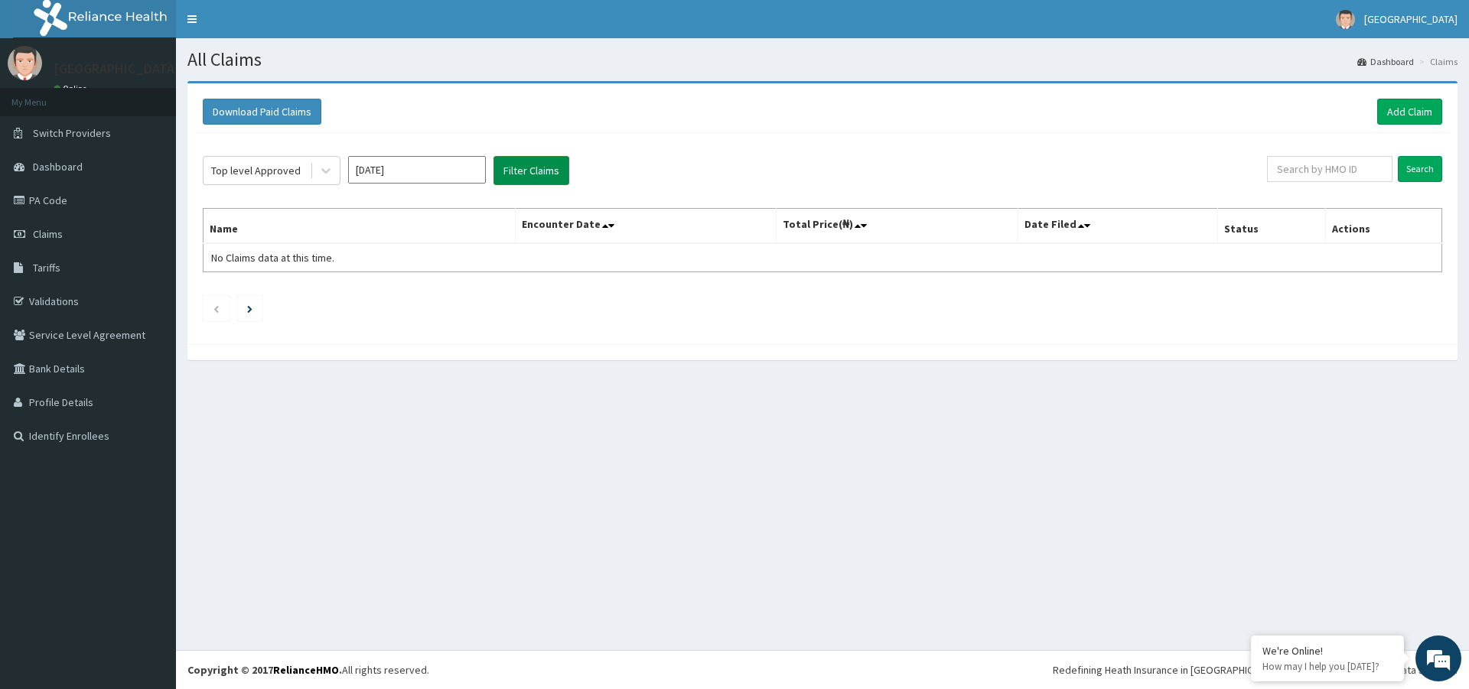
click at [540, 171] on button "Filter Claims" at bounding box center [531, 170] width 76 height 29
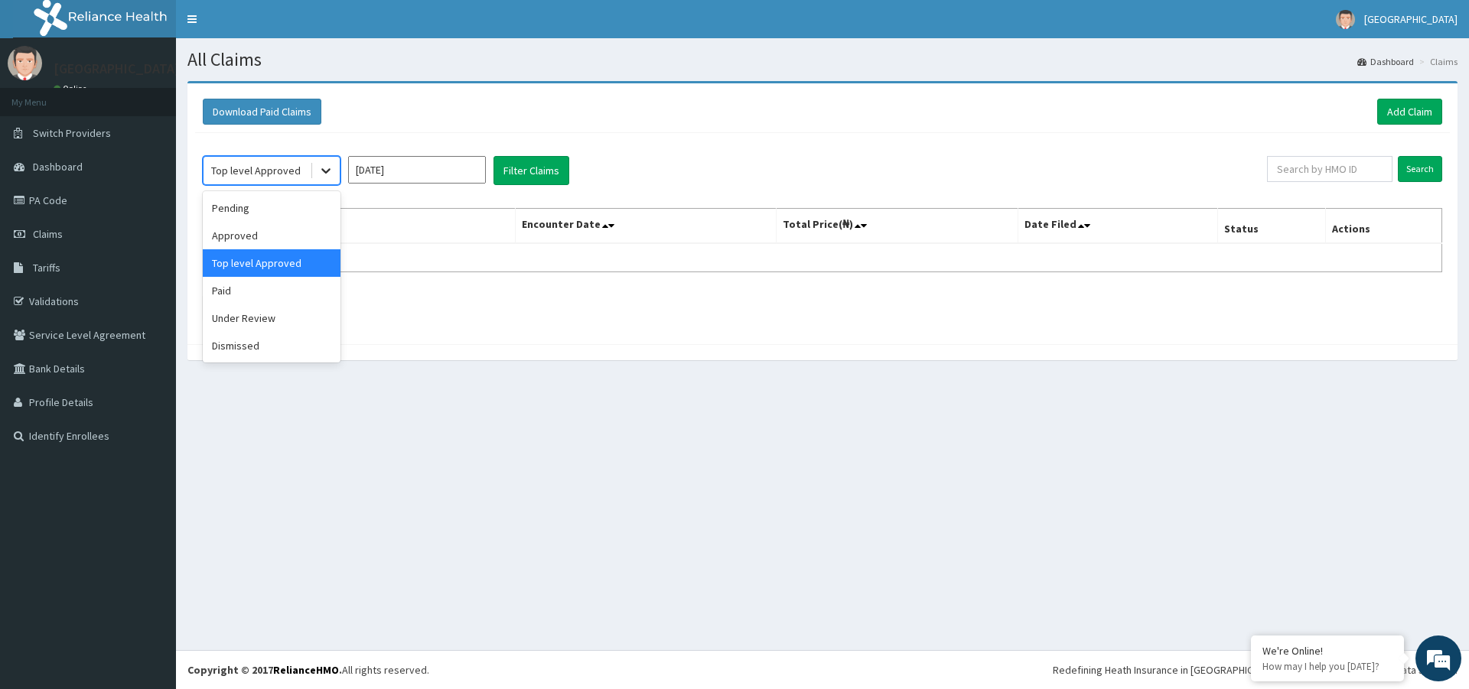
click at [331, 169] on icon at bounding box center [325, 170] width 15 height 15
click at [240, 294] on div "Paid" at bounding box center [272, 291] width 138 height 28
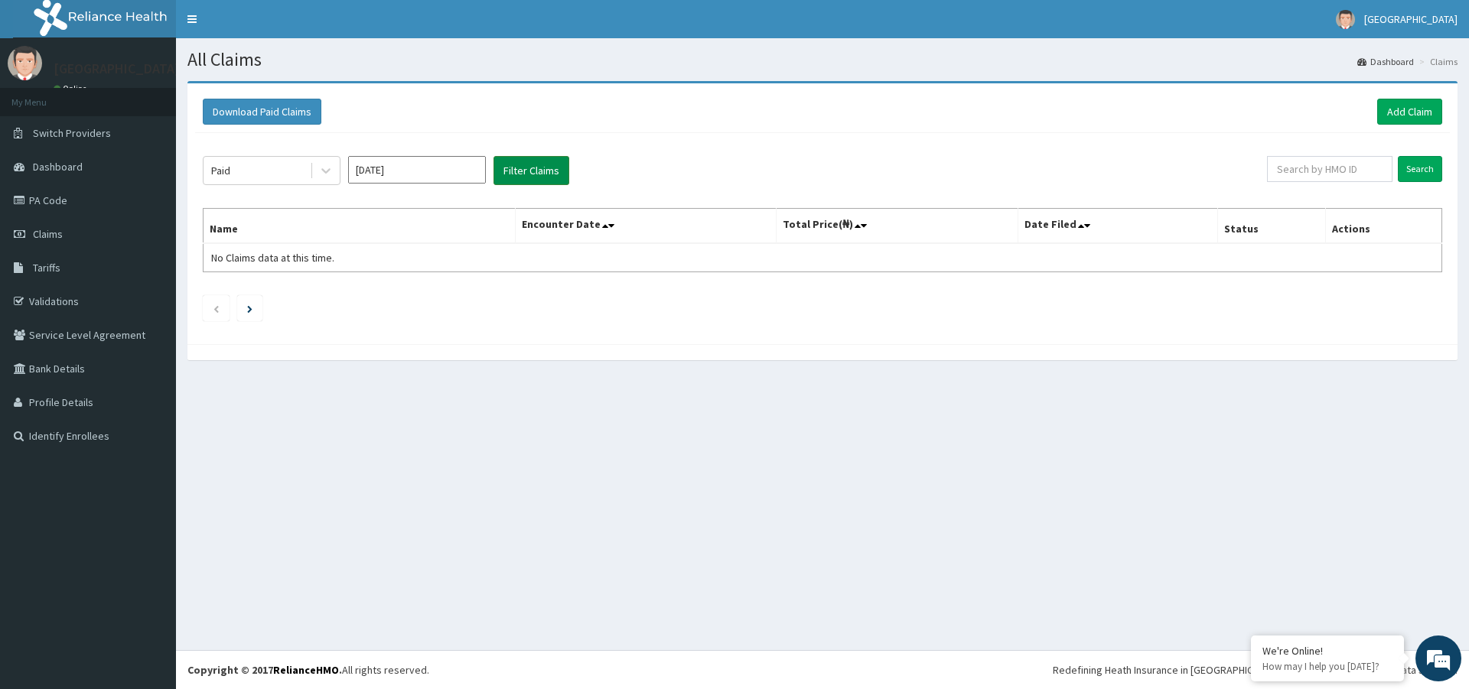
click at [538, 170] on button "Filter Claims" at bounding box center [531, 170] width 76 height 29
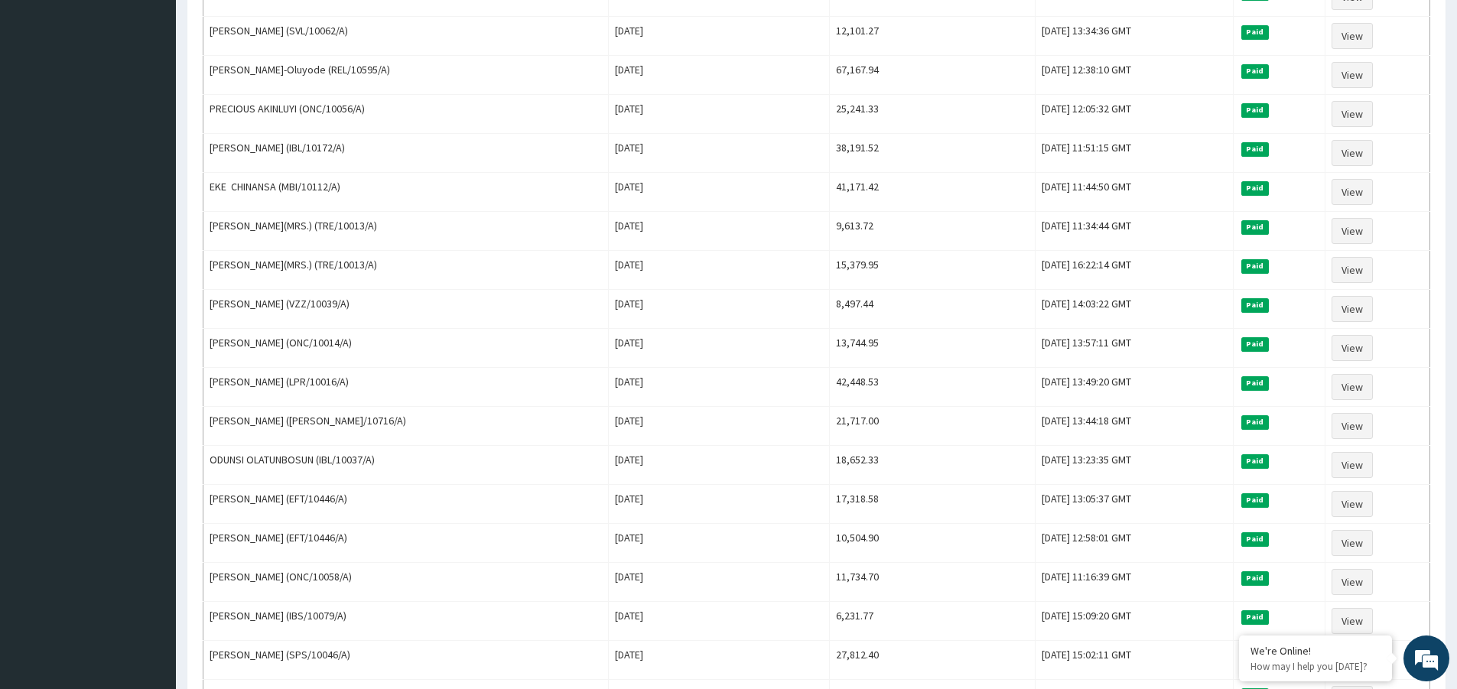
scroll to position [894, 0]
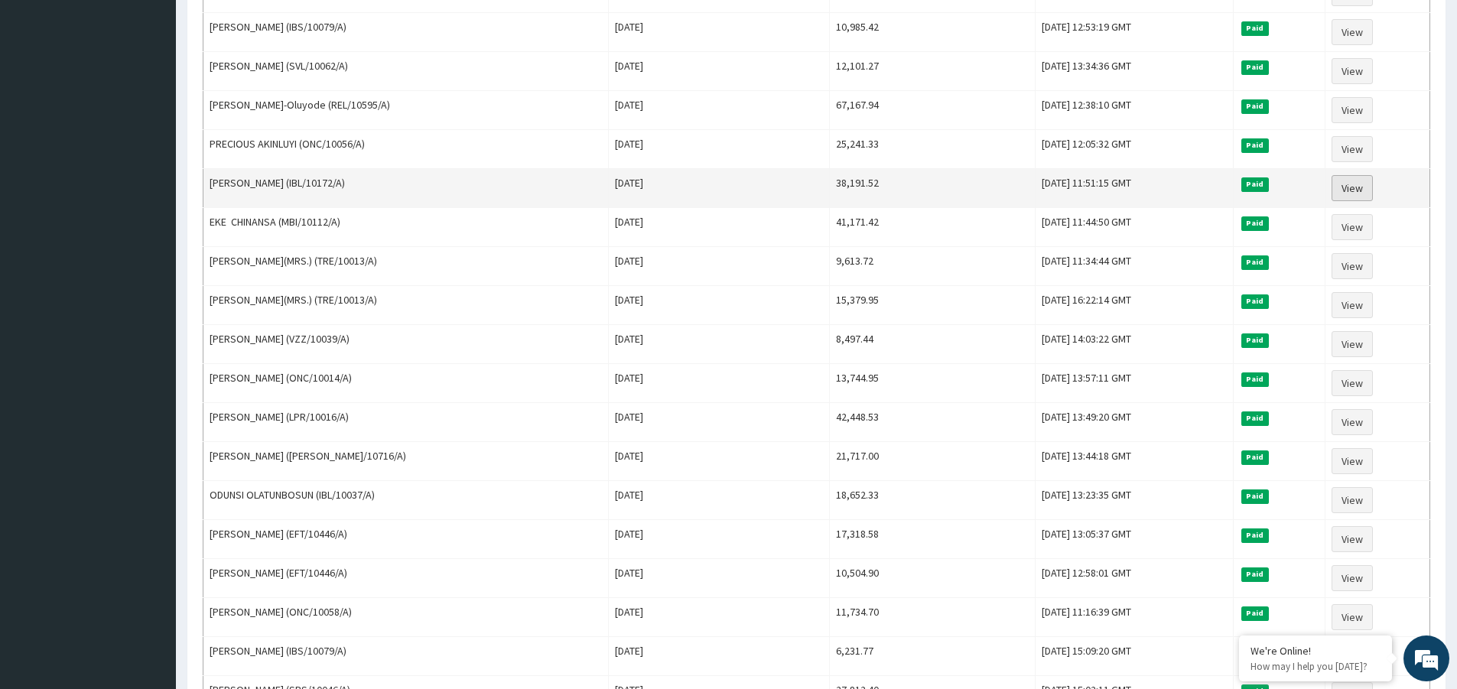
click at [1359, 184] on link "View" at bounding box center [1352, 188] width 41 height 26
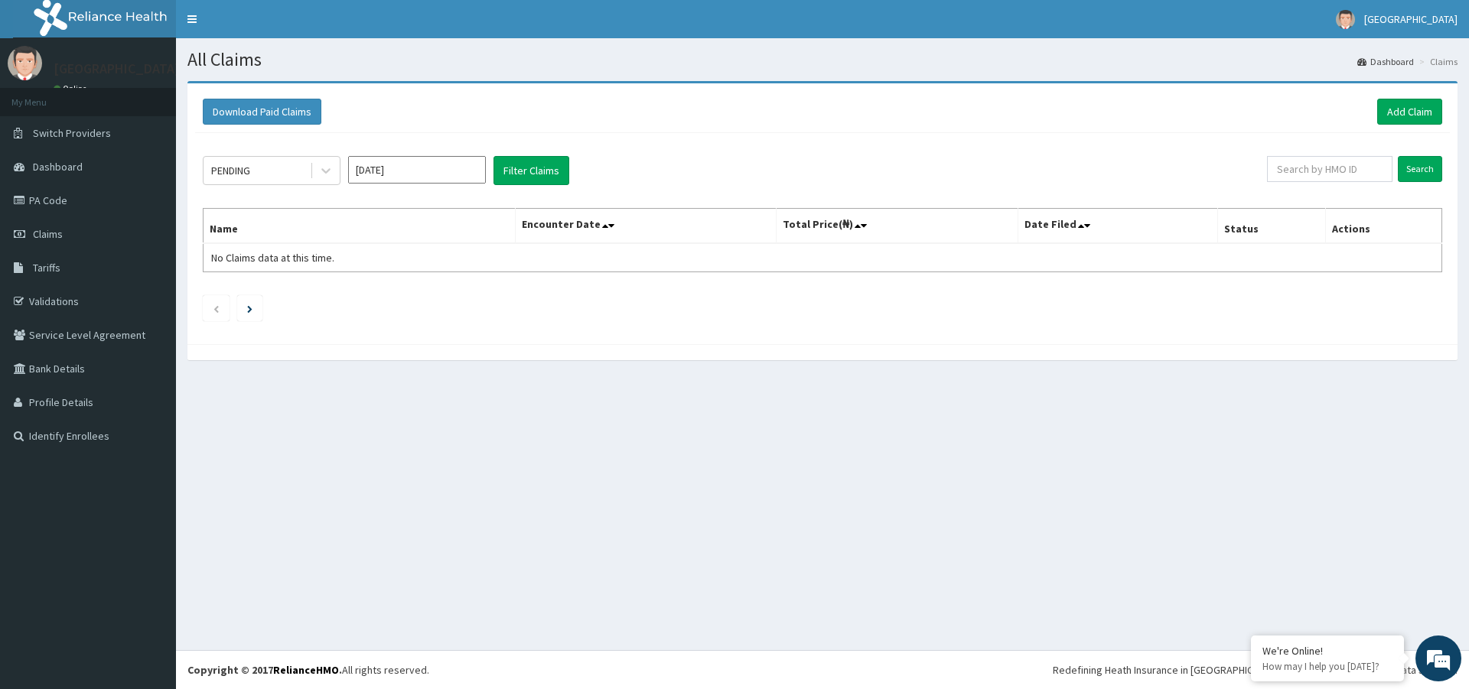
click at [412, 172] on input "[DATE]" at bounding box center [417, 170] width 138 height 28
click at [462, 260] on div "Jun" at bounding box center [462, 266] width 31 height 28
type input "Jun 2025"
click at [317, 170] on div at bounding box center [326, 171] width 28 height 28
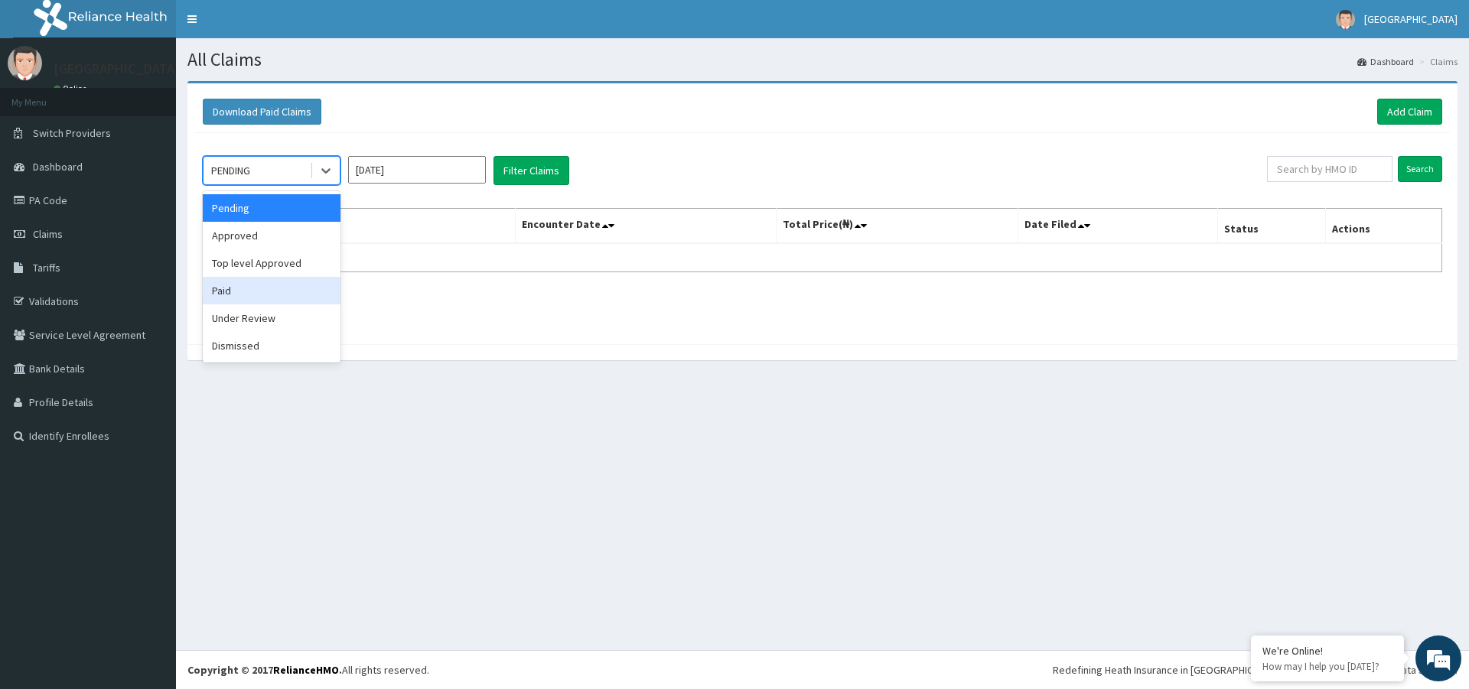
click at [252, 286] on div "Paid" at bounding box center [272, 291] width 138 height 28
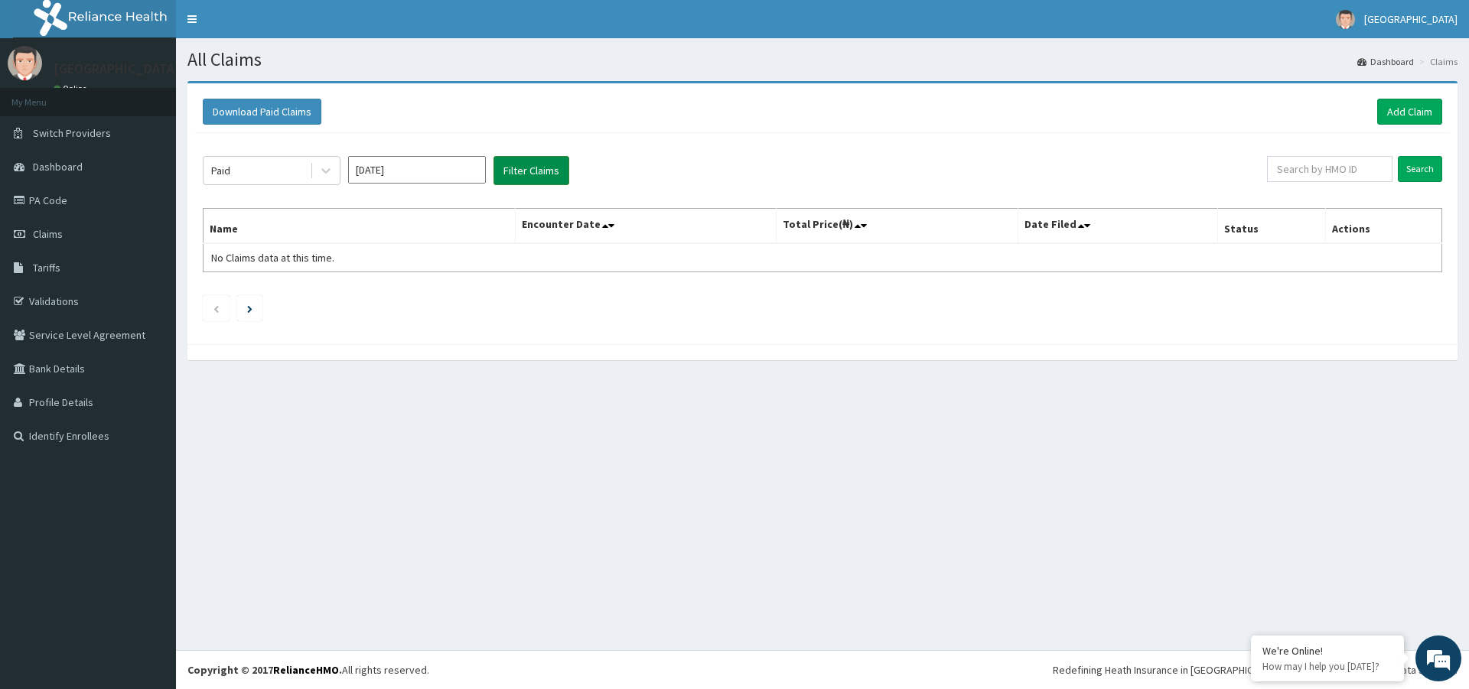
click at [527, 174] on button "Filter Claims" at bounding box center [531, 170] width 76 height 29
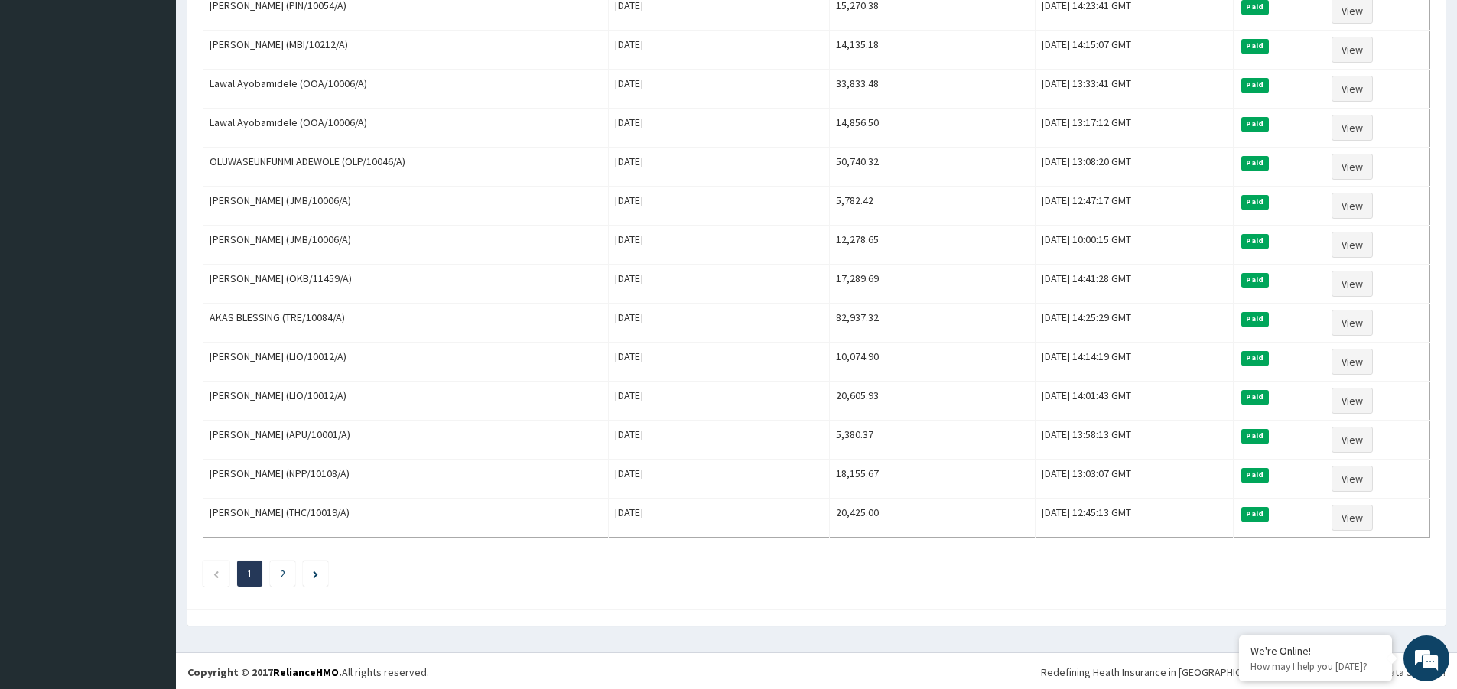
scroll to position [1659, 0]
click at [284, 573] on link "2" at bounding box center [282, 572] width 5 height 14
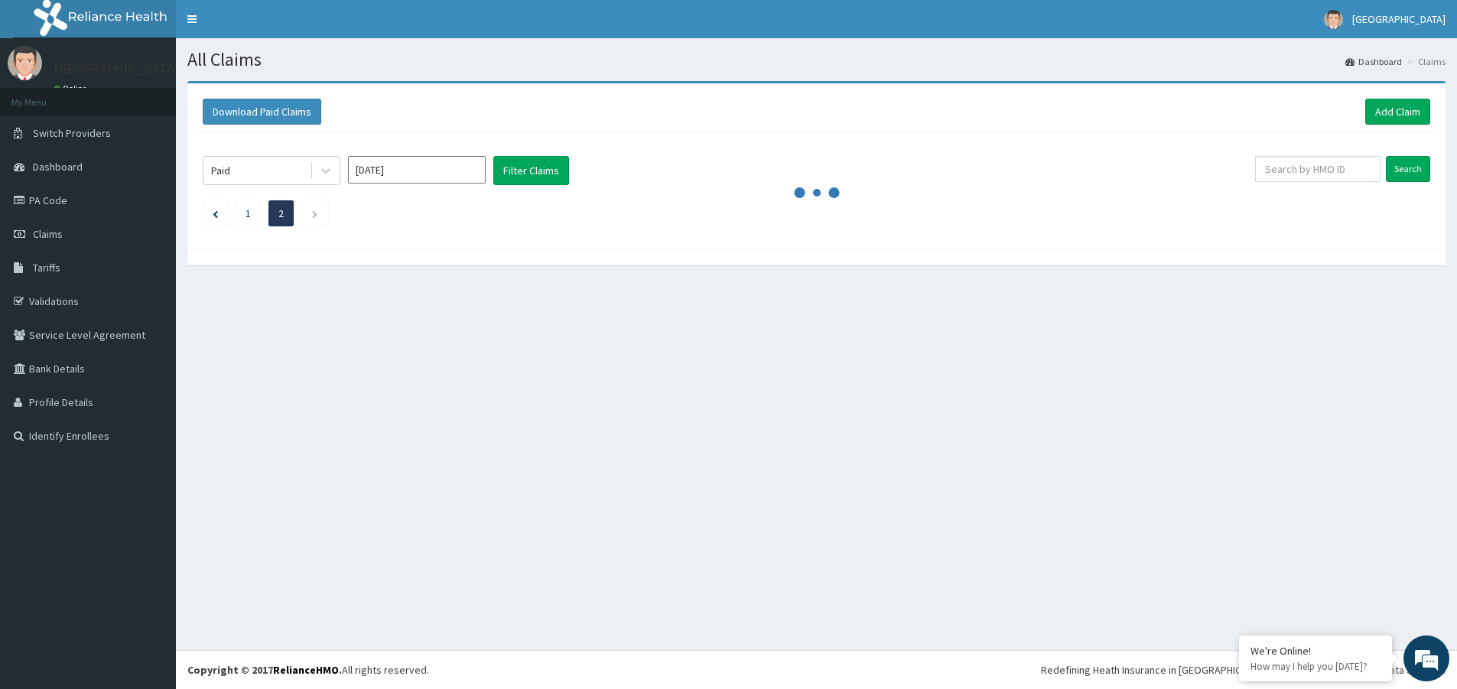
scroll to position [0, 0]
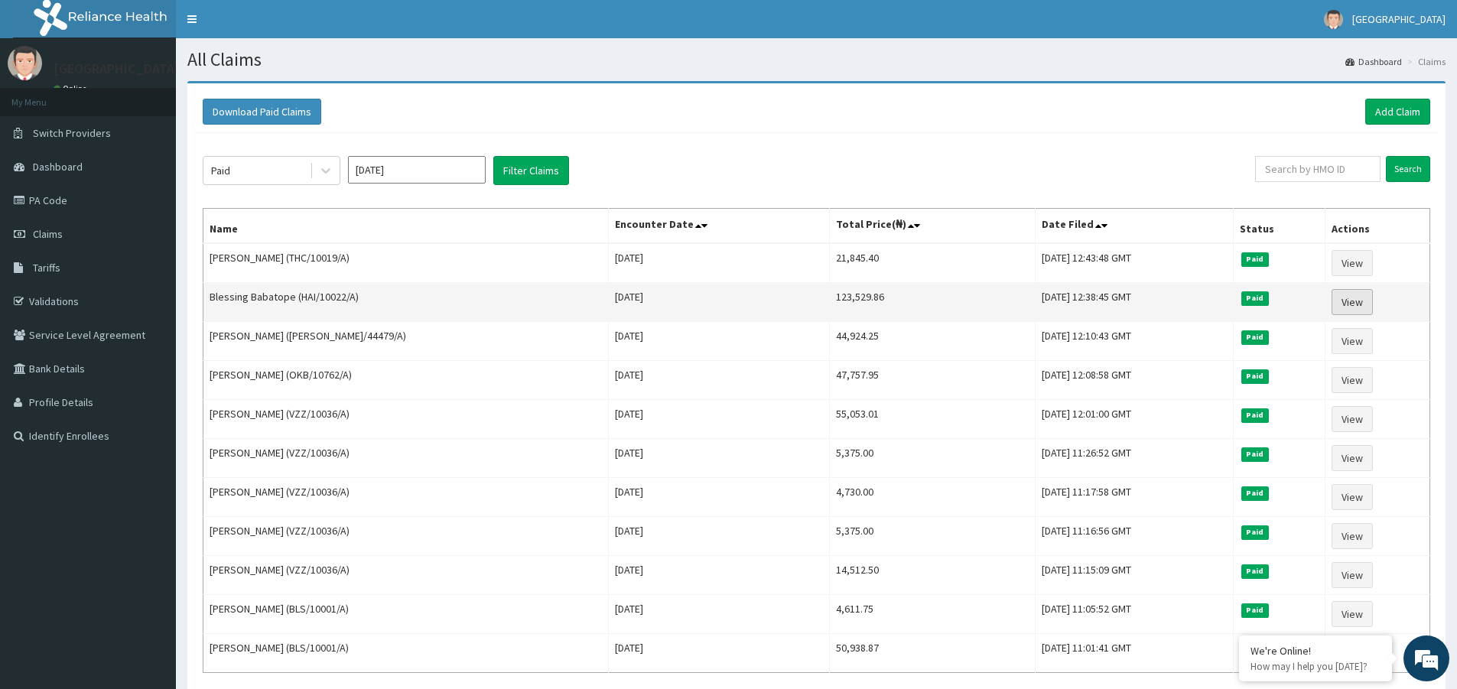
click at [1352, 301] on link "View" at bounding box center [1352, 302] width 41 height 26
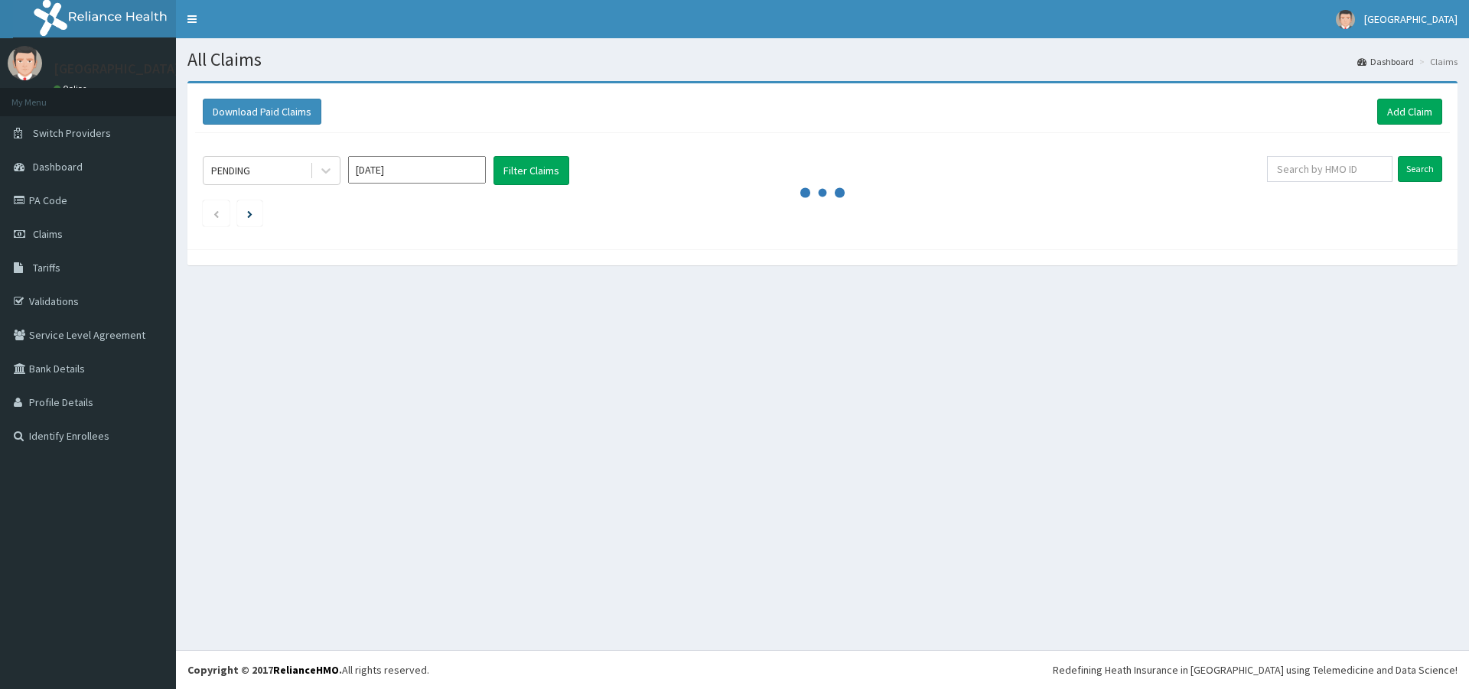
click at [404, 178] on input "[DATE]" at bounding box center [417, 170] width 138 height 28
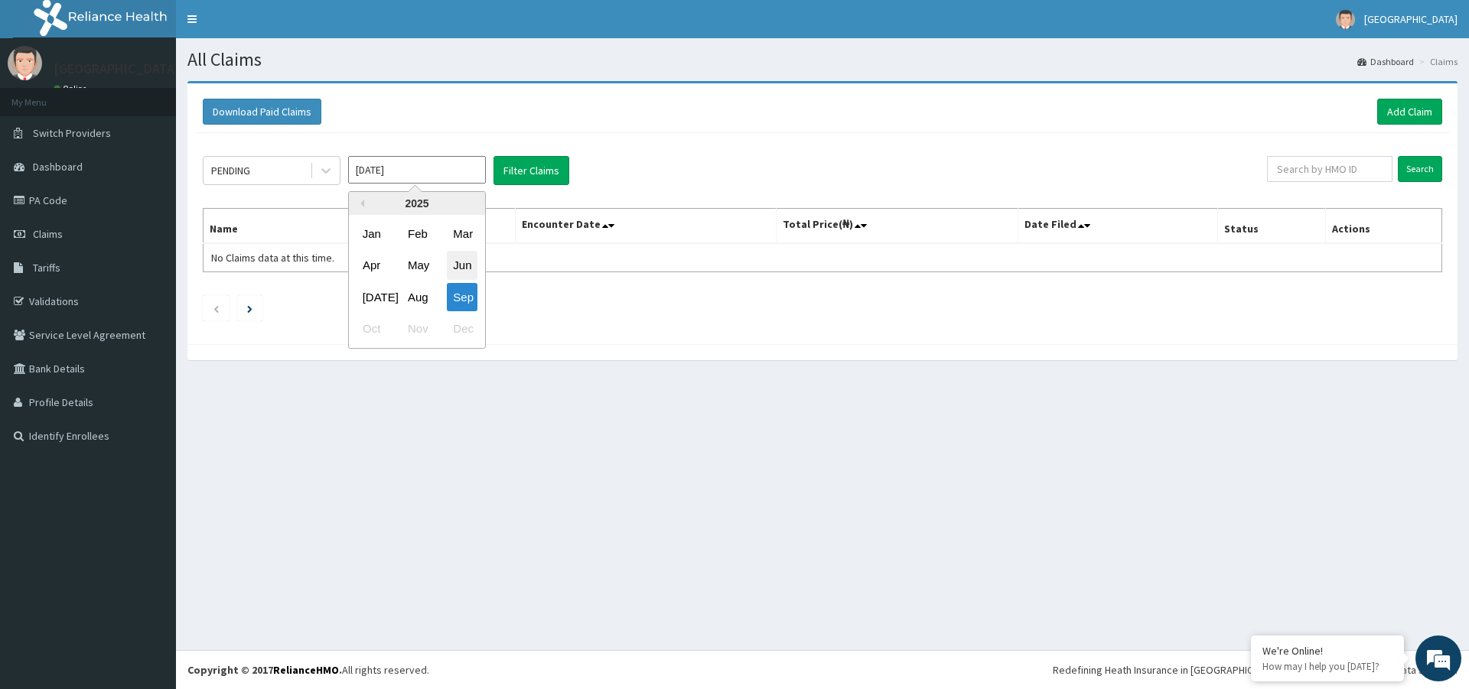
click at [457, 271] on div "Jun" at bounding box center [462, 266] width 31 height 28
type input "[DATE]"
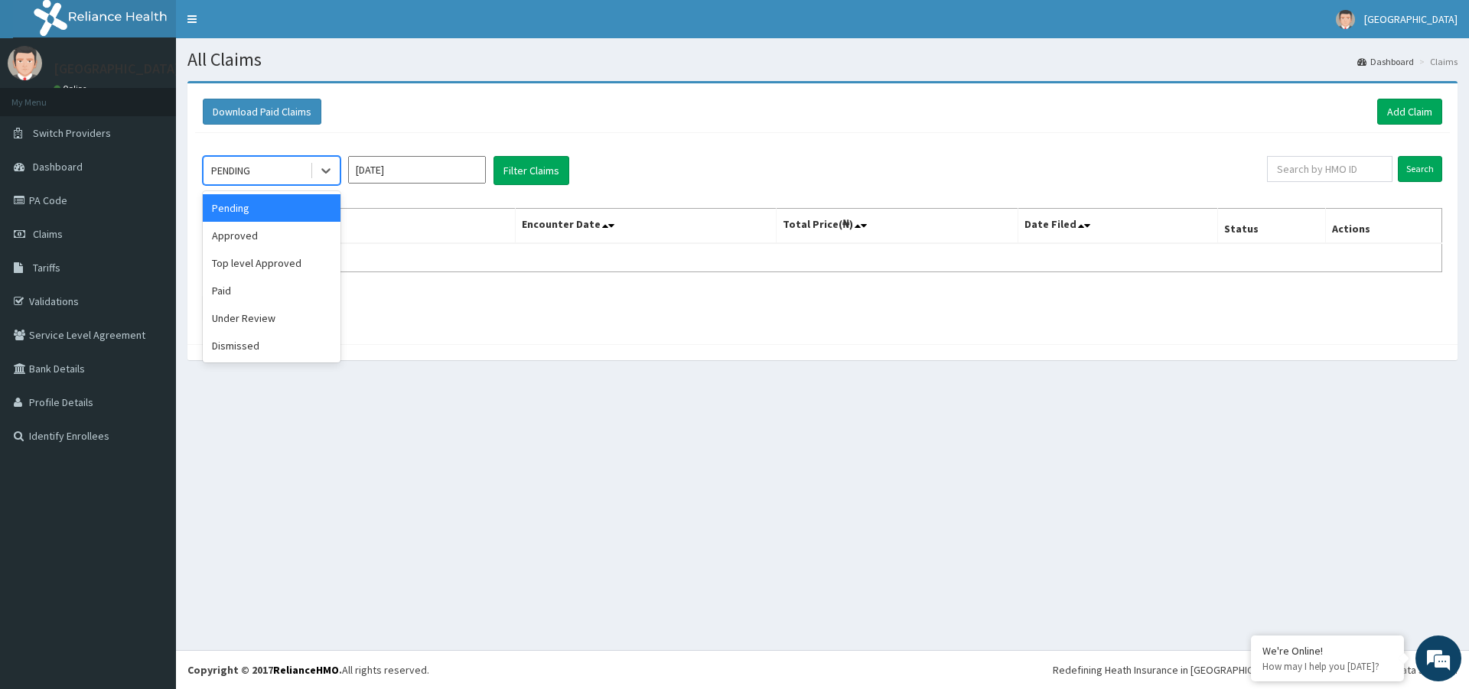
click at [266, 174] on div "PENDING" at bounding box center [256, 170] width 106 height 24
click at [245, 293] on div "Paid" at bounding box center [272, 291] width 138 height 28
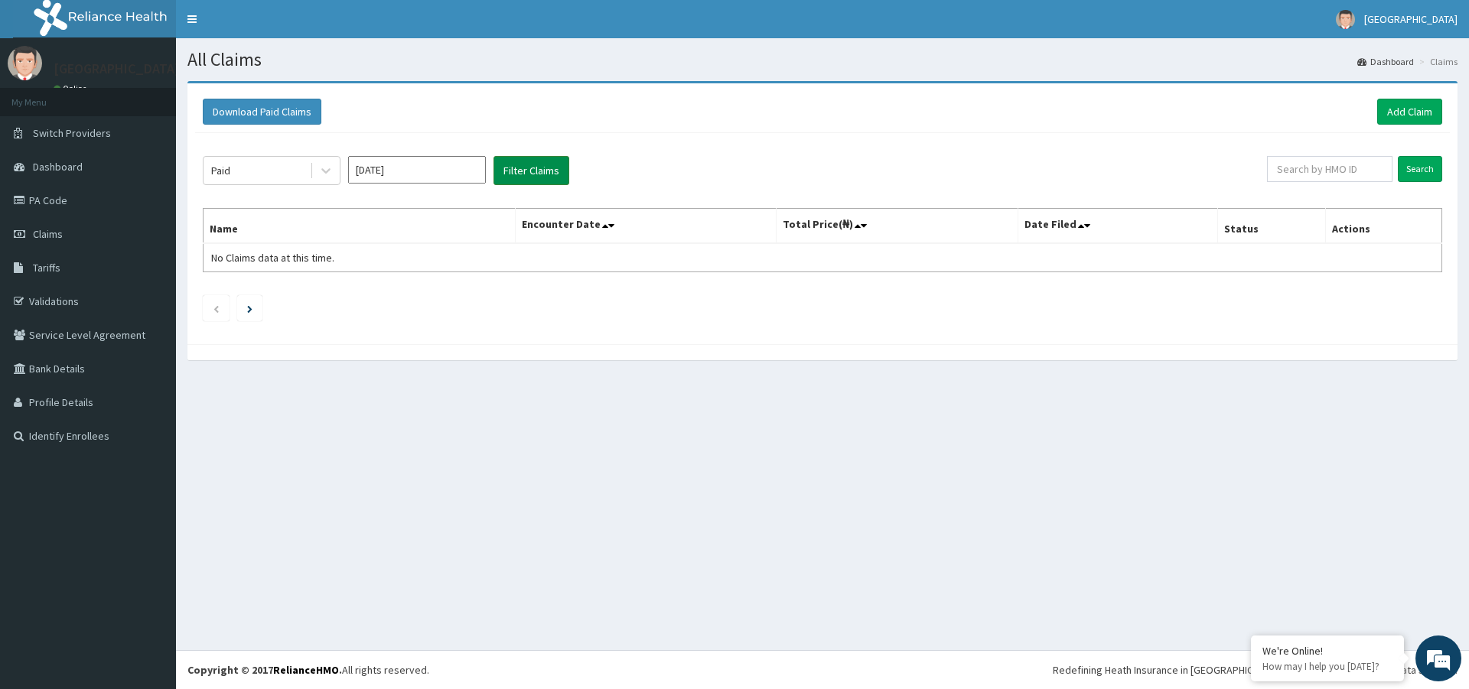
click at [537, 173] on button "Filter Claims" at bounding box center [531, 170] width 76 height 29
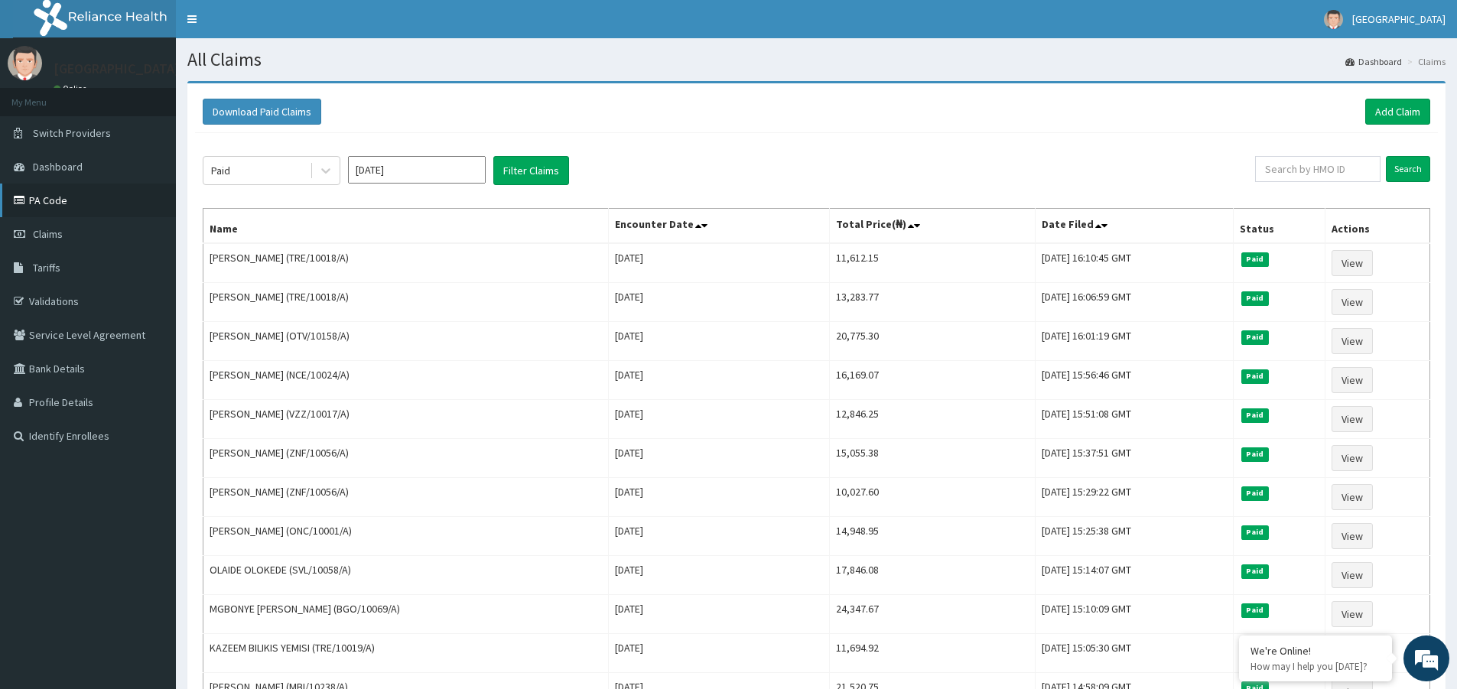
click at [40, 198] on link "PA Code" at bounding box center [88, 201] width 176 height 34
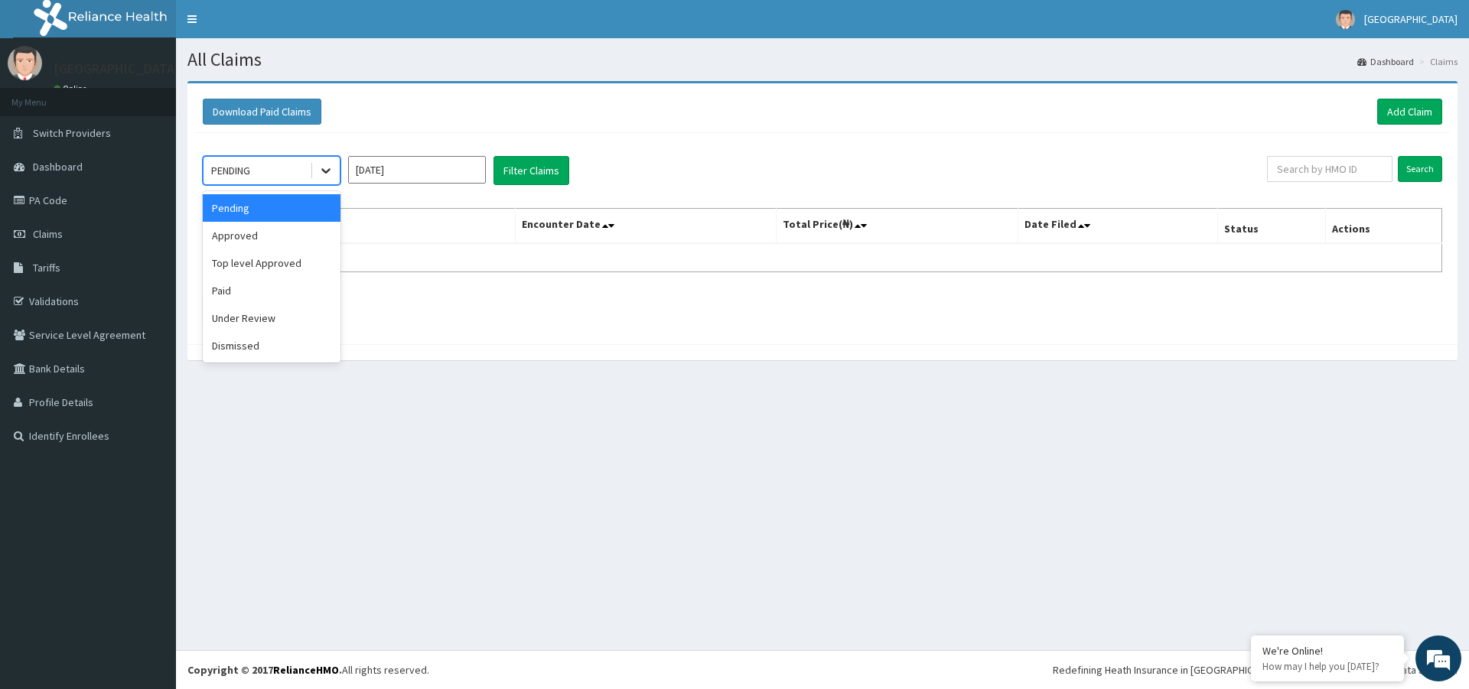
click at [320, 173] on icon at bounding box center [325, 170] width 15 height 15
click at [227, 289] on div "Paid" at bounding box center [272, 291] width 138 height 28
click at [522, 170] on button "Filter Claims" at bounding box center [531, 170] width 76 height 29
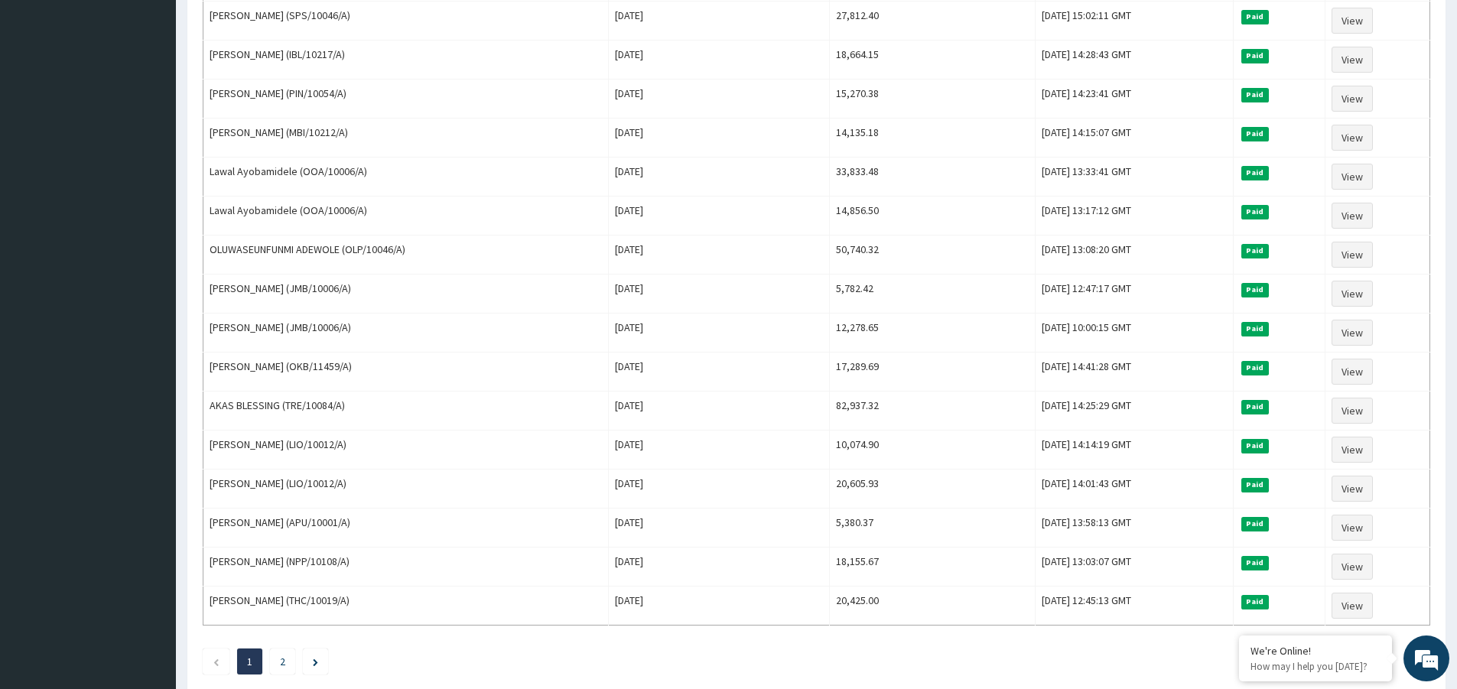
scroll to position [1606, 0]
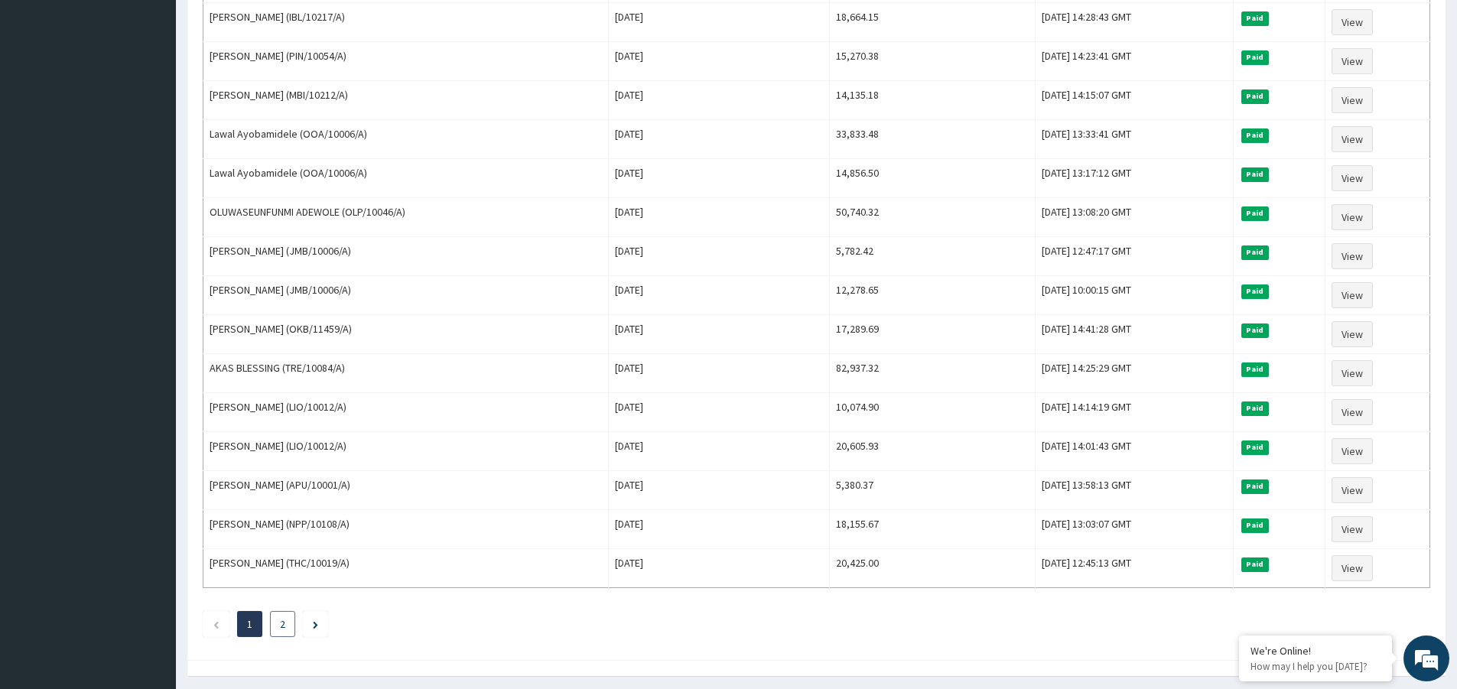
click at [281, 619] on link "2" at bounding box center [282, 624] width 5 height 14
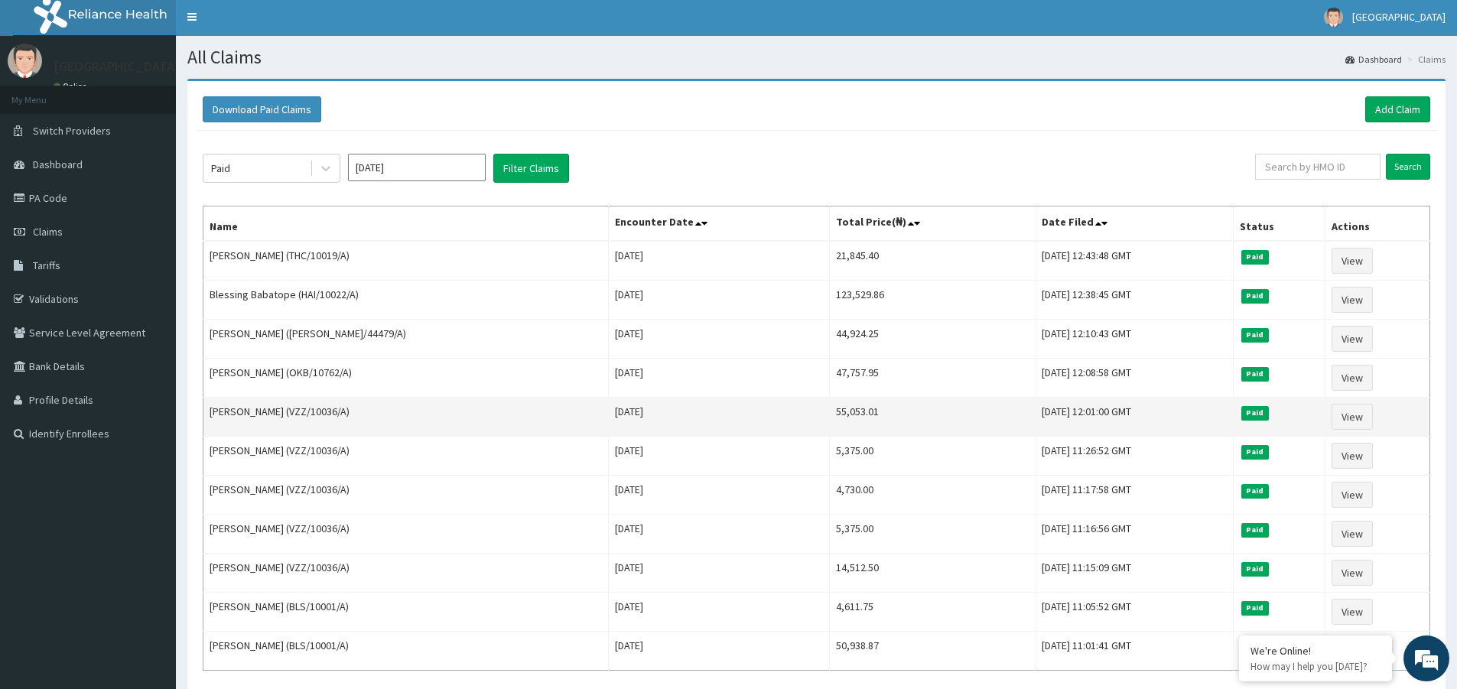
scroll to position [0, 0]
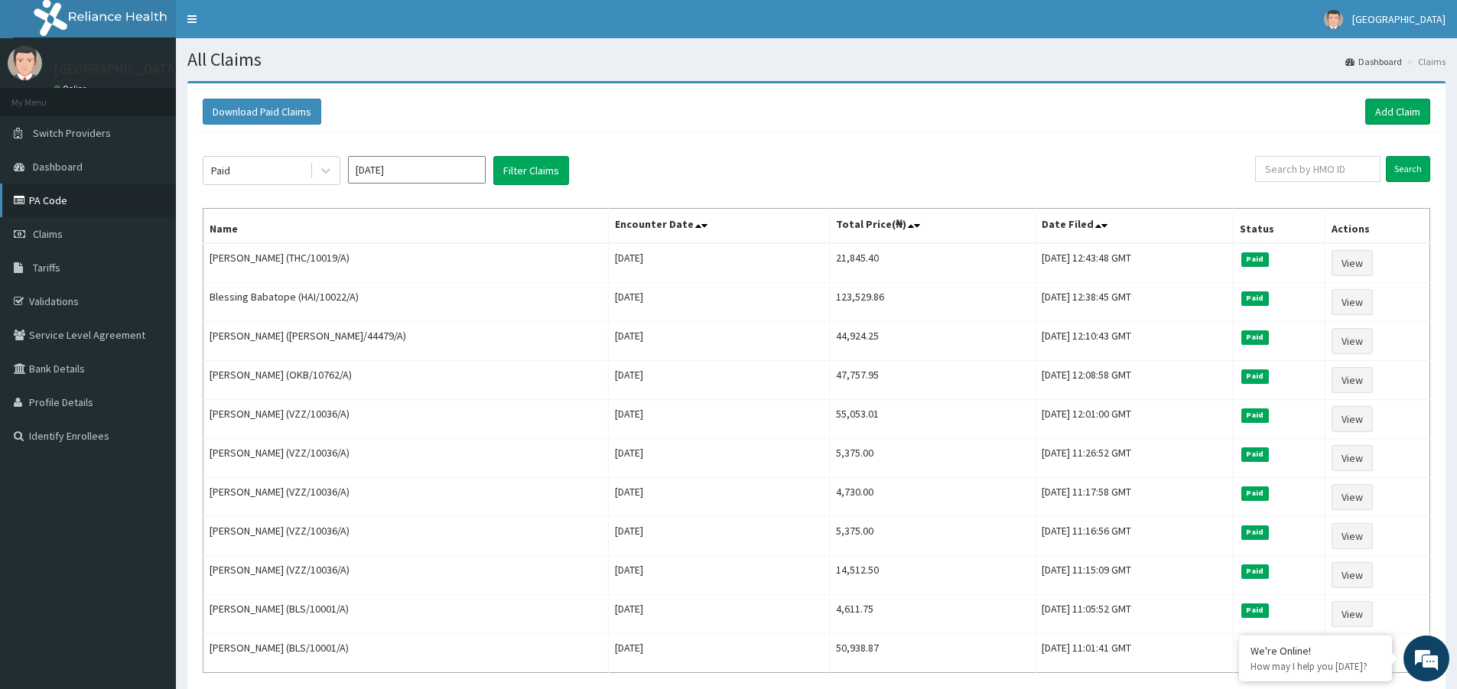
click at [29, 200] on link "PA Code" at bounding box center [88, 201] width 176 height 34
